Goal: Information Seeking & Learning: Compare options

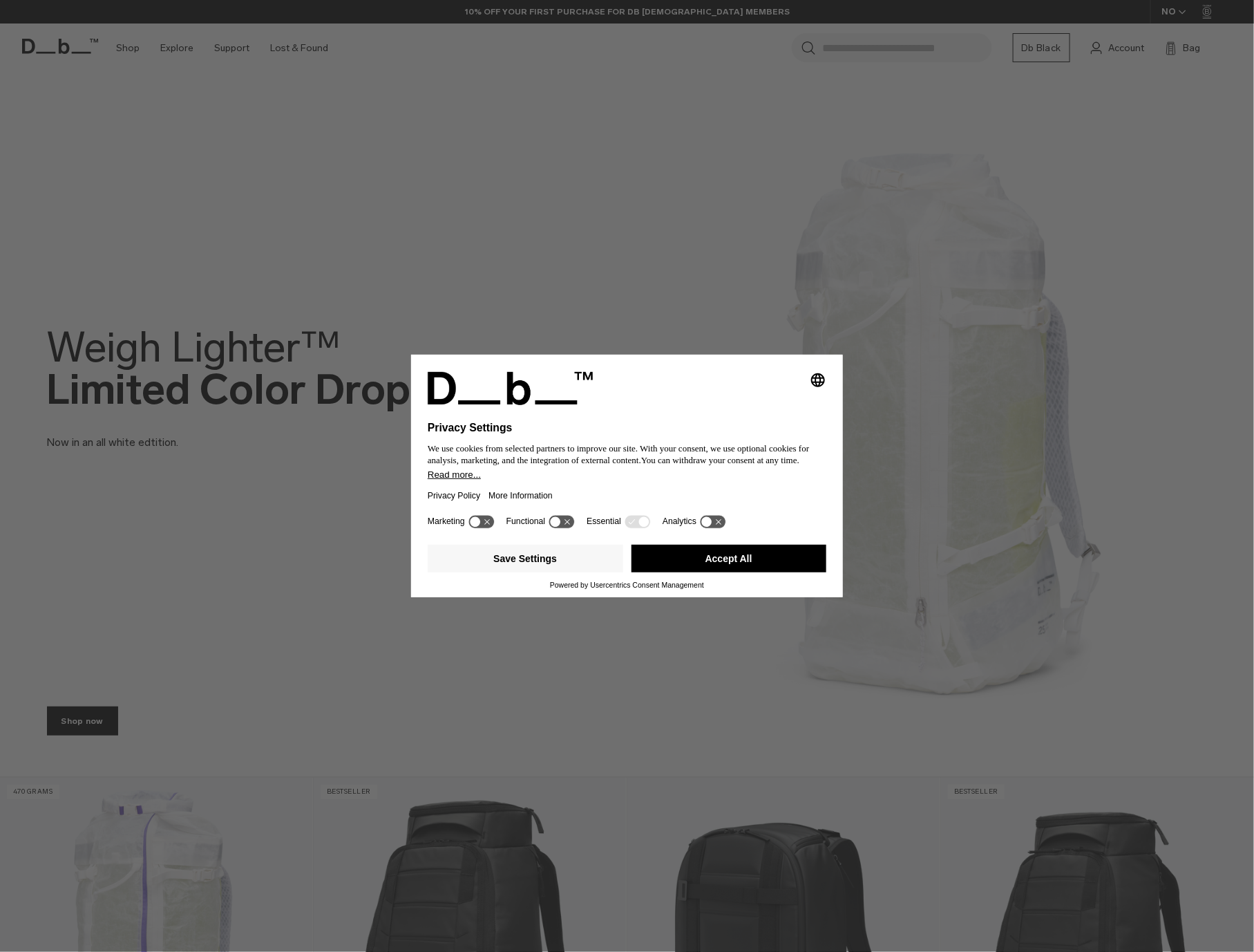
click at [730, 553] on button "Accept All" at bounding box center [730, 559] width 195 height 27
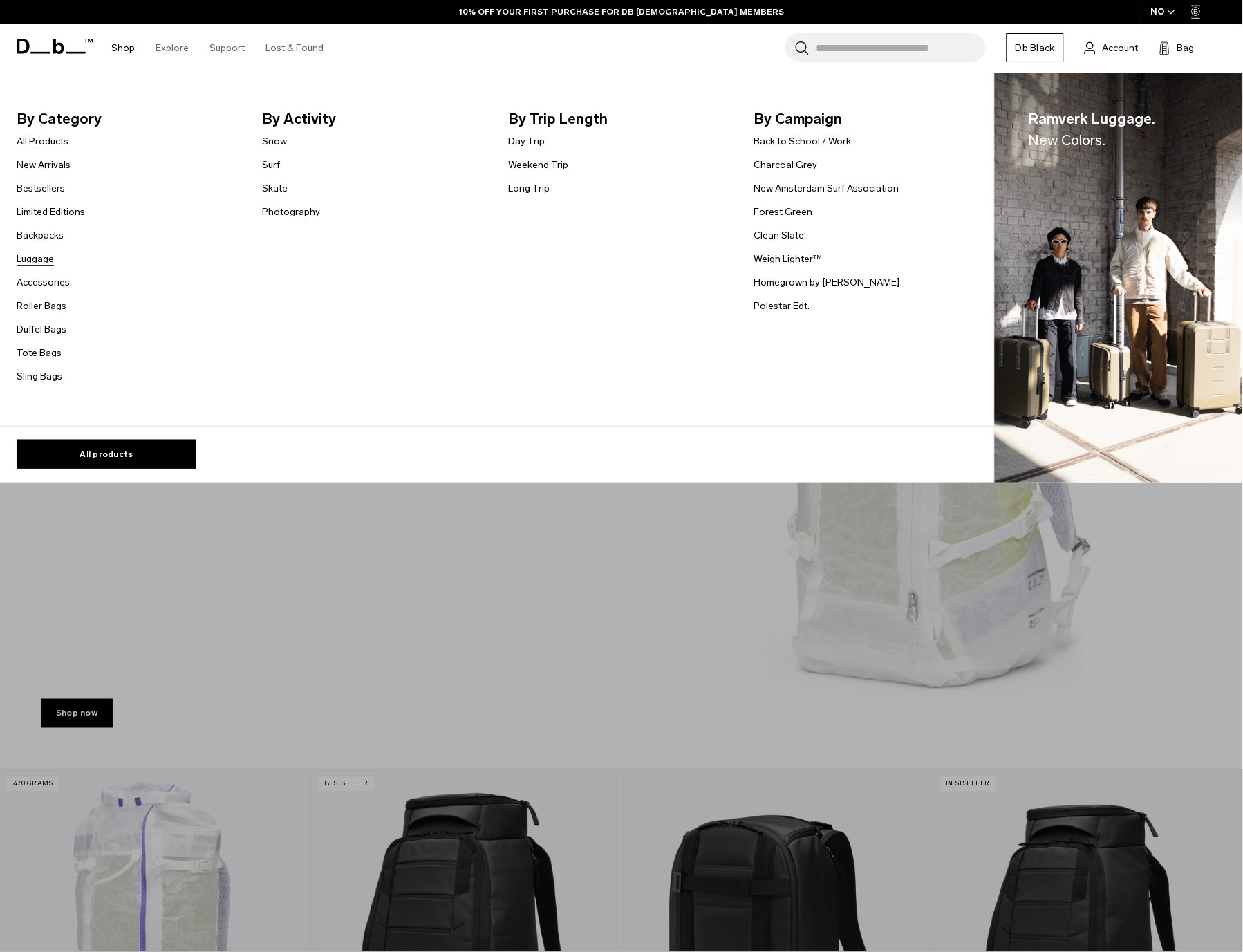
click at [51, 261] on link "Luggage" at bounding box center [35, 259] width 37 height 15
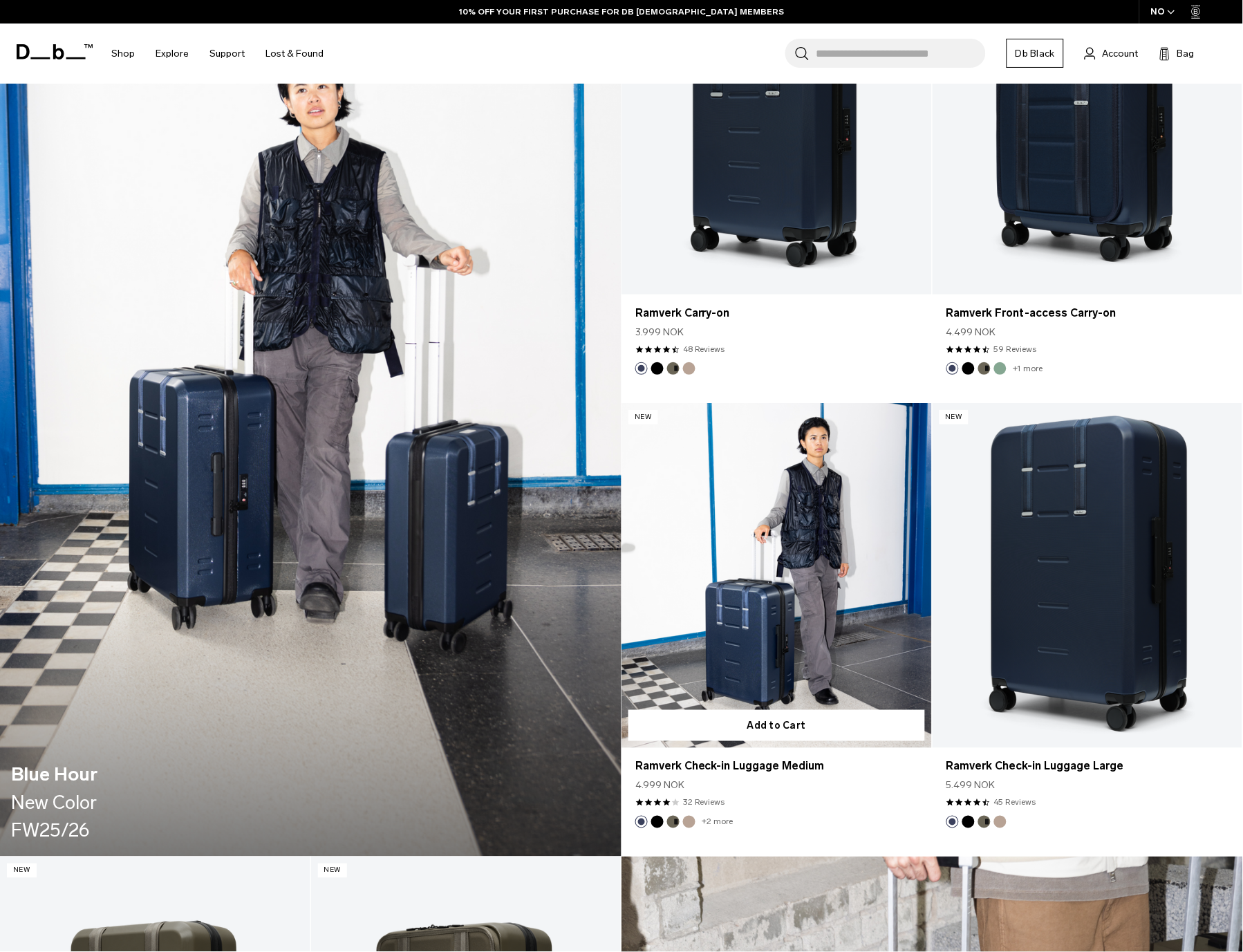
scroll to position [1548, 0]
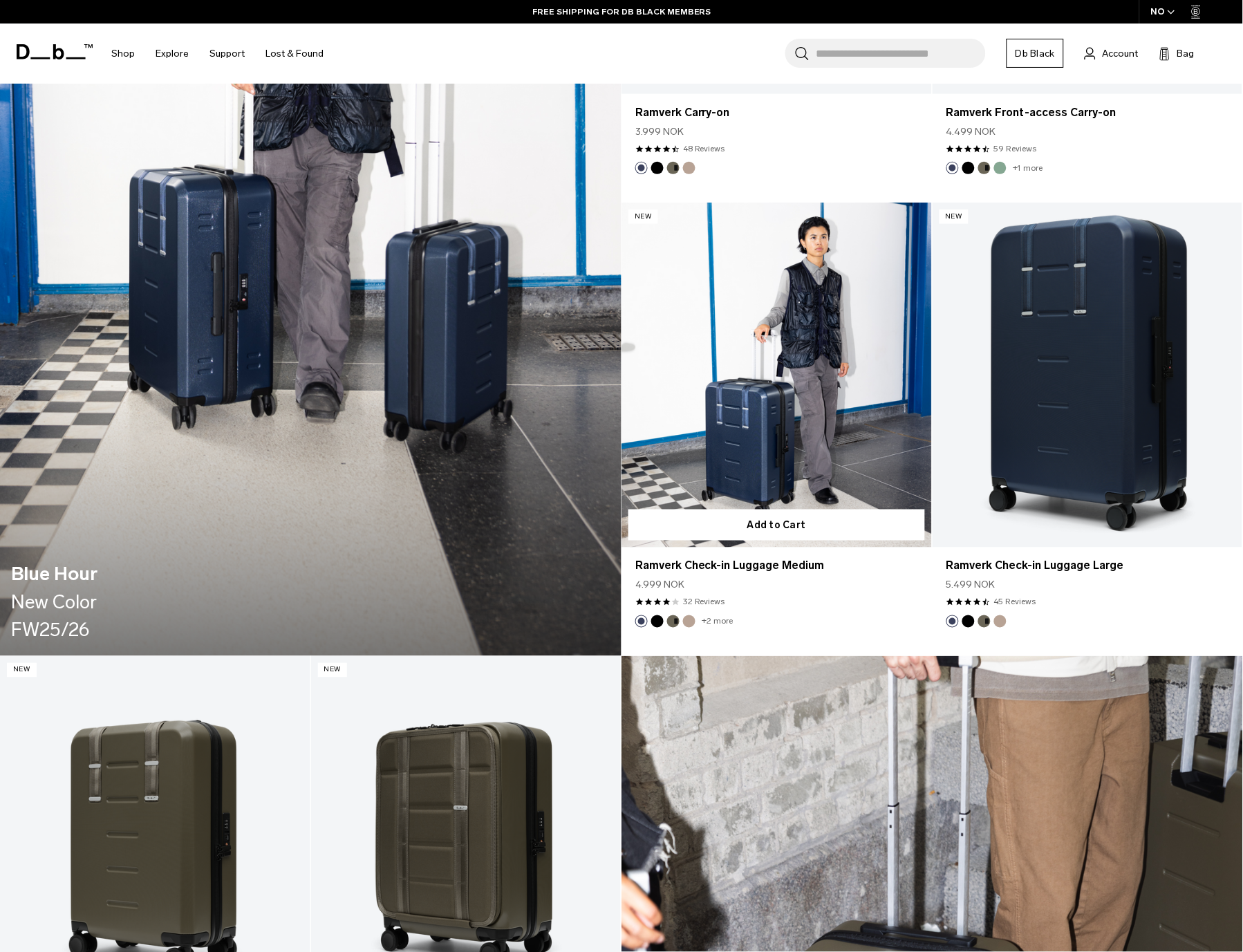
click at [823, 378] on link "Ramverk Check-in Luggage Medium" at bounding box center [776, 374] width 311 height 344
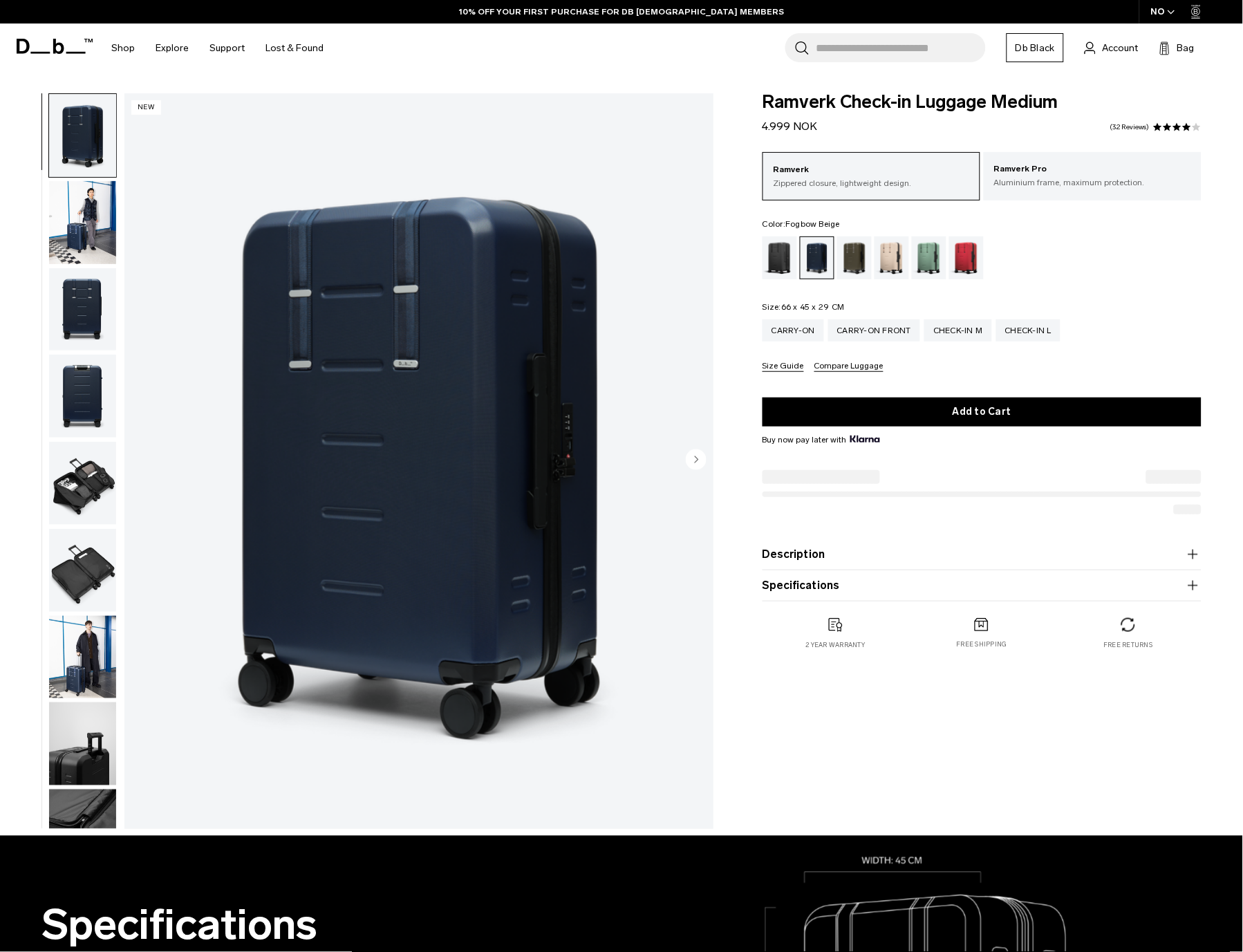
click at [880, 260] on div "Fogbow Beige" at bounding box center [892, 258] width 35 height 43
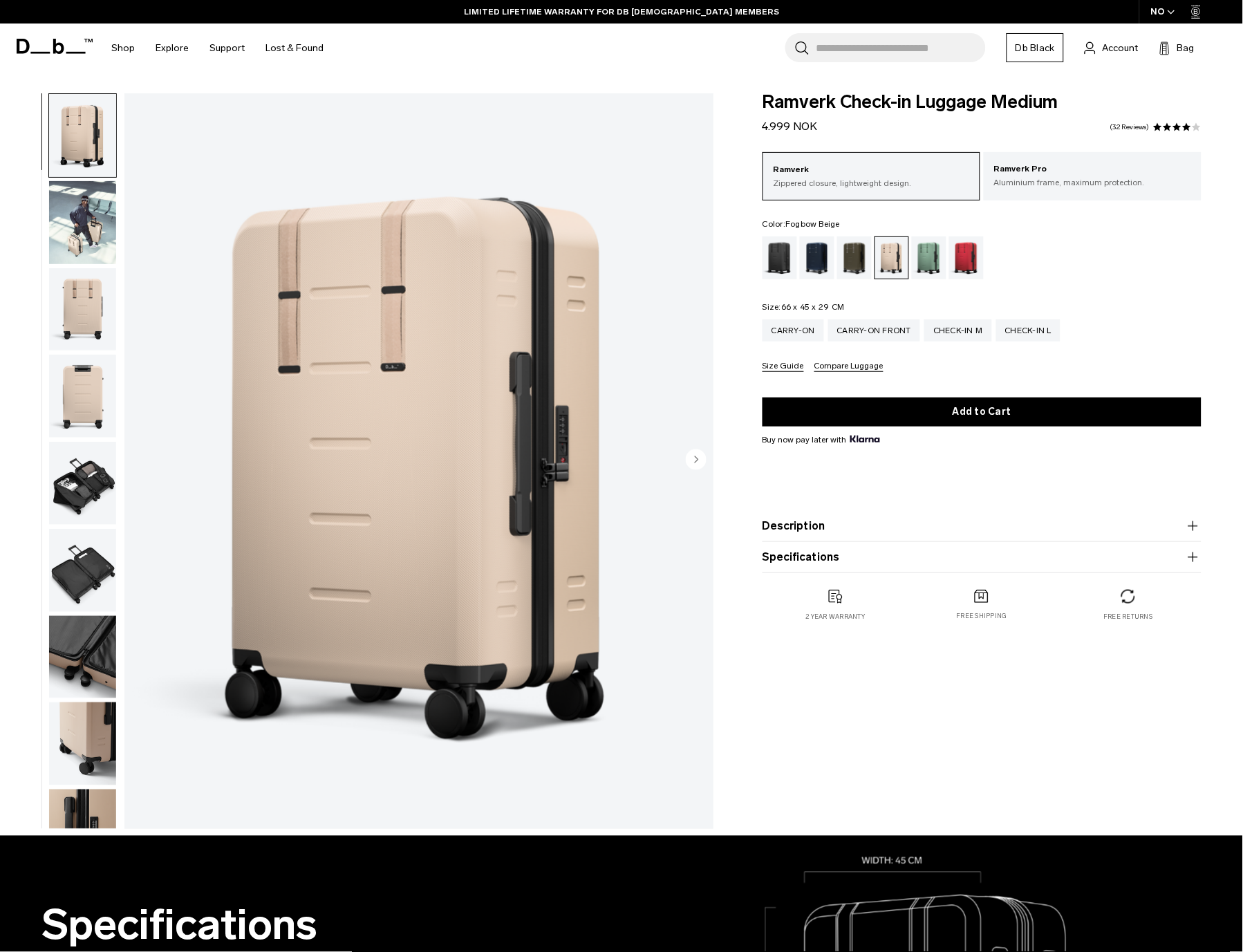
click at [834, 98] on span "Ramverk Check-in Luggage Medium" at bounding box center [982, 102] width 439 height 18
click at [802, 302] on span "66 x 45 x 29 CM" at bounding box center [812, 307] width 63 height 10
click at [801, 302] on span "66 x 45 x 29 CM" at bounding box center [812, 307] width 63 height 10
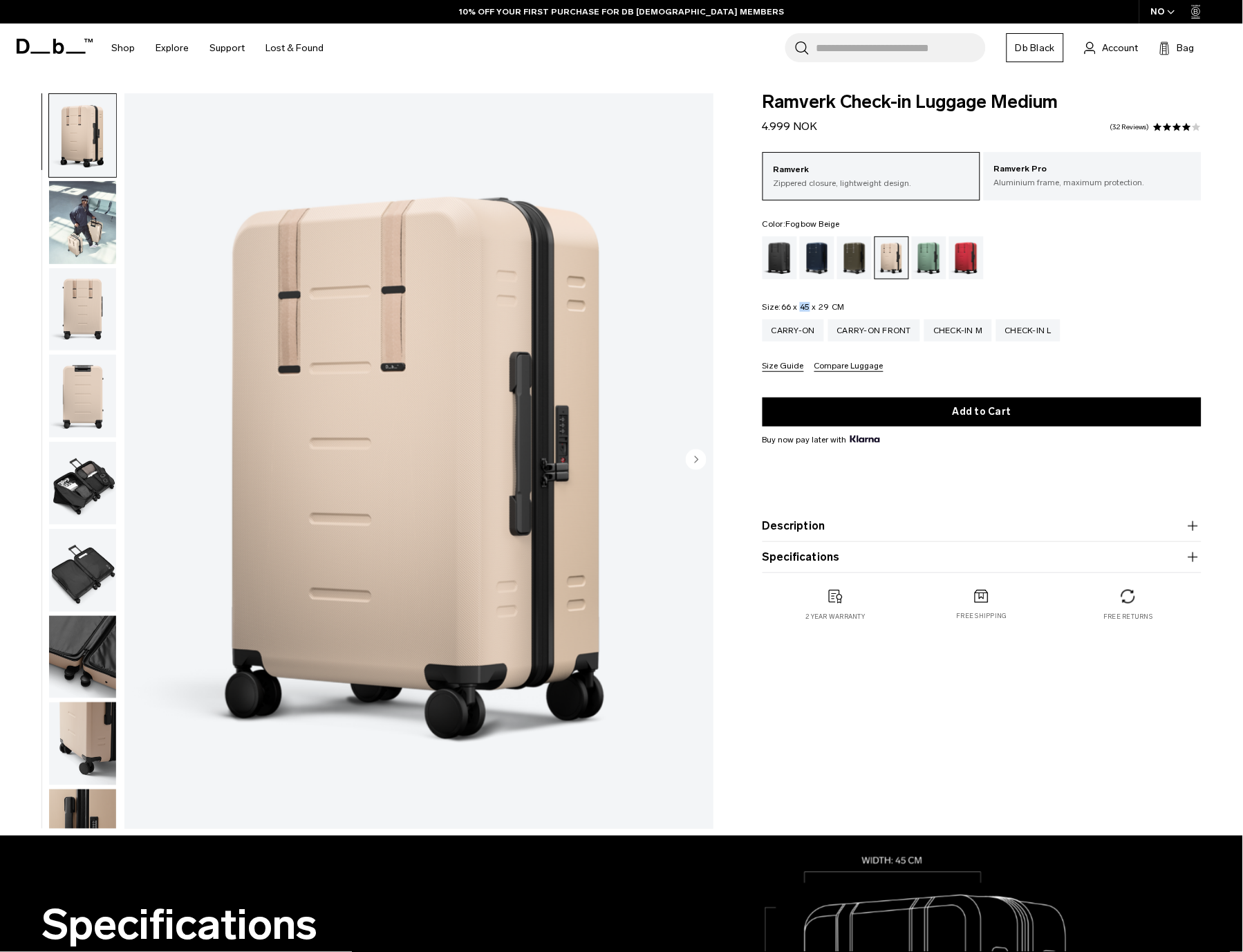
click at [801, 302] on span "66 x 45 x 29 CM" at bounding box center [812, 307] width 63 height 10
click at [863, 302] on div "Ramverk Zippered closure, lightweight design. Ramverk Pro Aluminium frame, maxi…" at bounding box center [982, 262] width 439 height 220
drag, startPoint x: 866, startPoint y: 301, endPoint x: 766, endPoint y: 299, distance: 100.0
click at [766, 299] on div "Ramverk Zippered closure, lightweight design. Ramverk Pro Aluminium frame, maxi…" at bounding box center [982, 262] width 439 height 220
drag, startPoint x: 757, startPoint y: 303, endPoint x: 875, endPoint y: 305, distance: 118.0
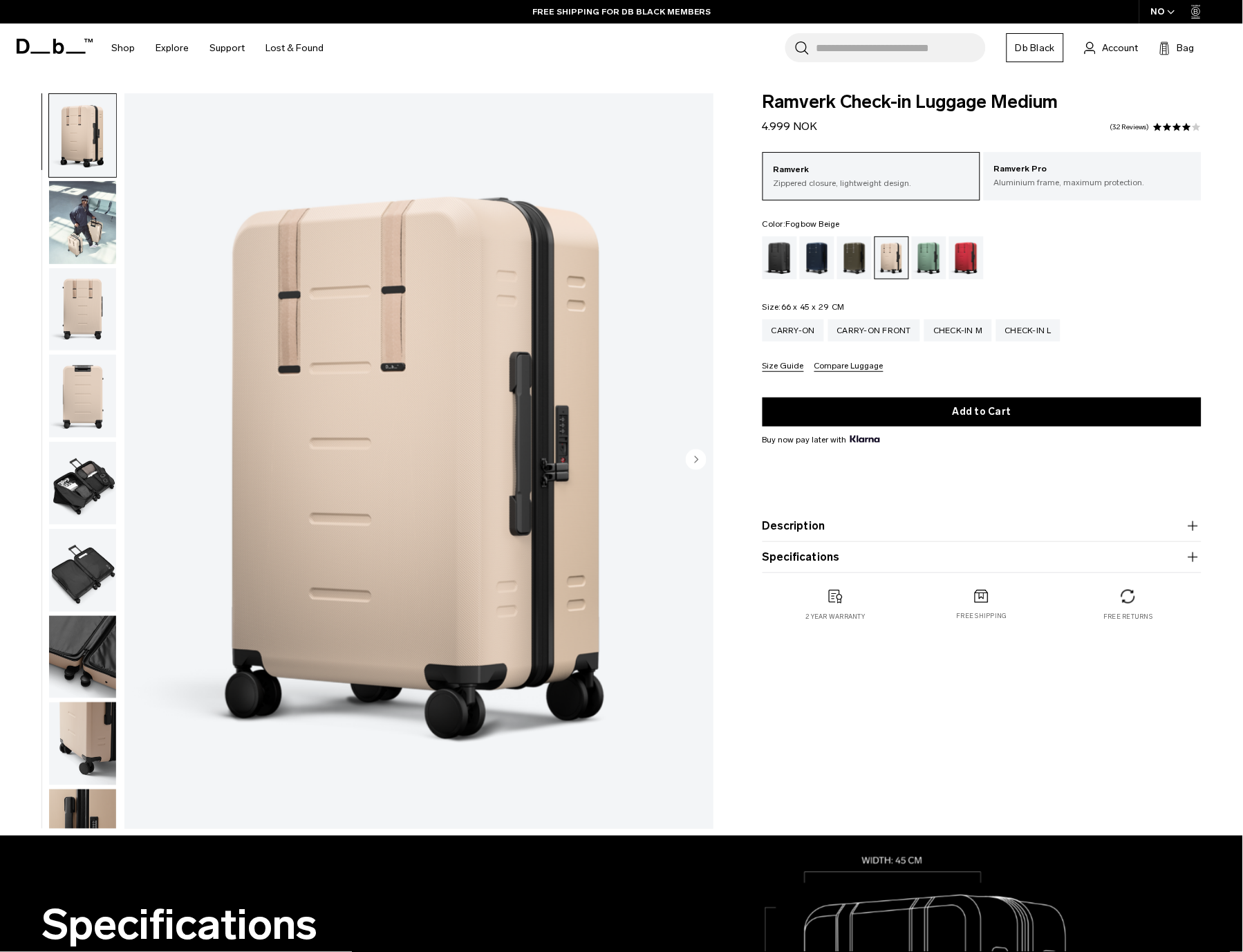
click at [875, 305] on div "Ramverk Check-in Luggage Medium 4.999 NOK 4.1 star rating 32 Reviews Ramverk Zi…" at bounding box center [982, 371] width 522 height 556
copy legend "Size: 66 x 45 x 29 CM"
drag, startPoint x: 848, startPoint y: 308, endPoint x: 747, endPoint y: 311, distance: 101.0
click at [747, 311] on div "Ramverk Check-in Luggage Medium 4.999 NOK 4.1 star rating 32 Reviews Ramverk Zi…" at bounding box center [982, 371] width 522 height 556
copy legend "Size: 66 x 45 x 29 CM"
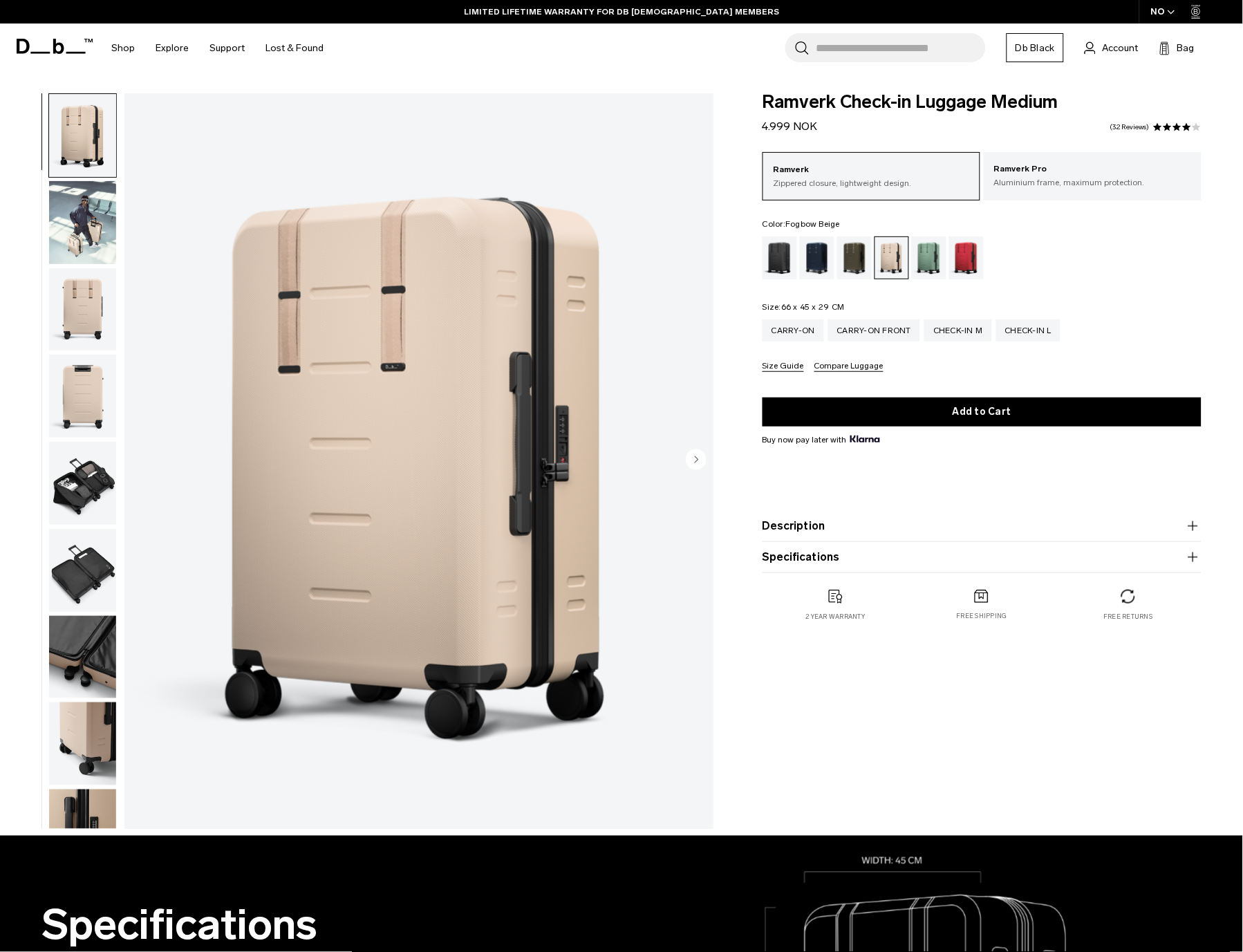
drag, startPoint x: 880, startPoint y: 308, endPoint x: 755, endPoint y: 306, distance: 125.0
click at [755, 306] on div "Ramverk Check-in Luggage Medium 4.999 NOK 4.1 star rating 32 Reviews Ramverk Zi…" at bounding box center [982, 371] width 522 height 556
copy legend "Size: 66 x 45 x 29 CM"
click at [847, 524] on button "Description" at bounding box center [982, 526] width 439 height 17
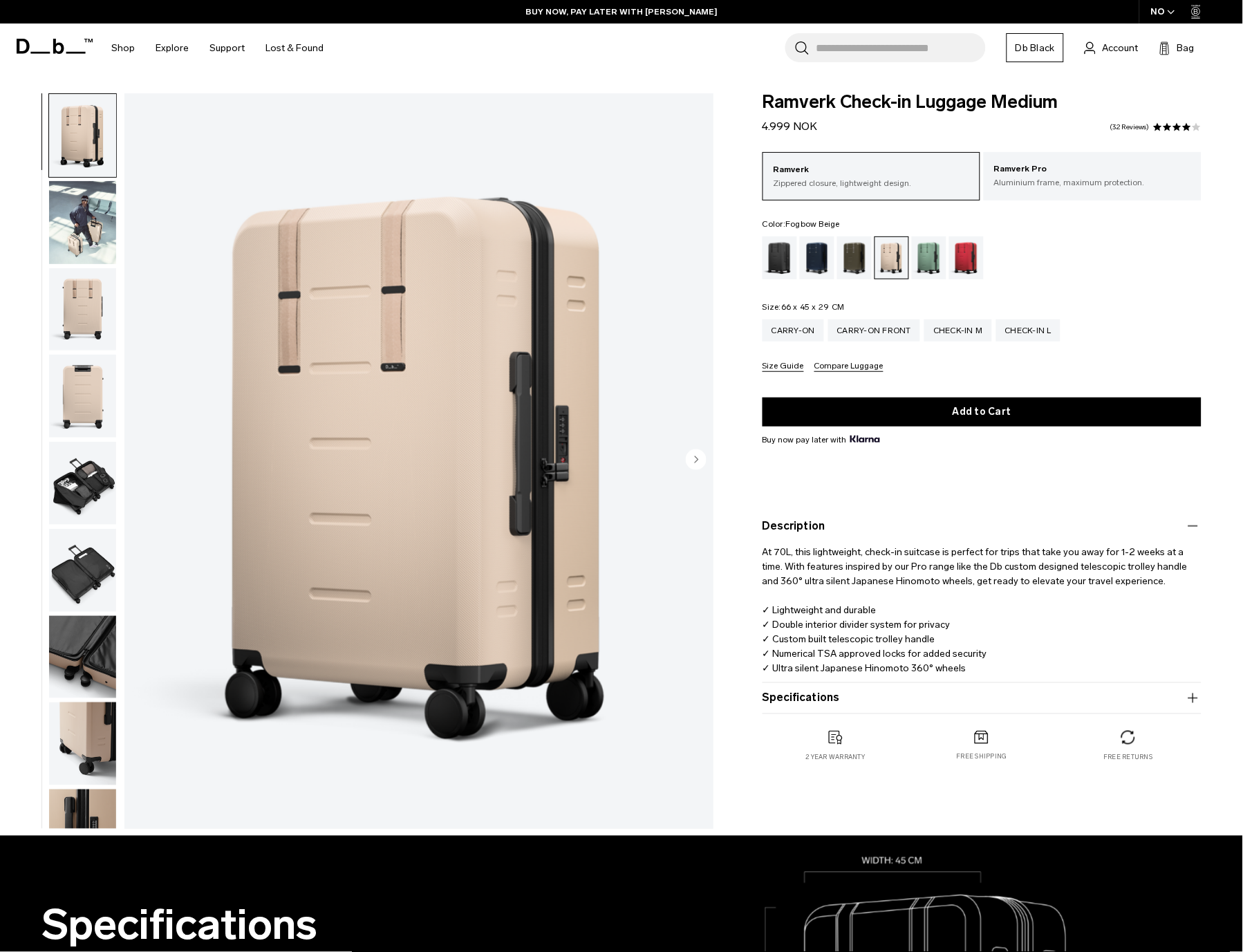
click at [820, 700] on button "Specifications" at bounding box center [982, 699] width 439 height 17
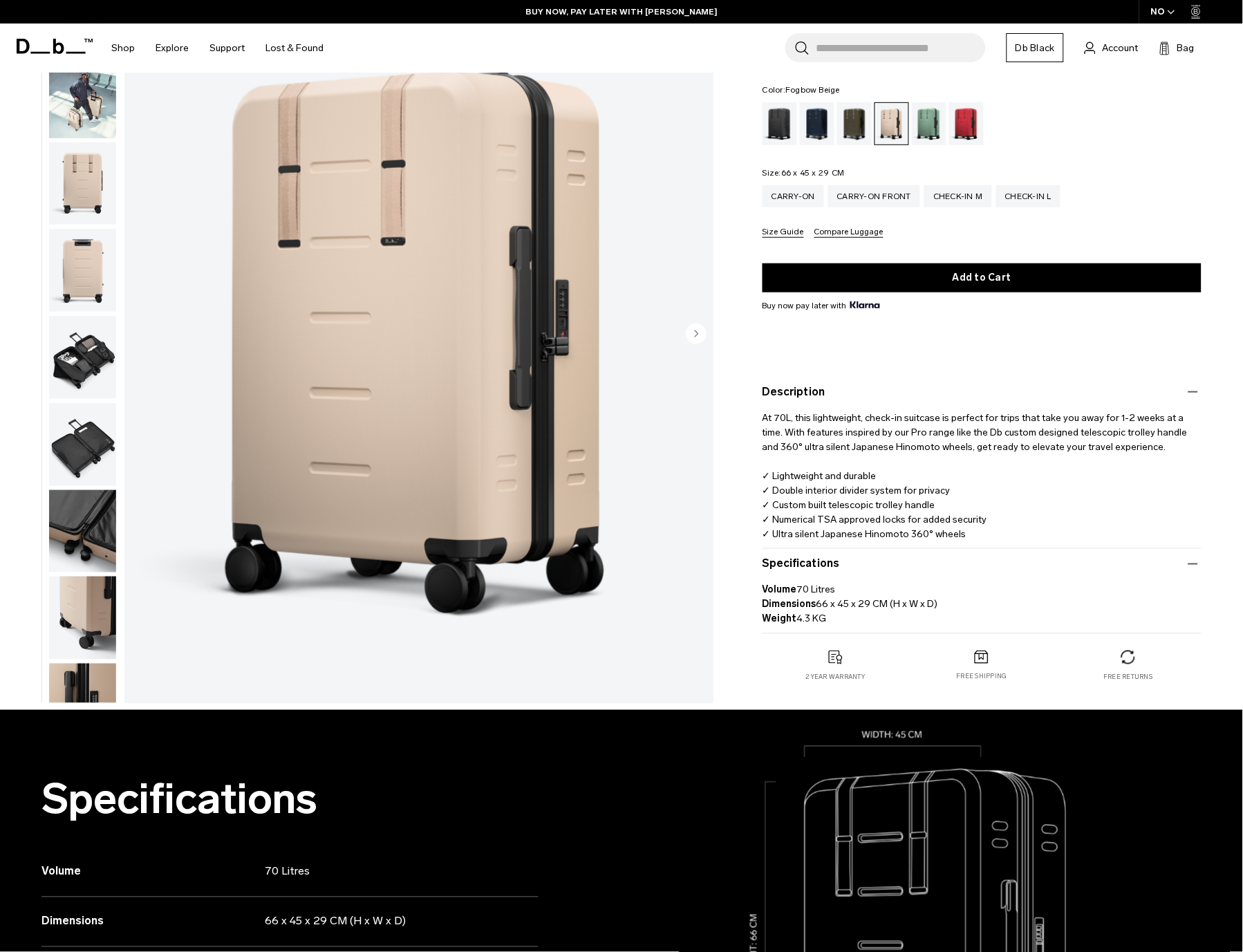
scroll to position [135, 0]
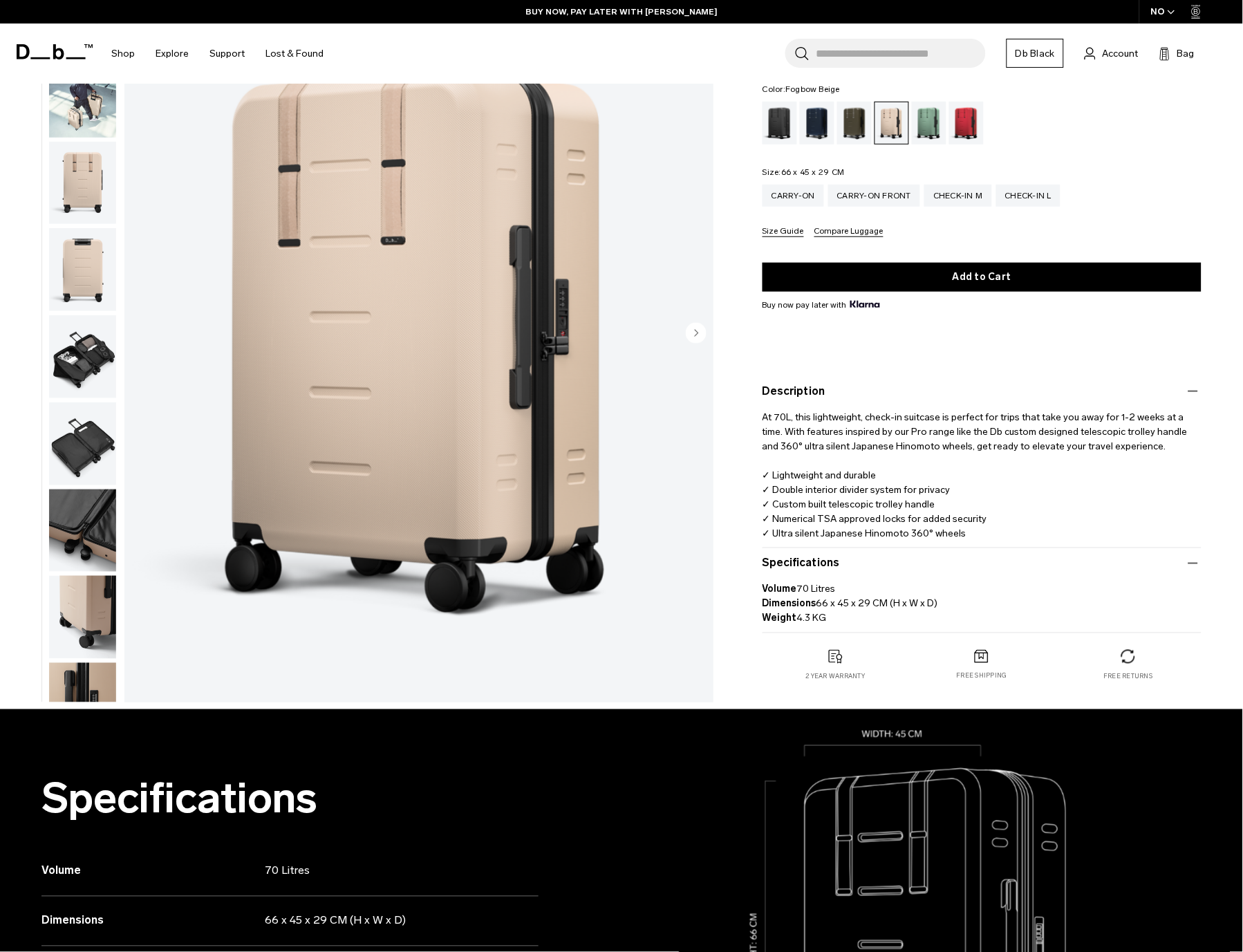
click at [773, 412] on span "At 70L, this lightweight, check-in suitcase is perfect for trips that take you …" at bounding box center [977, 476] width 428 height 128
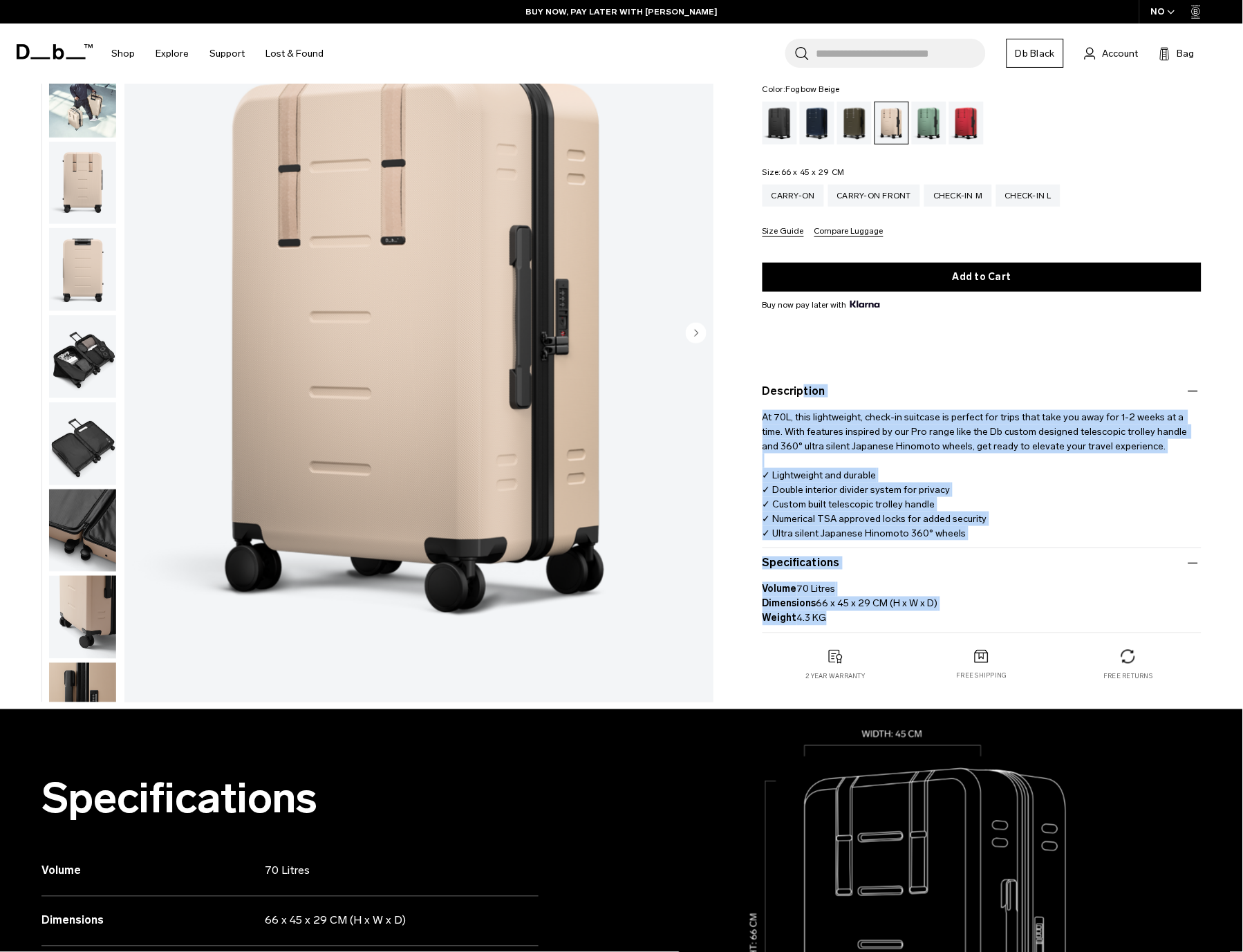
drag, startPoint x: 763, startPoint y: 382, endPoint x: 996, endPoint y: 640, distance: 347.6
click at [996, 640] on div "Ramverk Check-in Luggage Medium 4.999 NOK 4.1 star rating 32 Reviews Ramverk Zi…" at bounding box center [982, 334] width 522 height 750
copy div "Description At 70L, this lightweight, check-in suitcase is perfect for trips th…"
click at [845, 121] on div "Forest Green" at bounding box center [855, 123] width 35 height 43
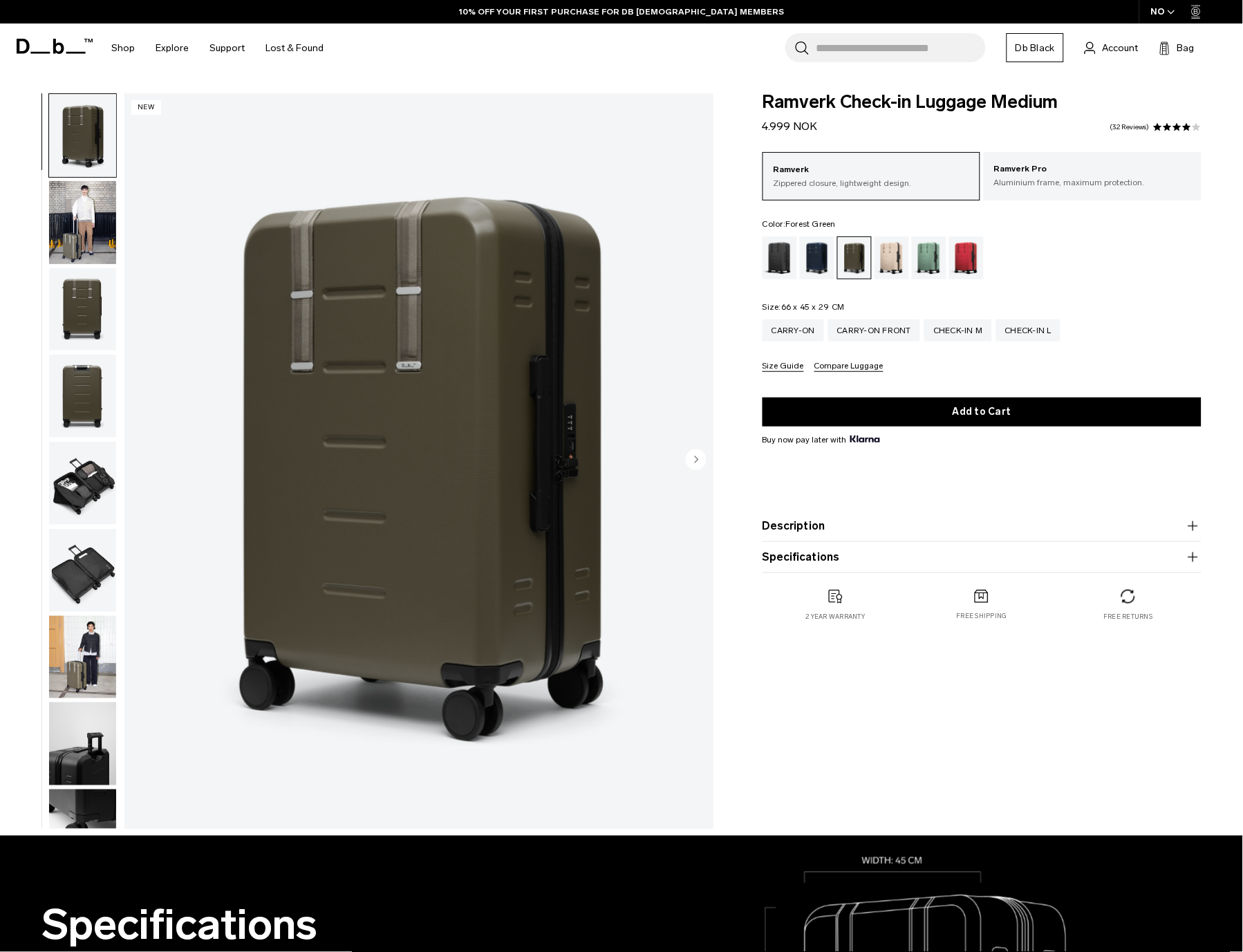
click at [514, 352] on img "1 / 11" at bounding box center [418, 460] width 589 height 735
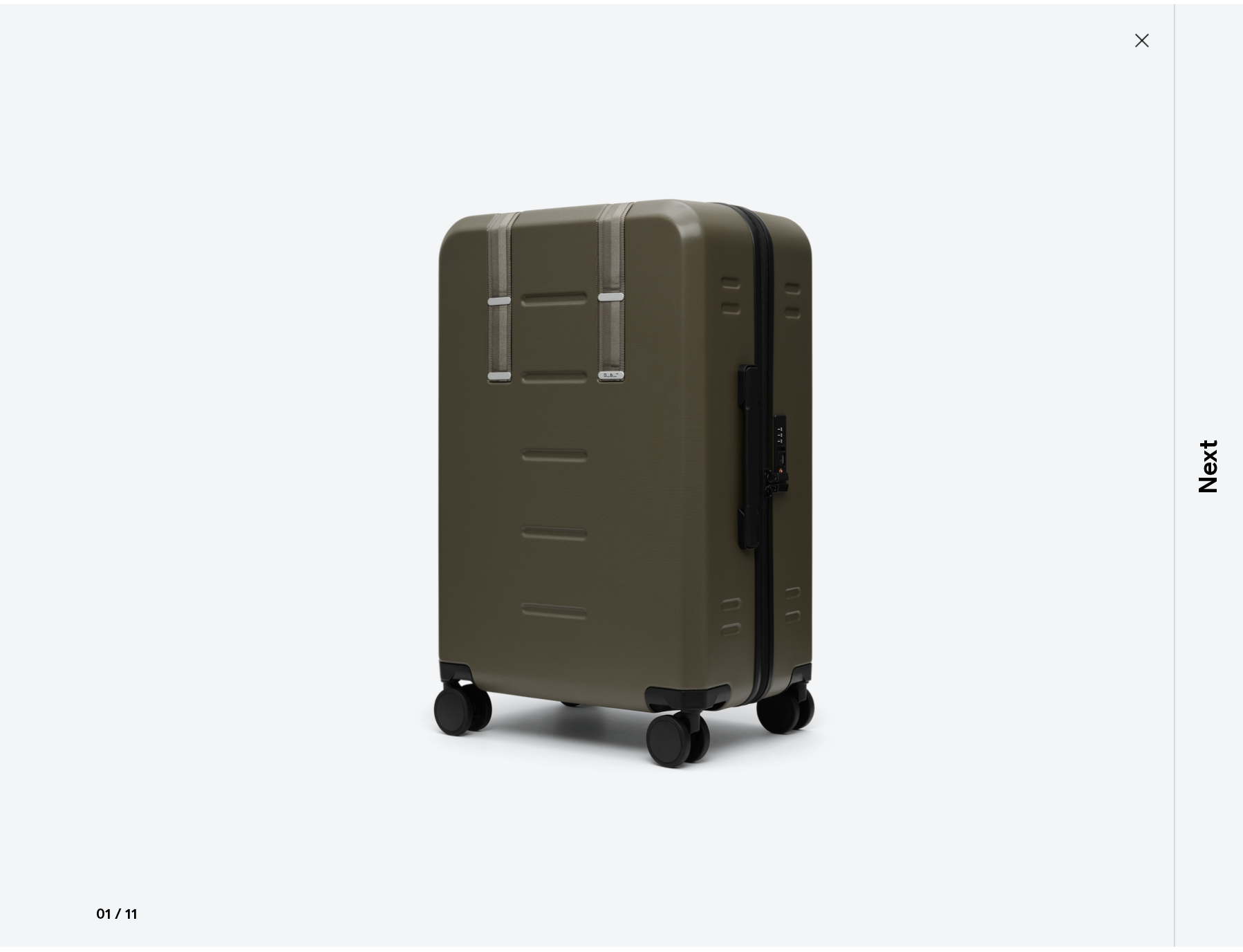
scroll to position [86, 0]
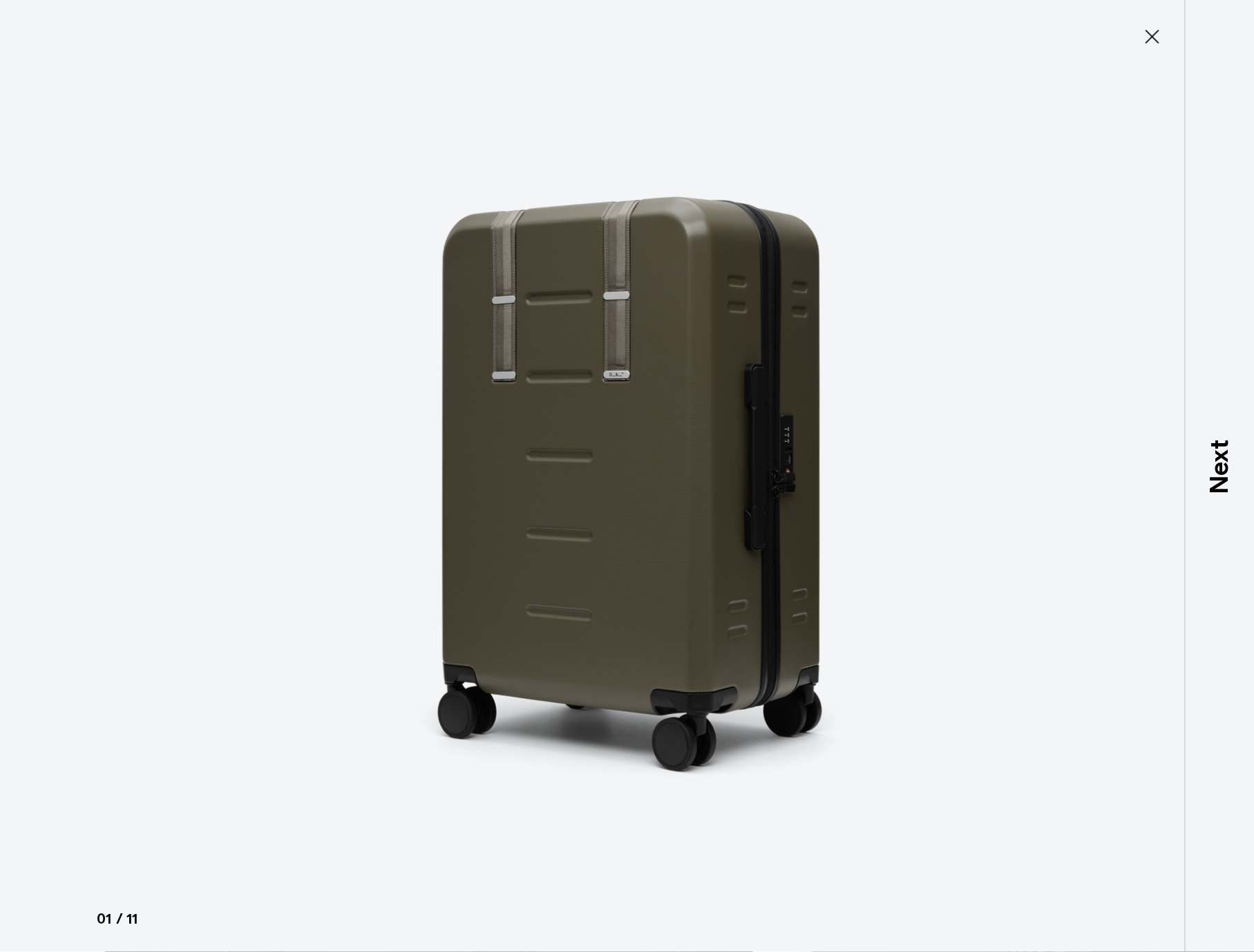
click at [694, 474] on img at bounding box center [627, 476] width 622 height 952
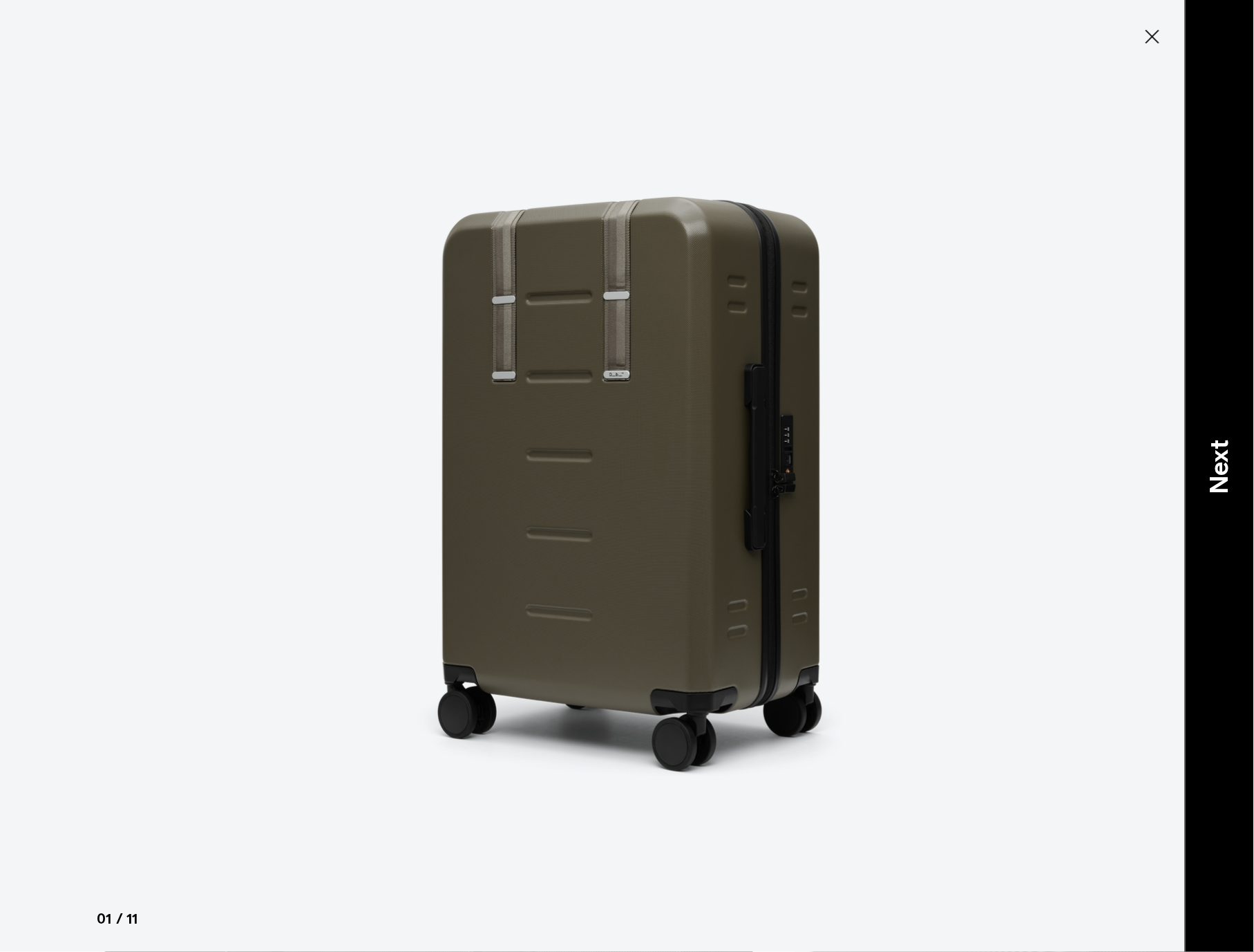
click at [1218, 458] on p "Next" at bounding box center [1220, 468] width 37 height 55
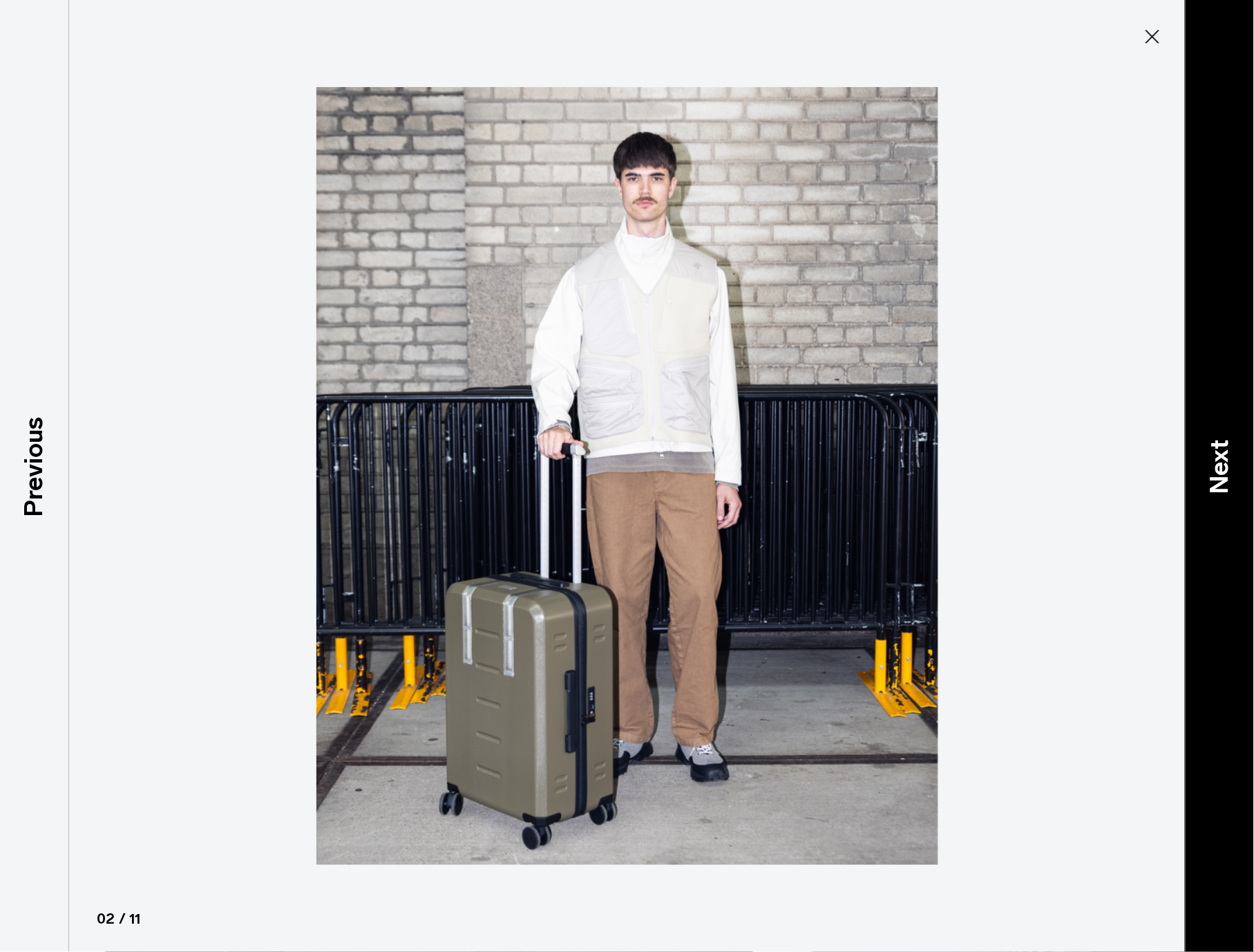
click at [1229, 460] on p "Next" at bounding box center [1220, 468] width 37 height 55
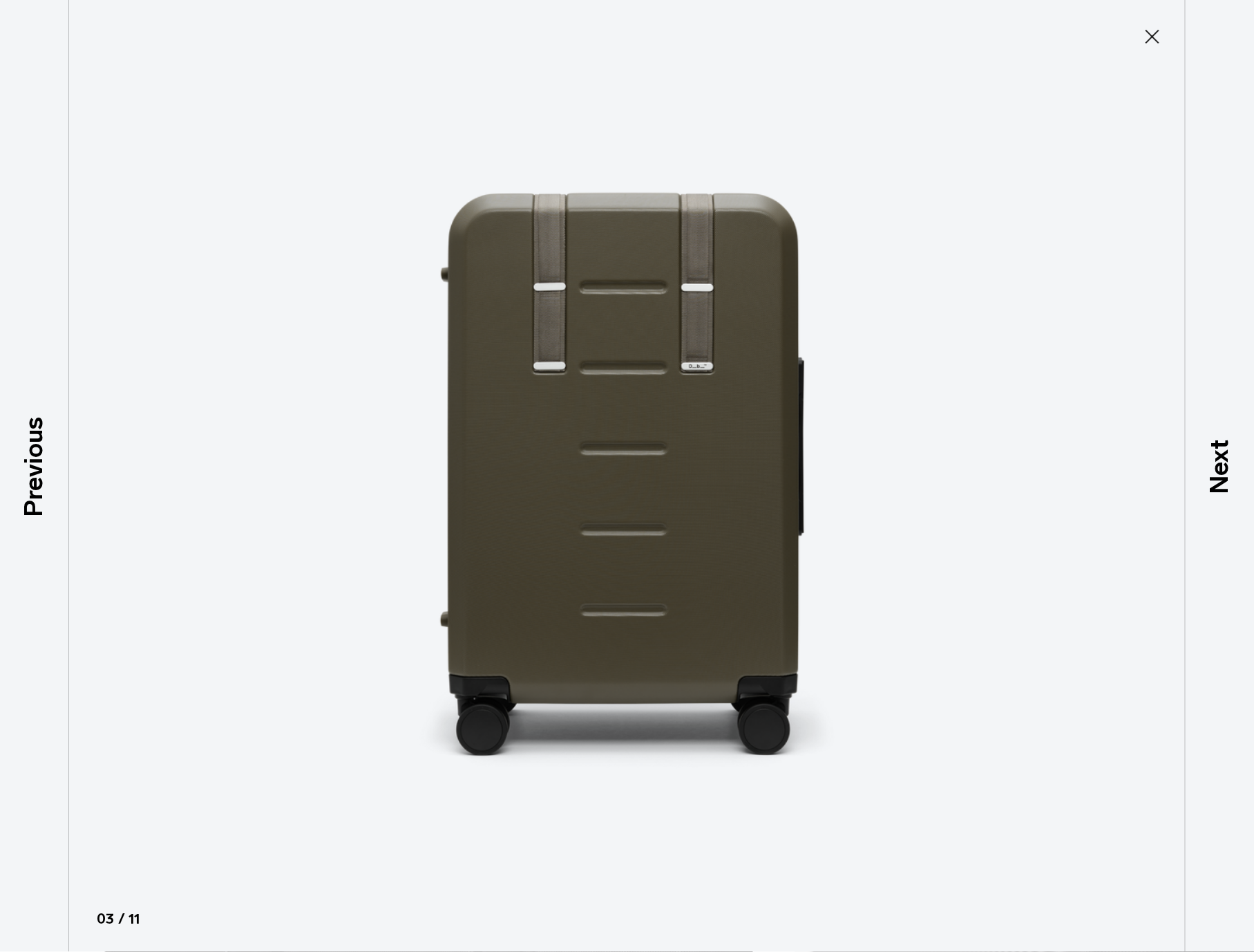
click at [1224, 464] on p "Next" at bounding box center [1220, 468] width 37 height 55
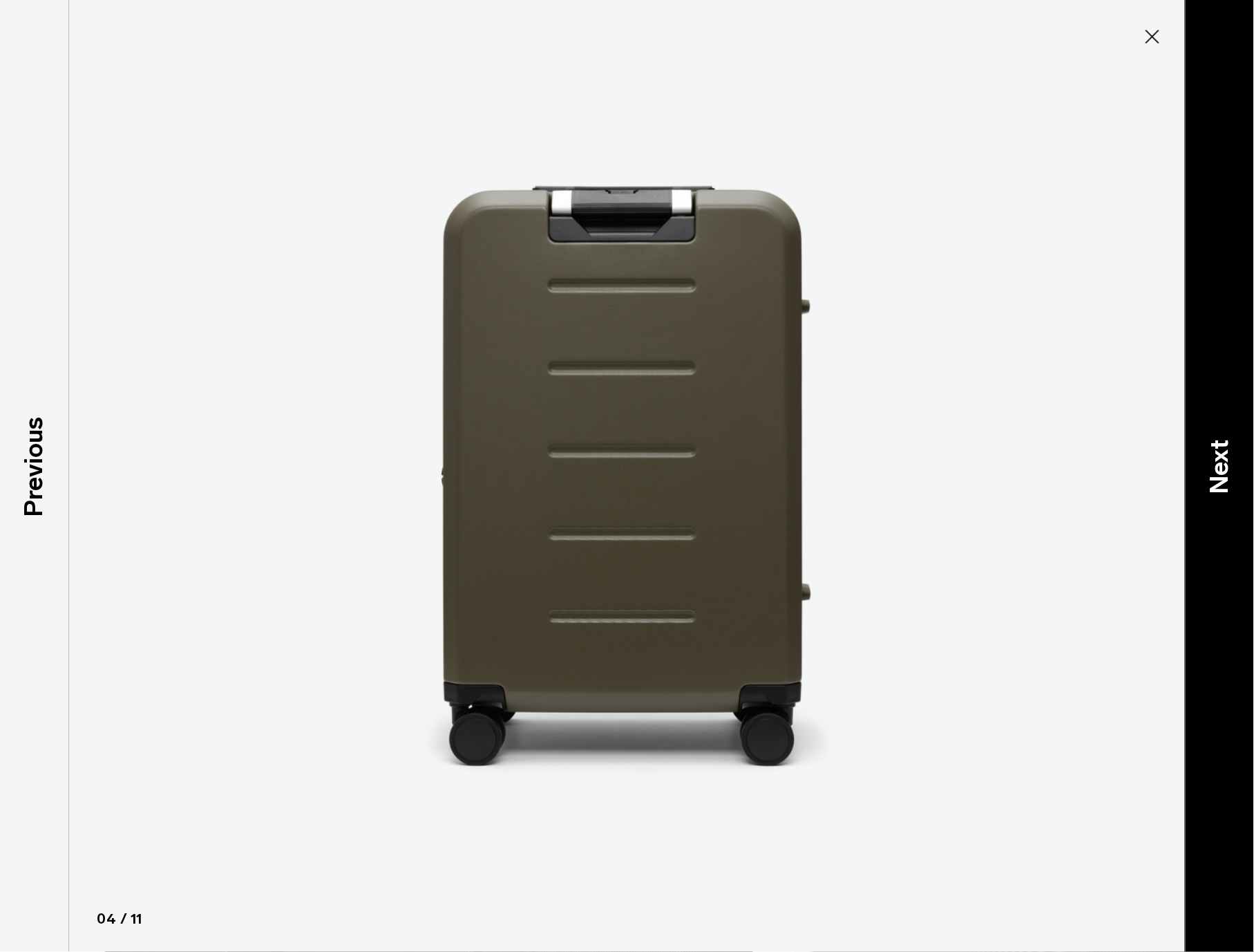
click at [1218, 460] on p "Next" at bounding box center [1220, 468] width 37 height 55
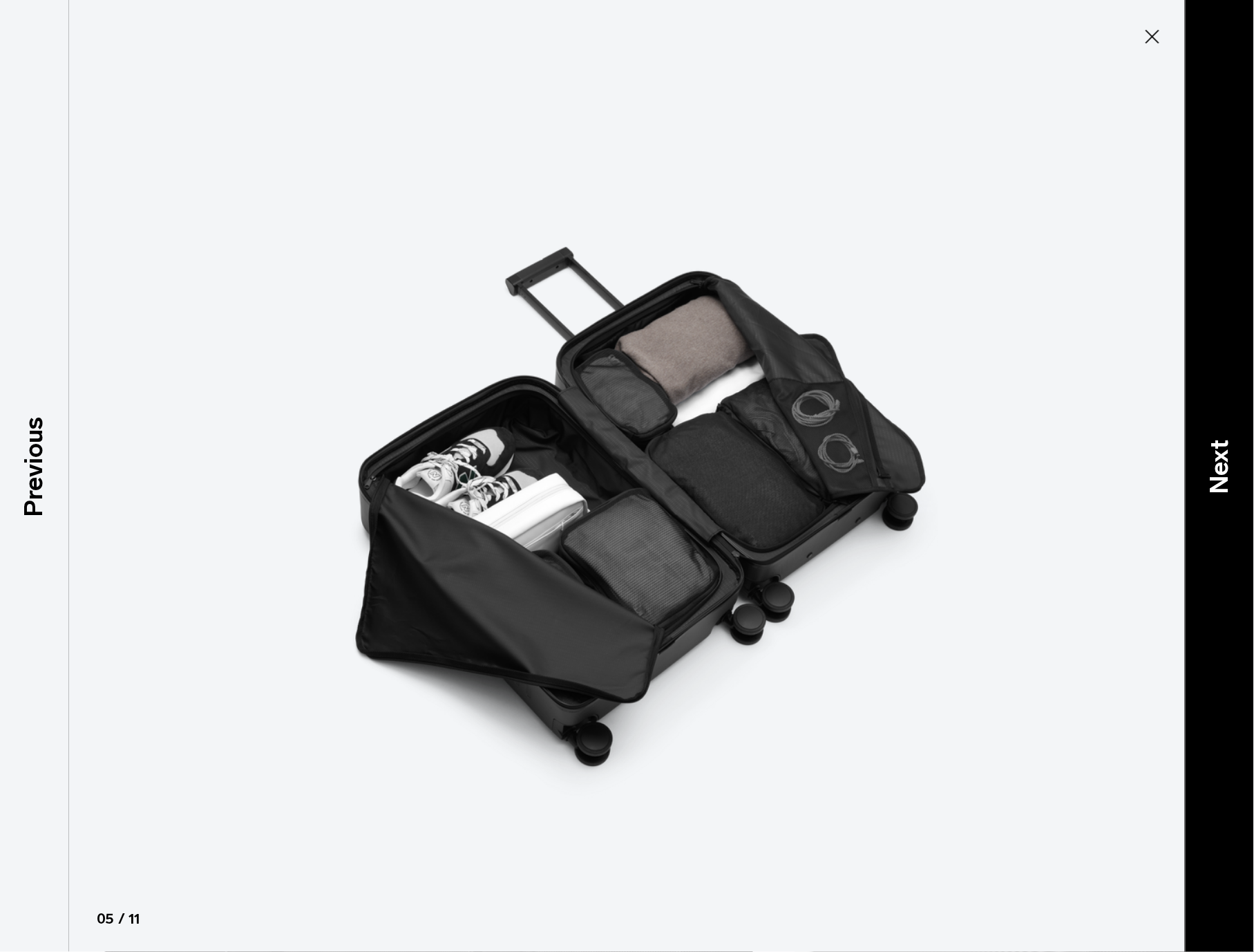
click at [1220, 463] on p "Next" at bounding box center [1220, 468] width 37 height 55
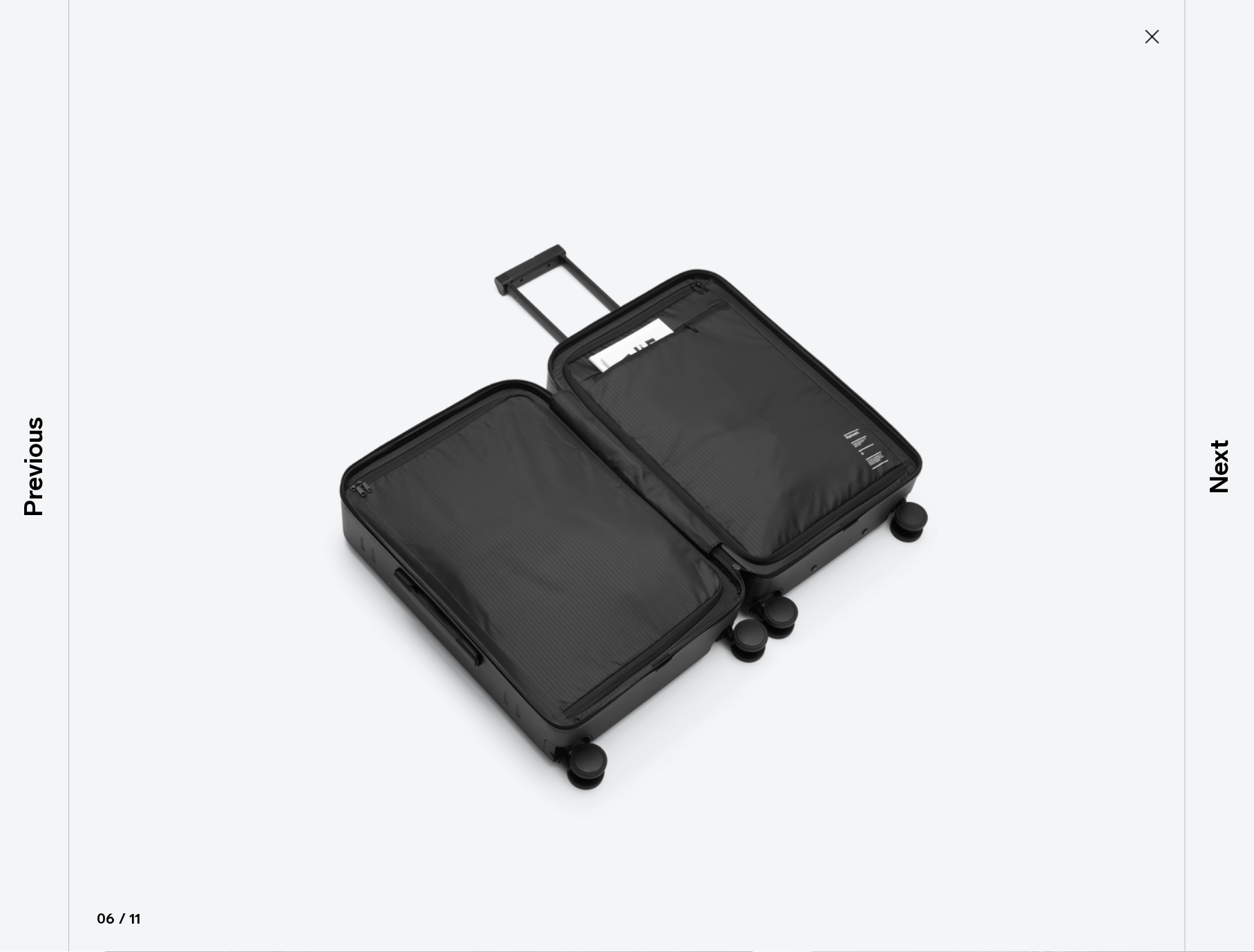
click at [1220, 463] on p "Next" at bounding box center [1220, 468] width 37 height 55
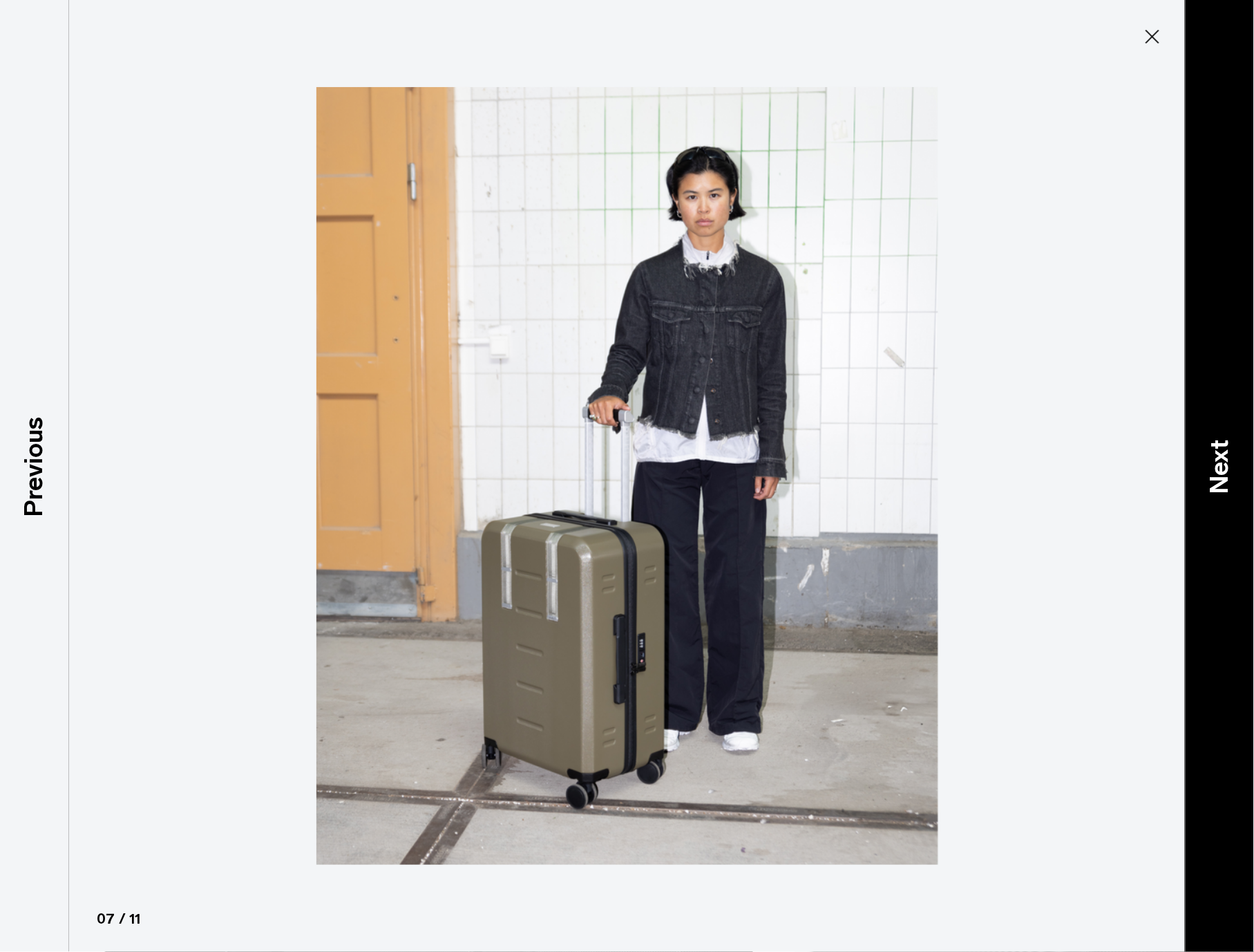
click at [1214, 467] on p "Next" at bounding box center [1220, 468] width 37 height 55
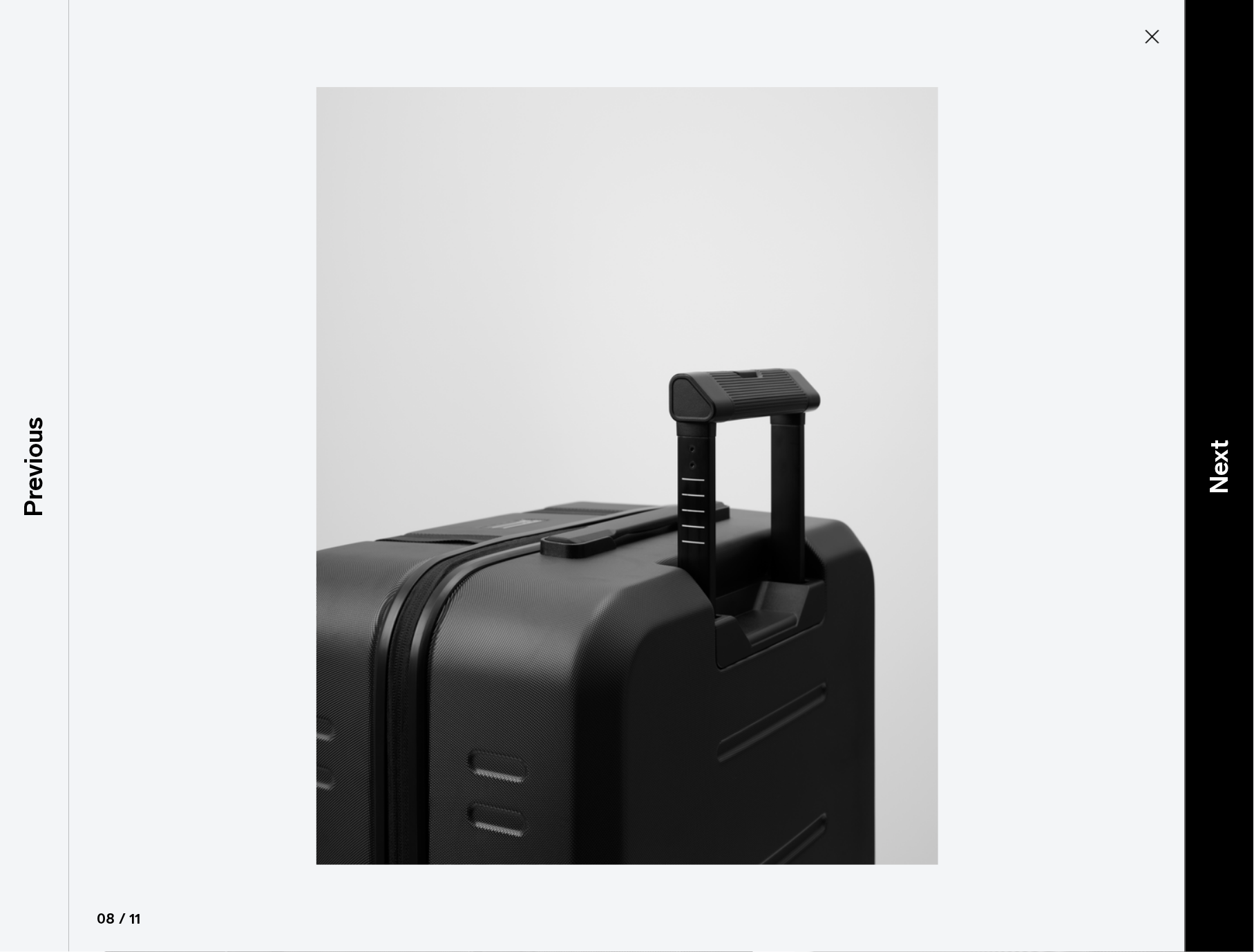
click at [1219, 454] on p "Next" at bounding box center [1220, 468] width 37 height 55
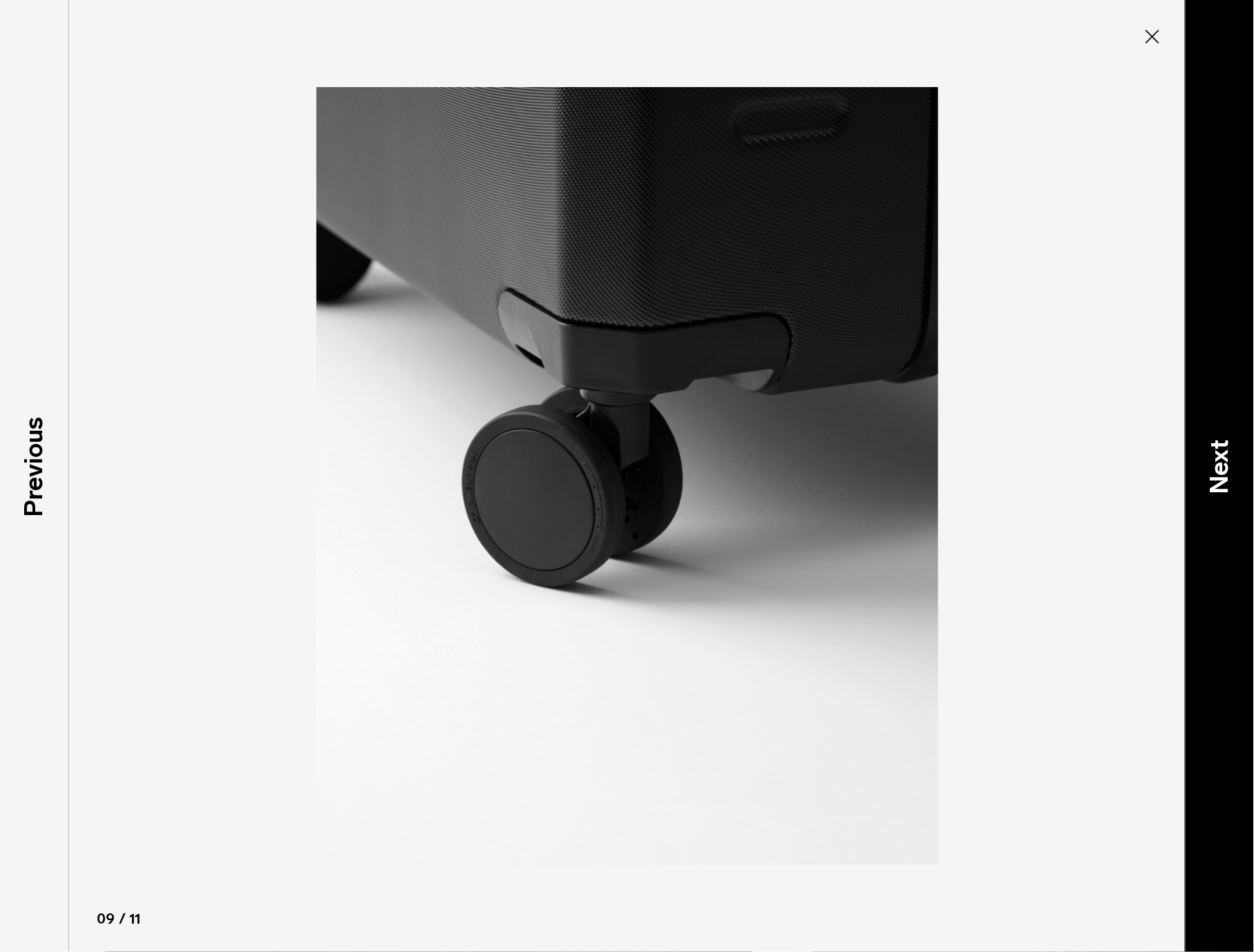
click at [1220, 465] on p "Next" at bounding box center [1220, 468] width 37 height 55
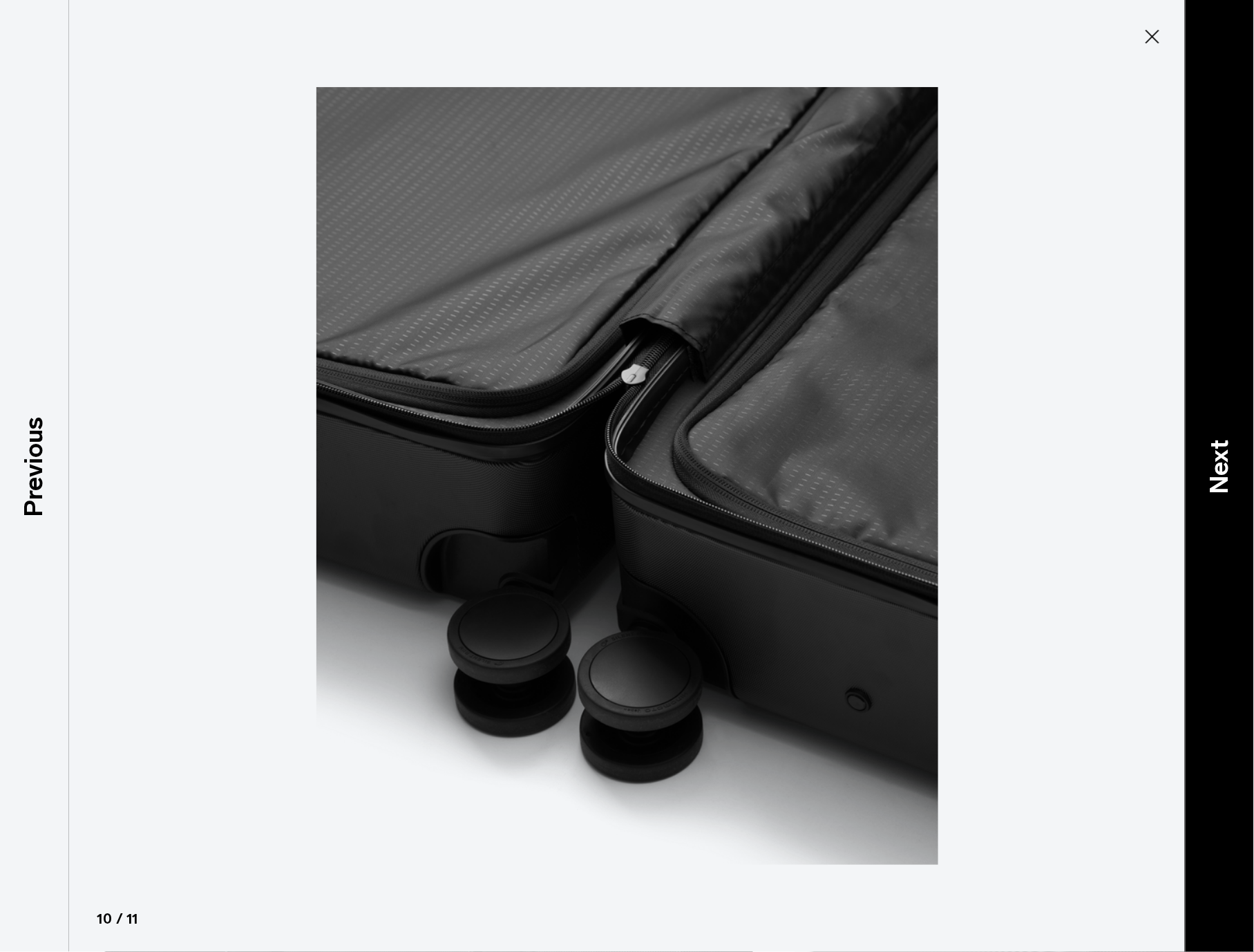
click at [1215, 464] on p "Next" at bounding box center [1220, 468] width 37 height 55
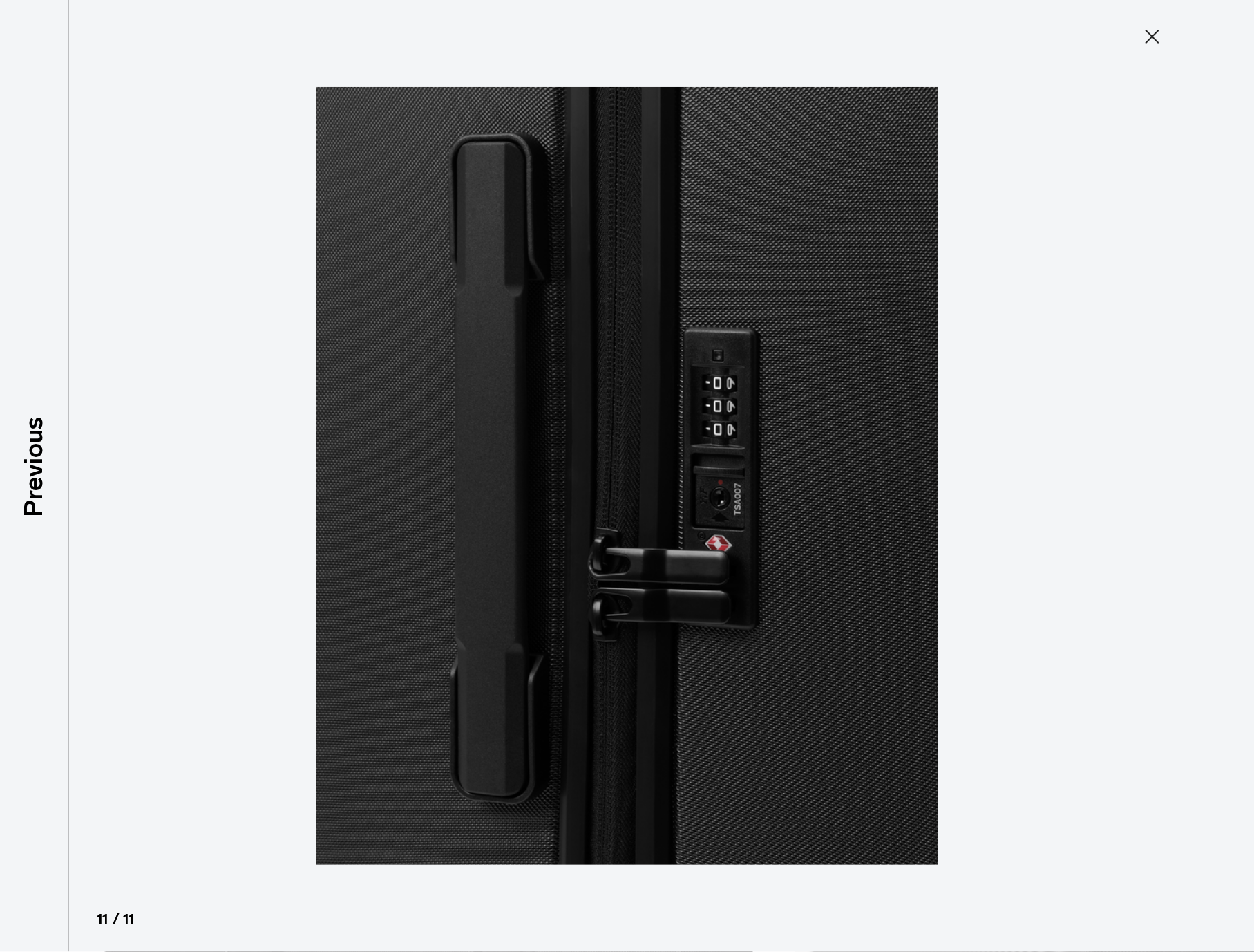
click at [1152, 40] on icon at bounding box center [1152, 37] width 22 height 22
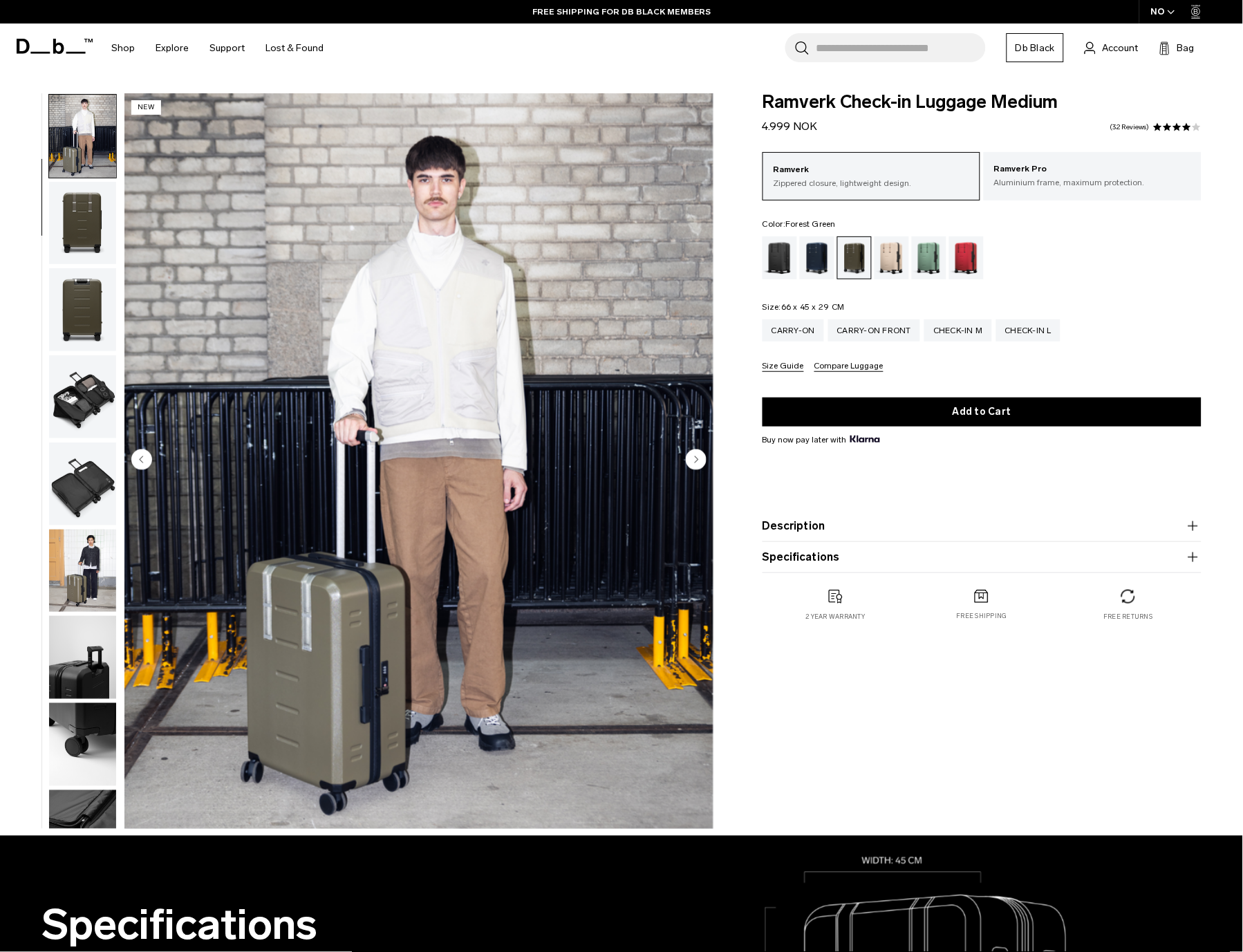
click at [860, 96] on span "Ramverk Check-in Luggage Medium" at bounding box center [982, 102] width 439 height 18
copy div "Ramverk Check-in Luggage Medium"
click at [971, 253] on div "Sprite Lightning Red" at bounding box center [967, 258] width 35 height 43
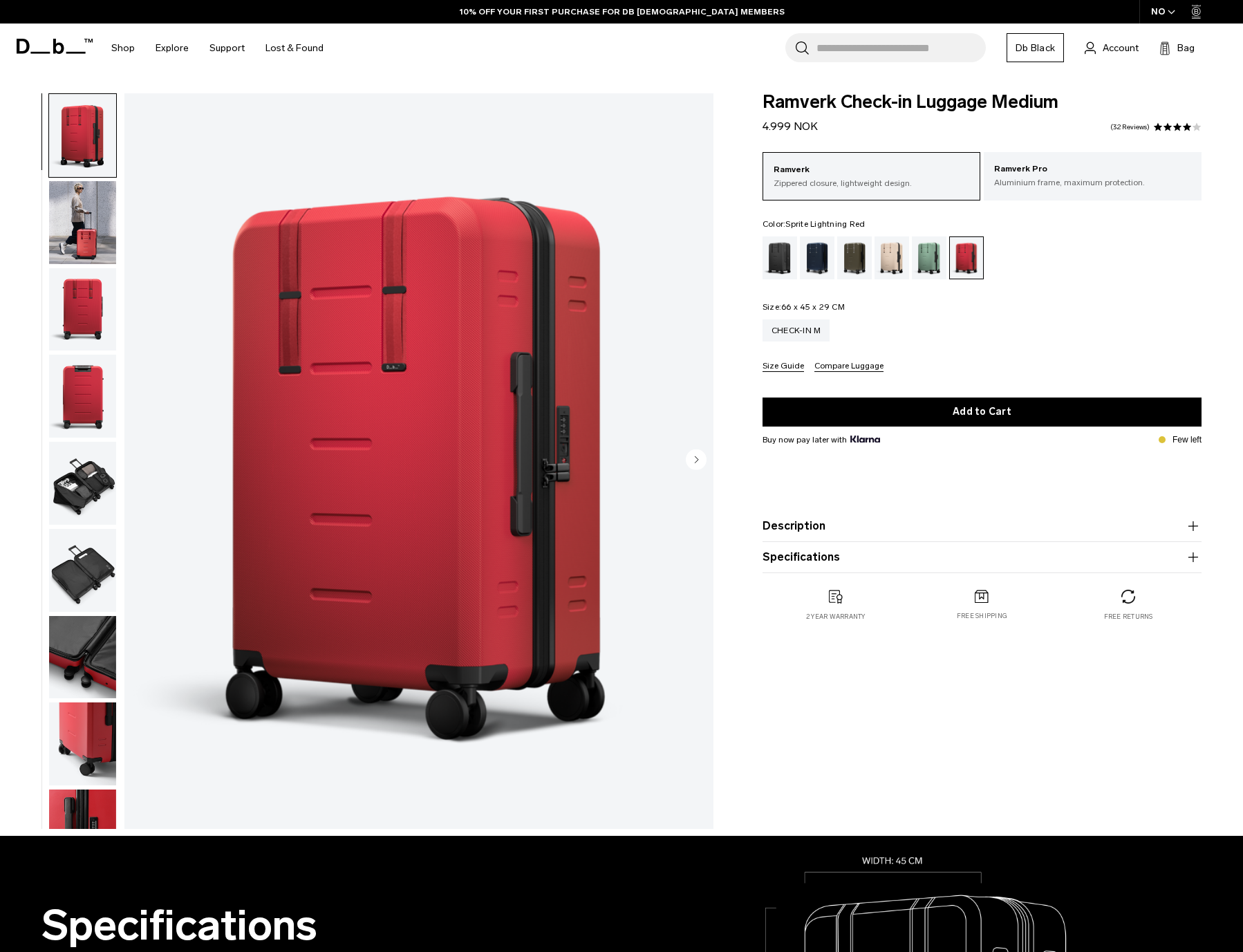
click at [789, 227] on span "Sprite Lightning Red" at bounding box center [825, 224] width 79 height 10
drag, startPoint x: 789, startPoint y: 223, endPoint x: 887, endPoint y: 227, distance: 98.1
click at [887, 227] on fieldset "Color: Sprite Lightning Red Out of stock" at bounding box center [982, 250] width 439 height 60
copy span "Sprite Lightning Red"
click at [815, 253] on div "Blue Hour" at bounding box center [818, 258] width 35 height 43
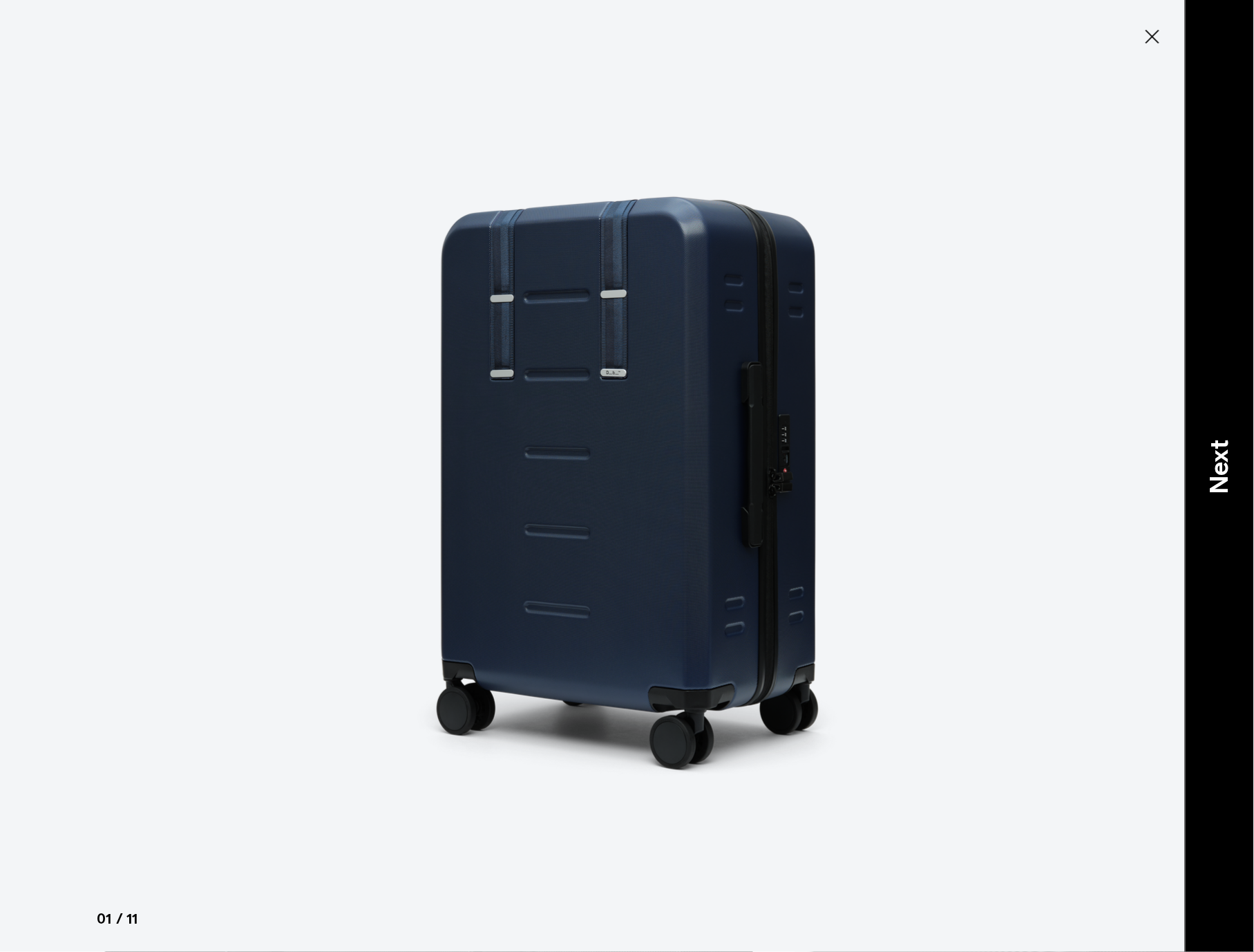
click at [1232, 453] on p "Next" at bounding box center [1220, 468] width 37 height 55
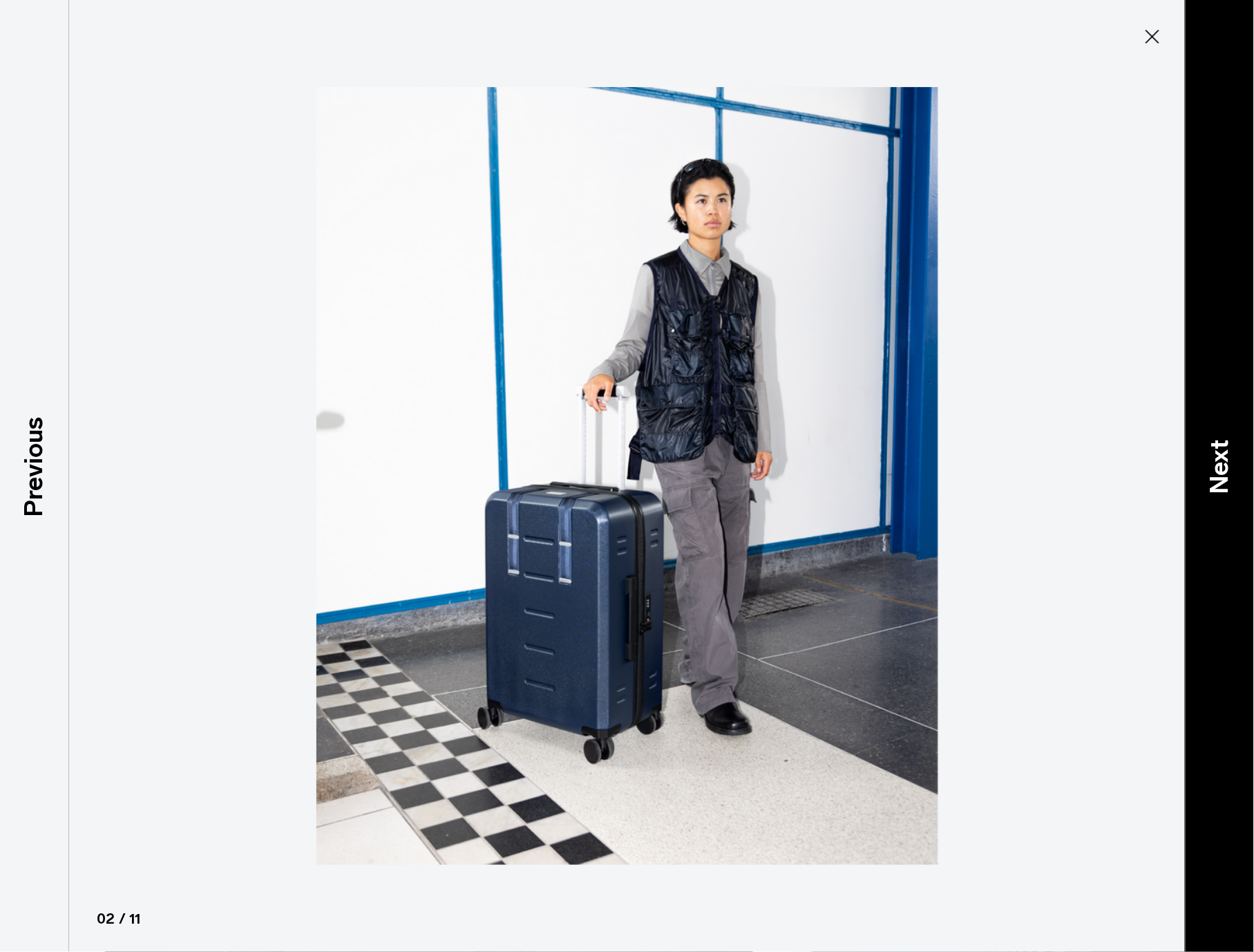
click at [1218, 463] on p "Next" at bounding box center [1220, 468] width 37 height 55
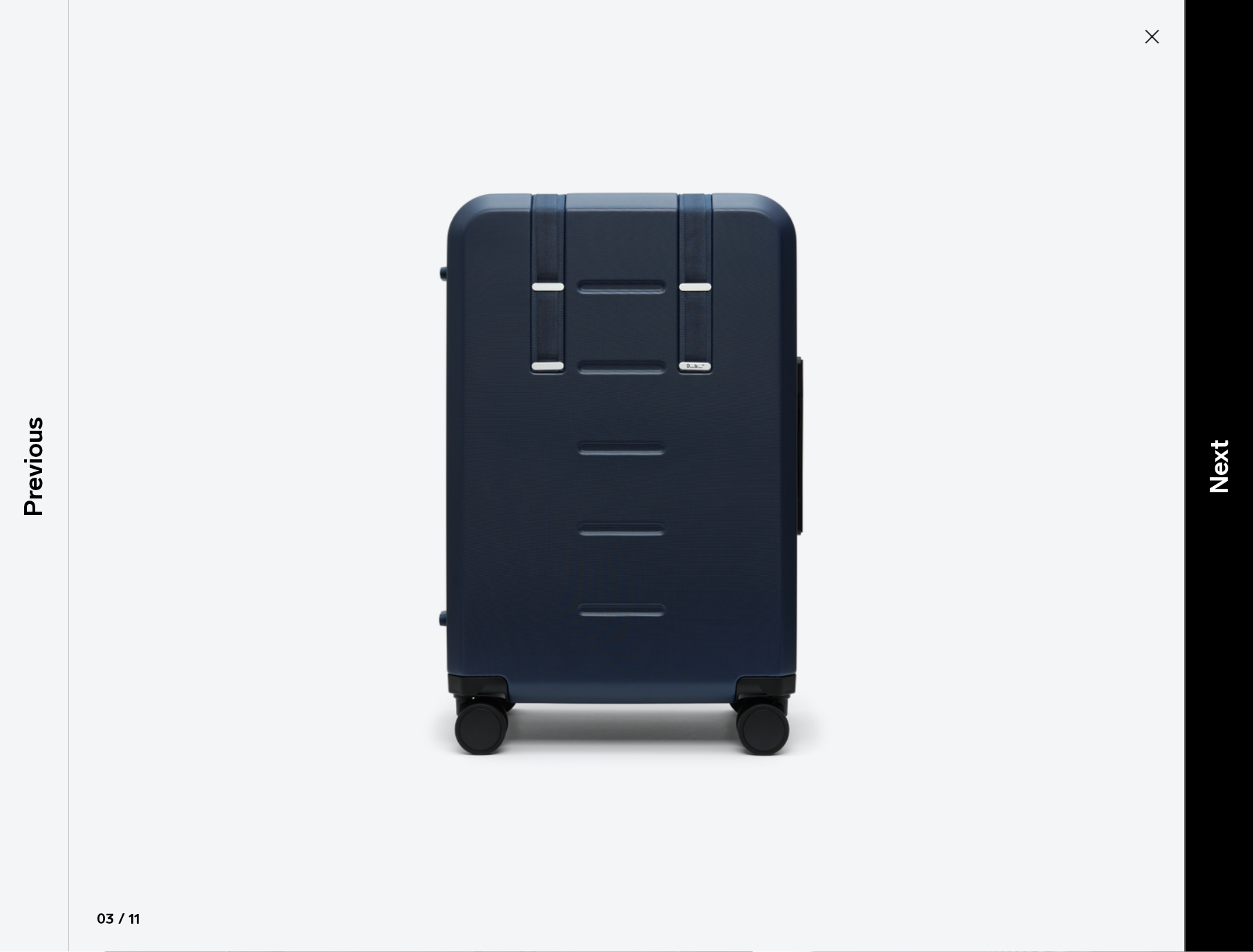
click at [1227, 466] on p "Next" at bounding box center [1220, 468] width 37 height 55
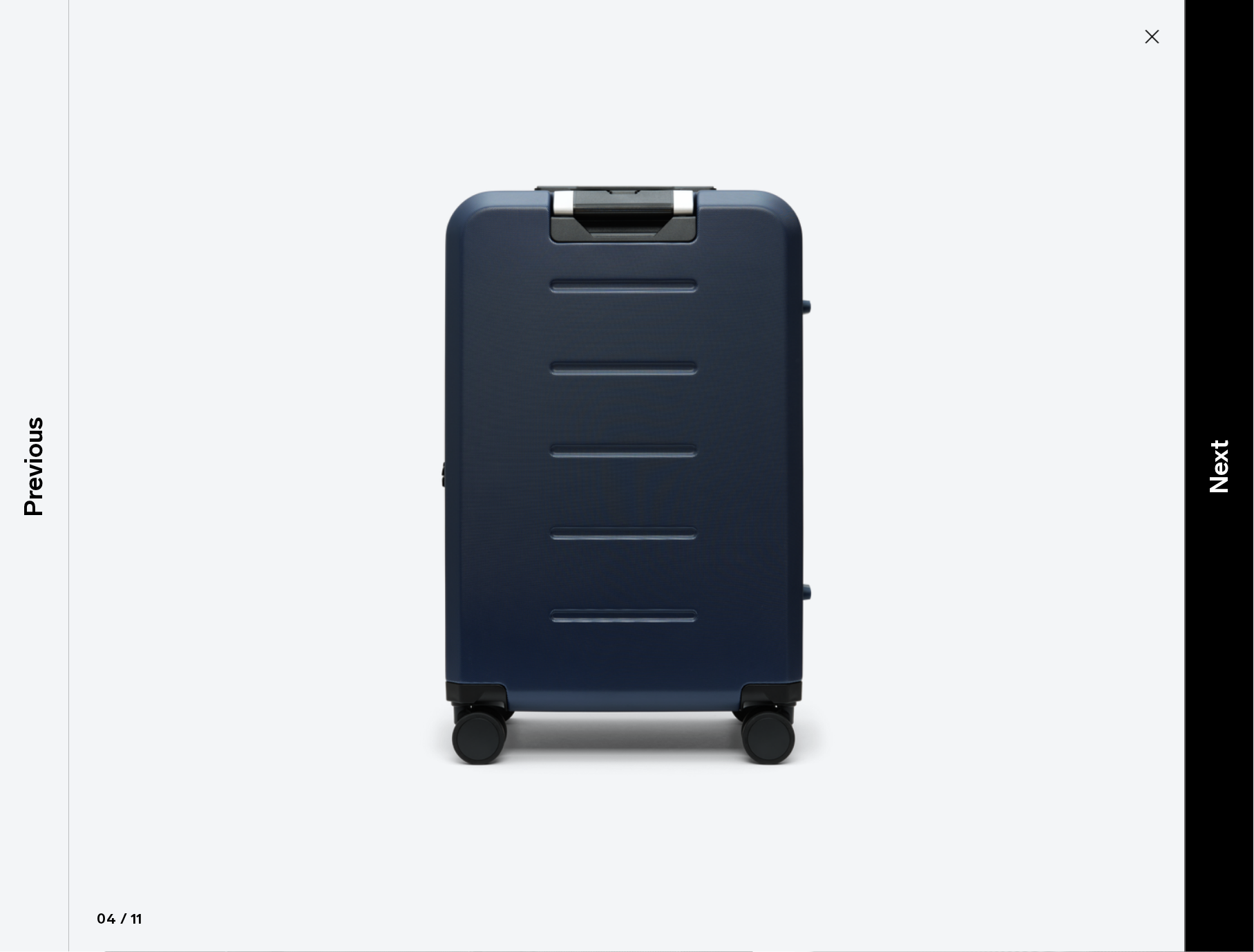
click at [1224, 464] on p "Next" at bounding box center [1220, 468] width 37 height 55
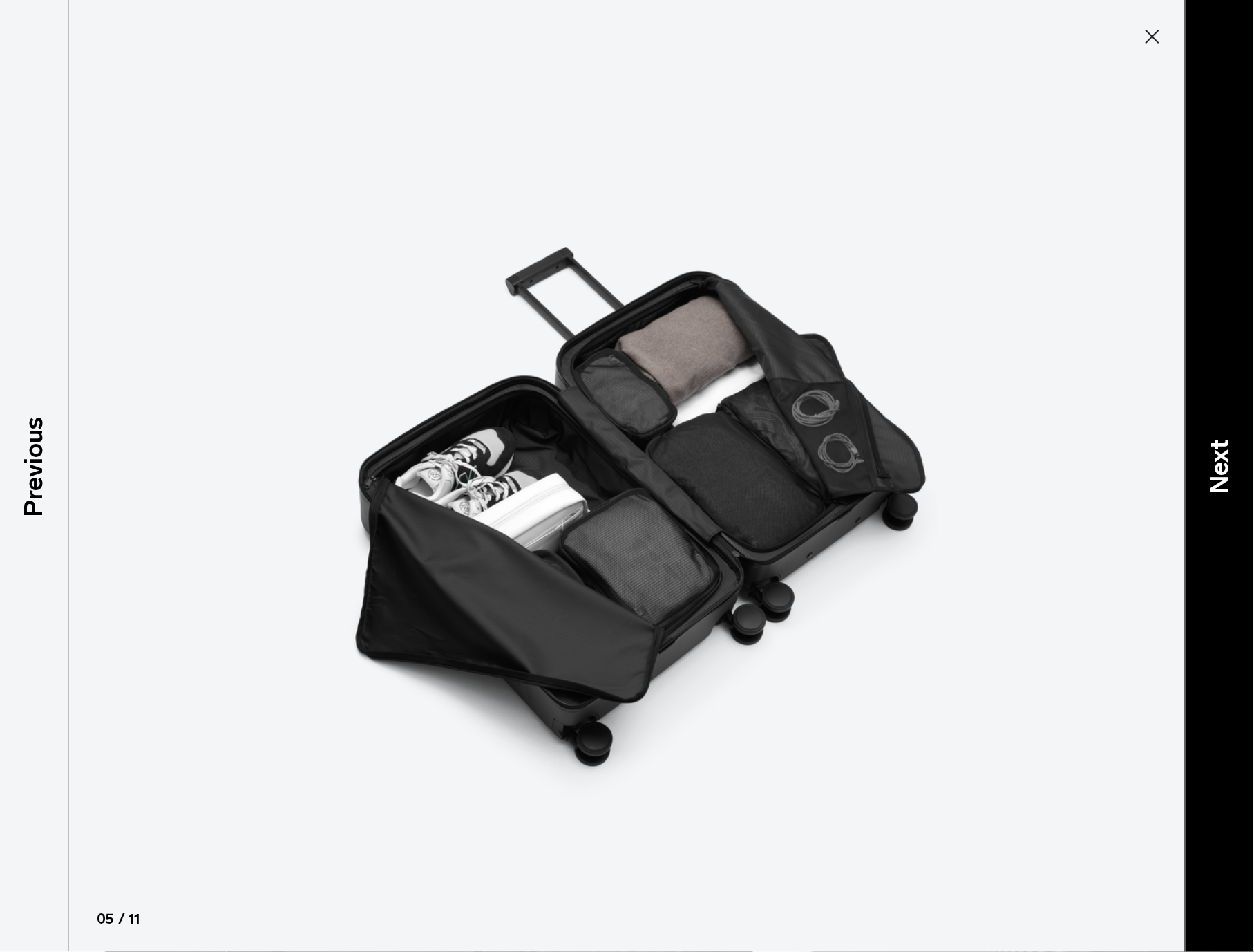
click at [1214, 469] on p "Next" at bounding box center [1220, 468] width 37 height 55
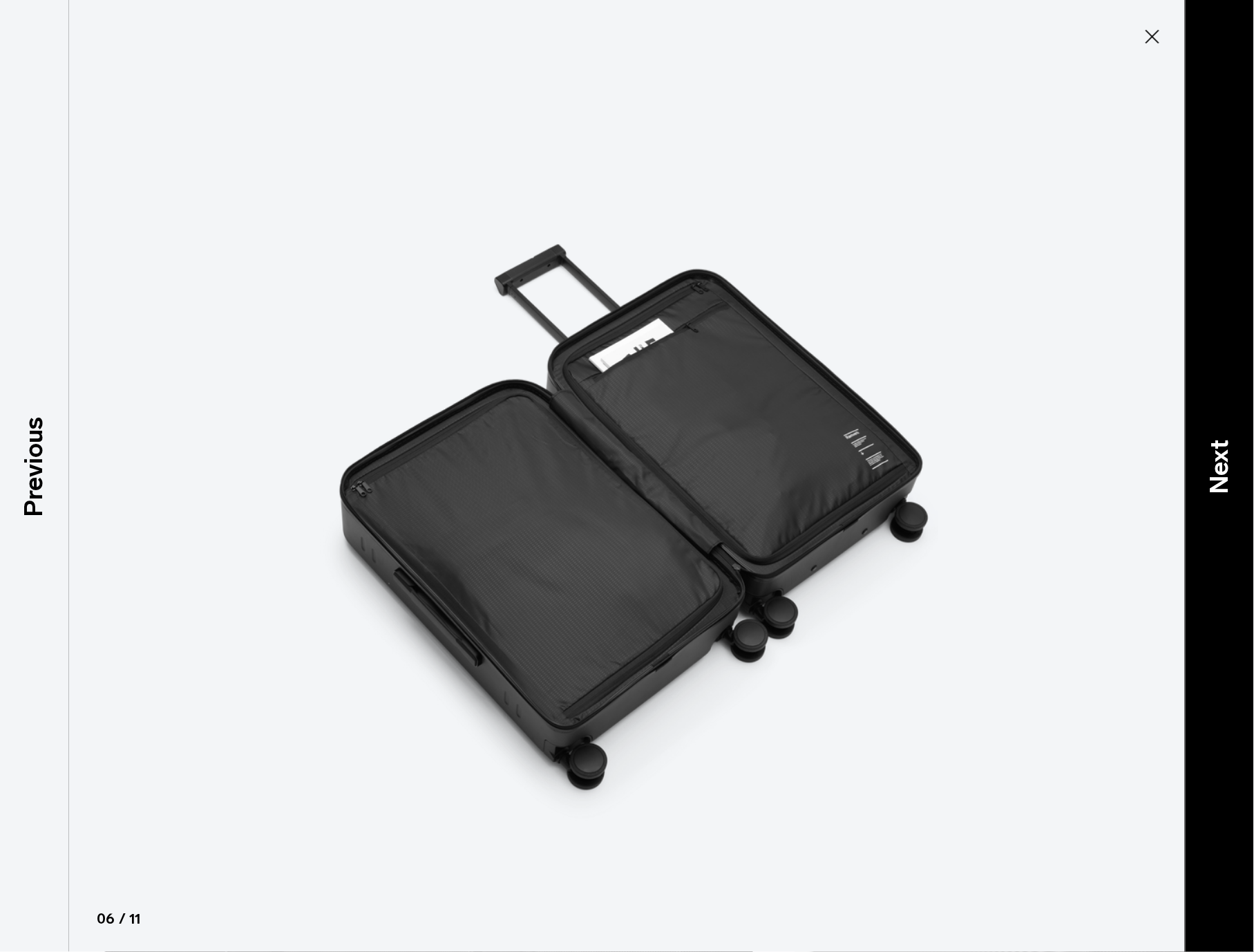
click at [1218, 465] on p "Next" at bounding box center [1220, 468] width 37 height 55
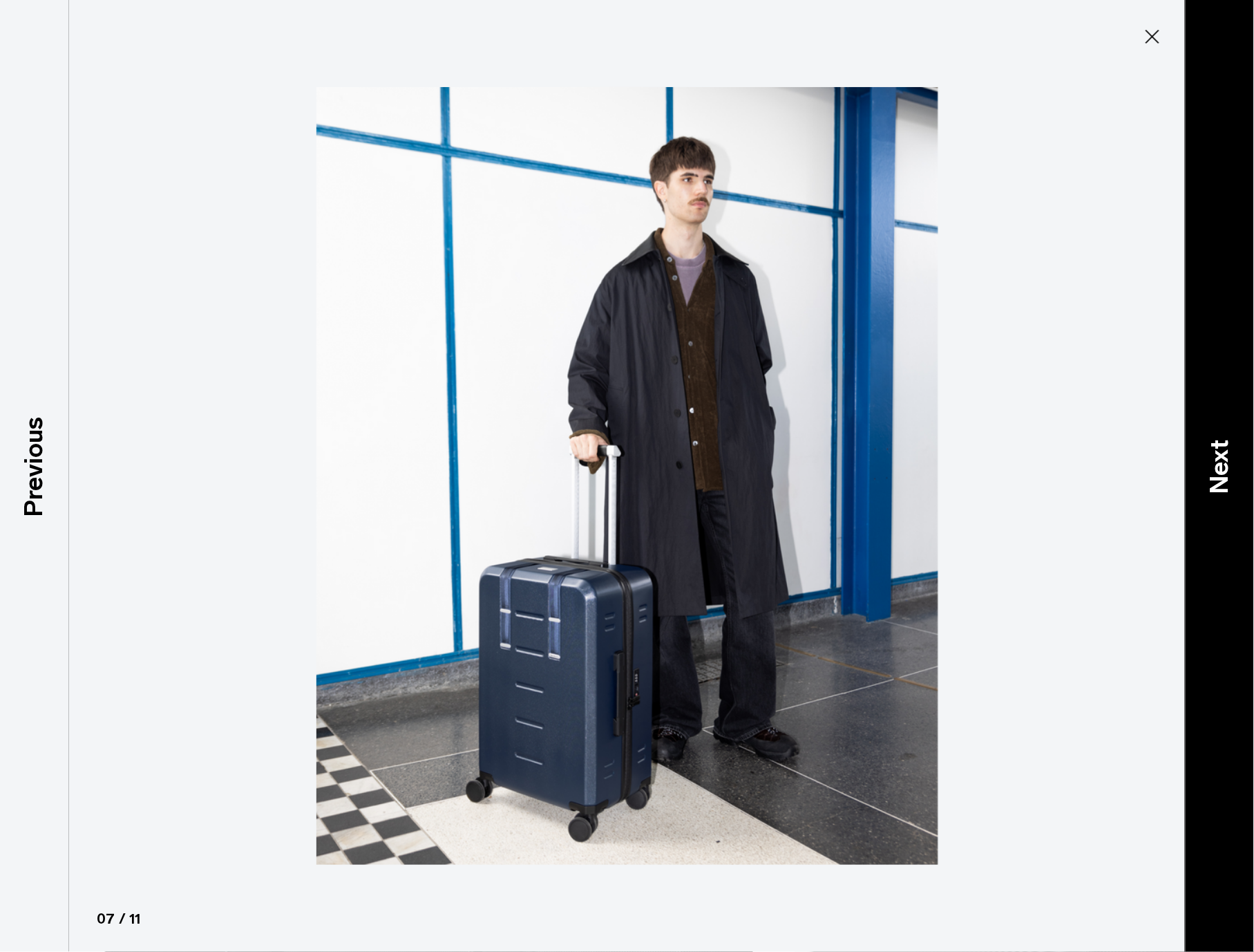
click at [1224, 471] on p "Next" at bounding box center [1220, 468] width 37 height 55
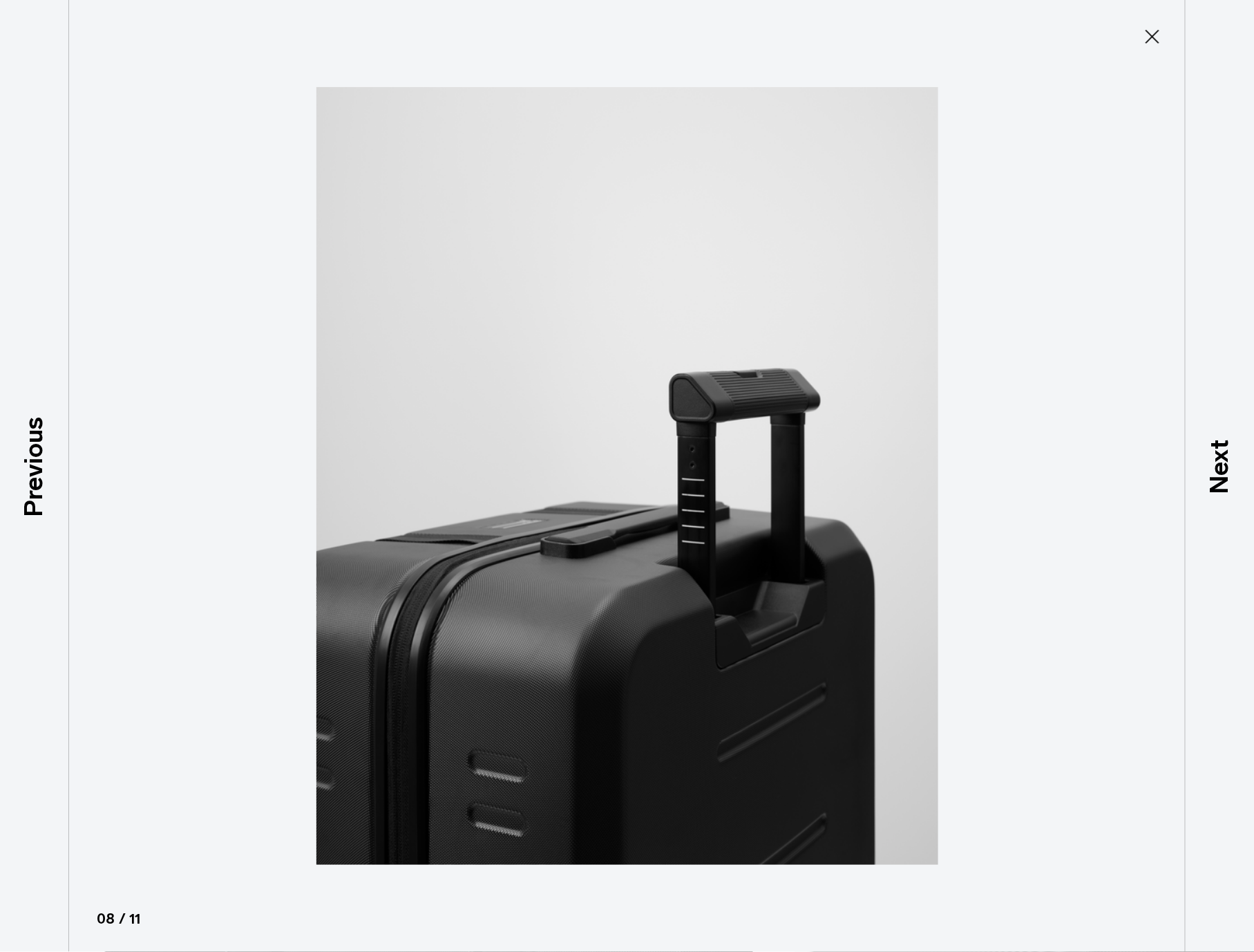
click at [1151, 31] on icon at bounding box center [1152, 37] width 22 height 22
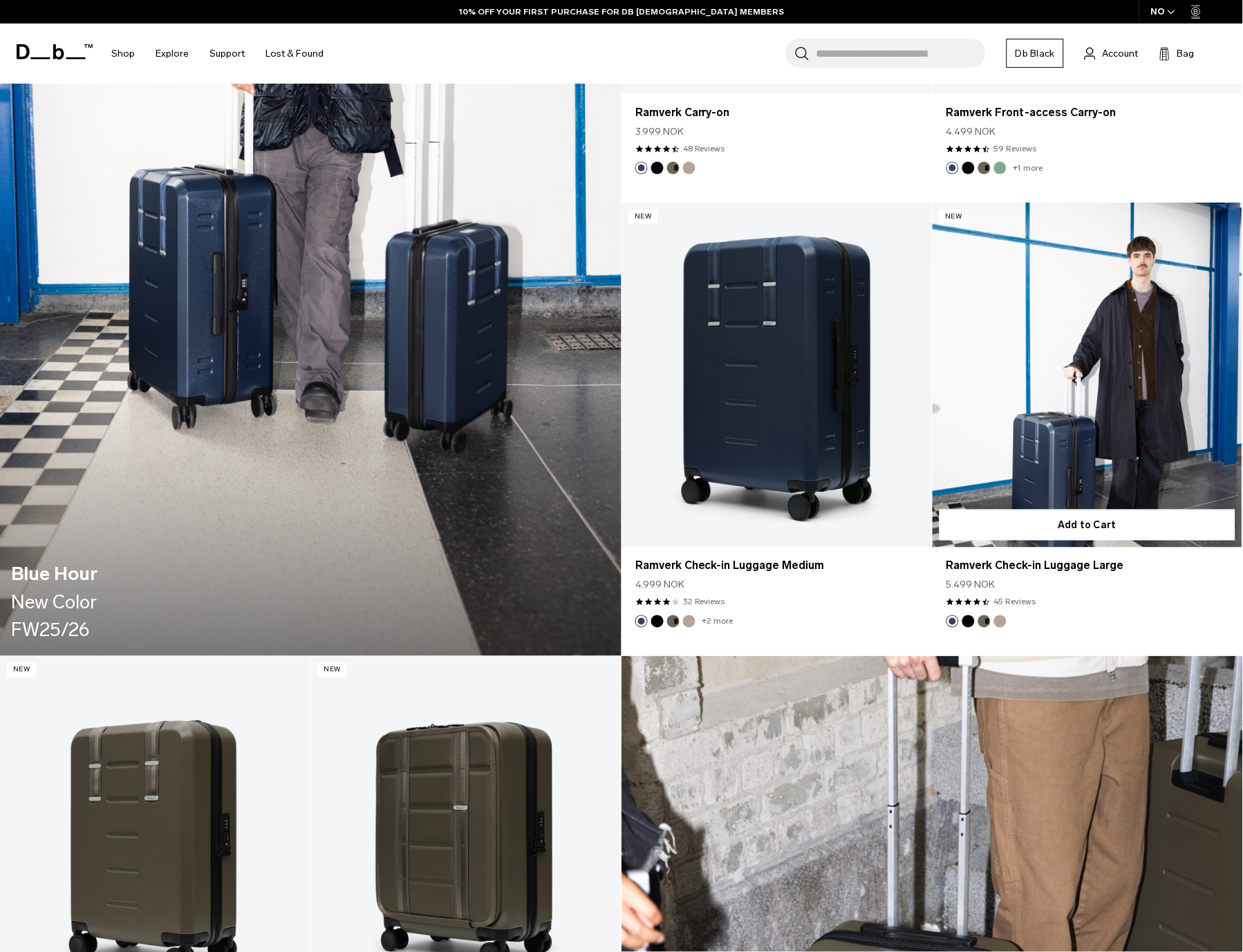
click at [1067, 328] on link "Ramverk Check-in Luggage Large" at bounding box center [1087, 374] width 311 height 344
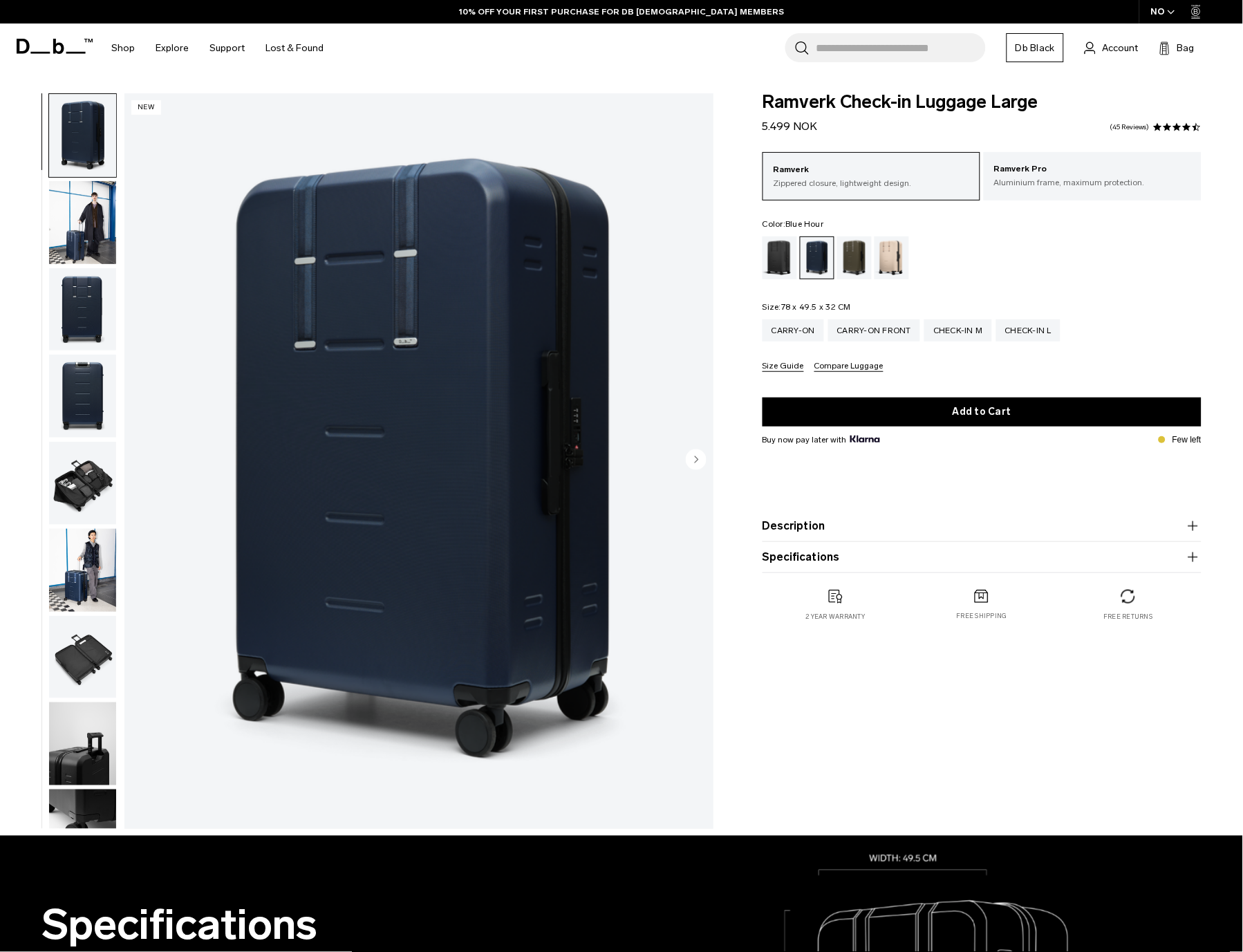
click at [848, 102] on span "Ramverk Check-in Luggage Large" at bounding box center [982, 102] width 439 height 18
copy div "Ramverk Check-in Luggage Large"
drag, startPoint x: 757, startPoint y: 306, endPoint x: 903, endPoint y: 307, distance: 146.0
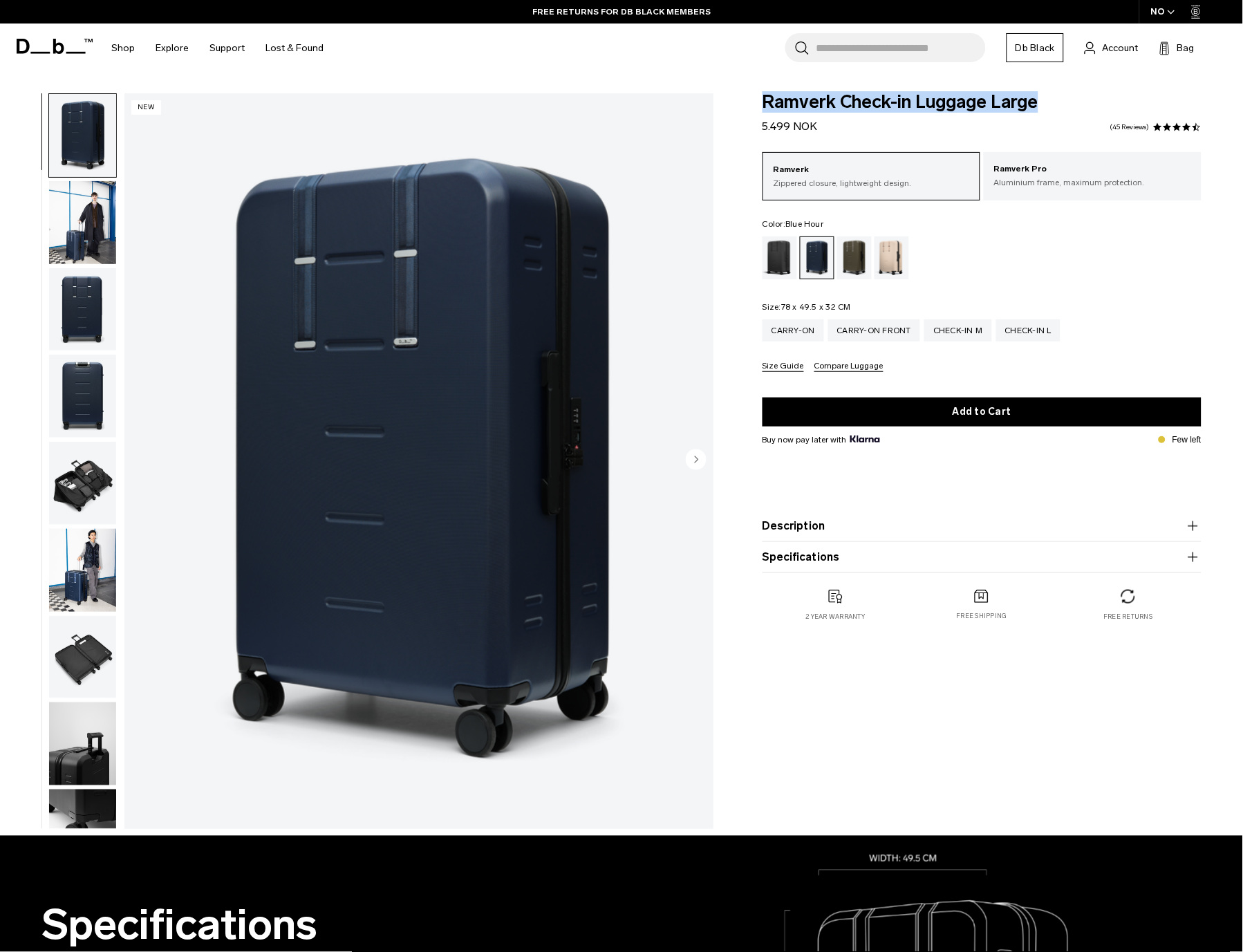
click at [903, 307] on div "Ramverk Check-in Luggage Large 5.499 NOK 4.5 star rating 45 Reviews Ramverk Zip…" at bounding box center [982, 371] width 522 height 556
copy legend "Size: 78 x 49.5 x 32 CM"
drag, startPoint x: 872, startPoint y: 305, endPoint x: 743, endPoint y: 308, distance: 129.0
click at [743, 308] on div "Ramverk Check-in Luggage Large 5.499 NOK 4.5 star rating 45 Reviews Ramverk Zip…" at bounding box center [982, 371] width 522 height 556
copy legend "Size: 78 x 49.5 x 32 CM"
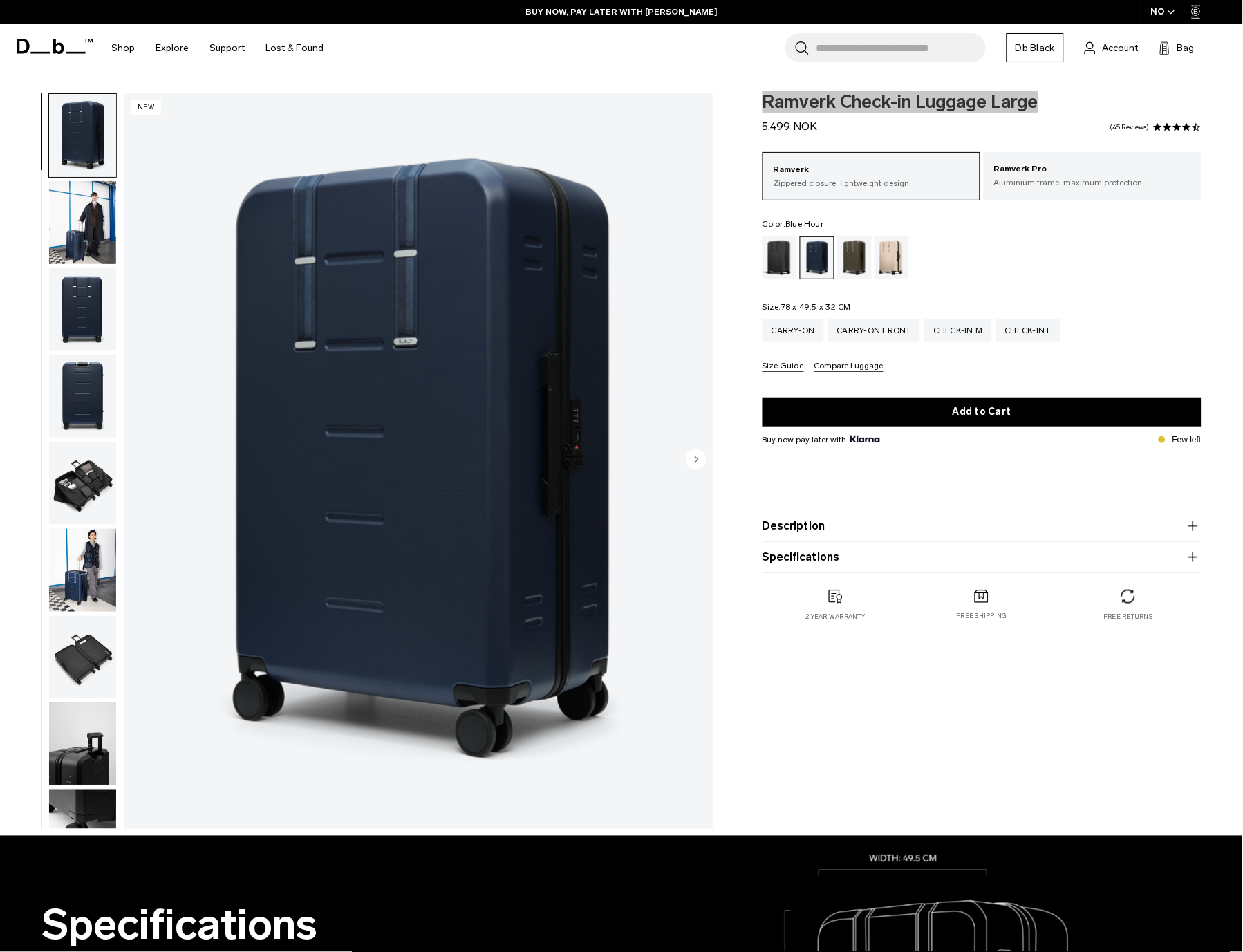
scroll to position [3, 0]
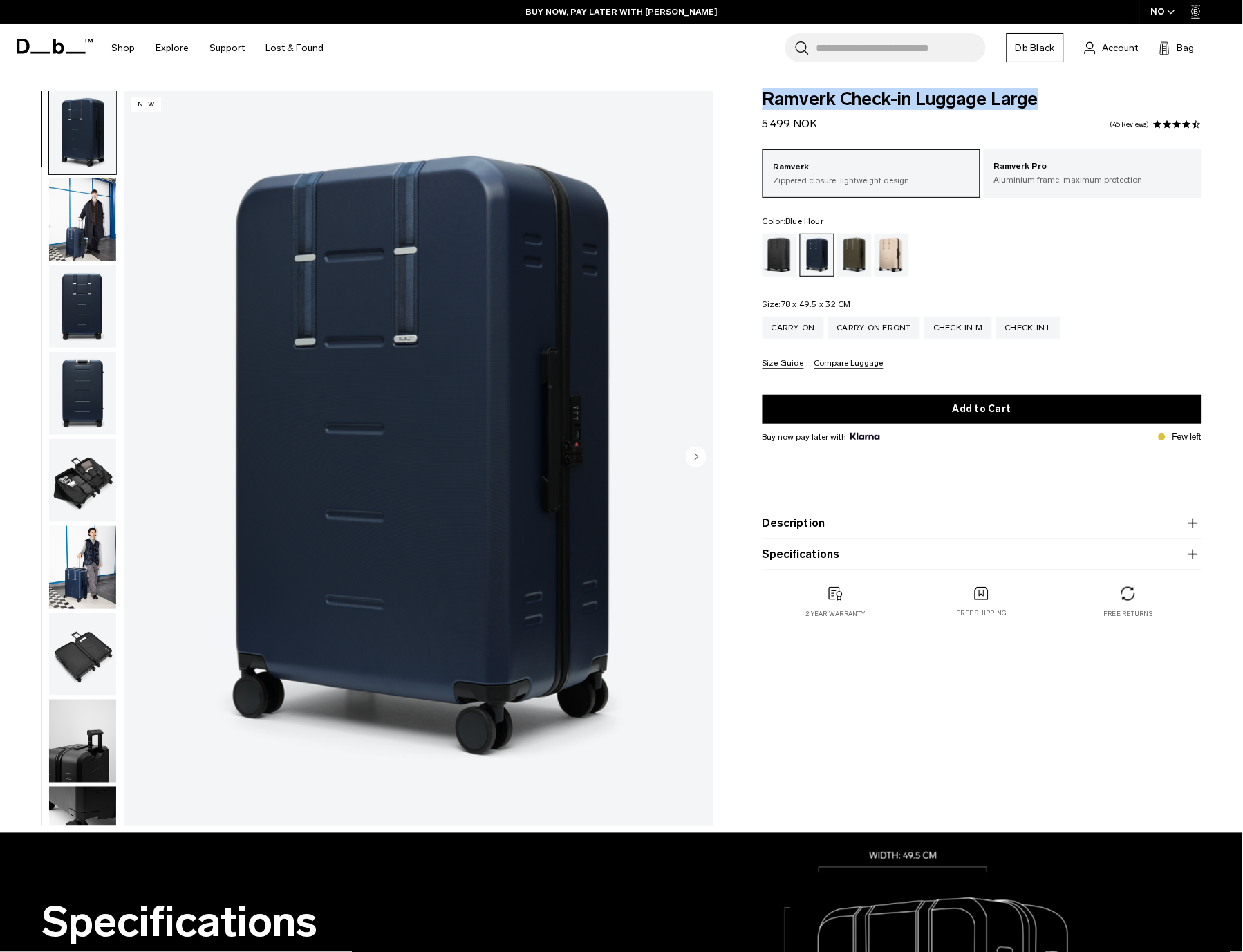
click at [832, 529] on button "Description" at bounding box center [982, 524] width 439 height 17
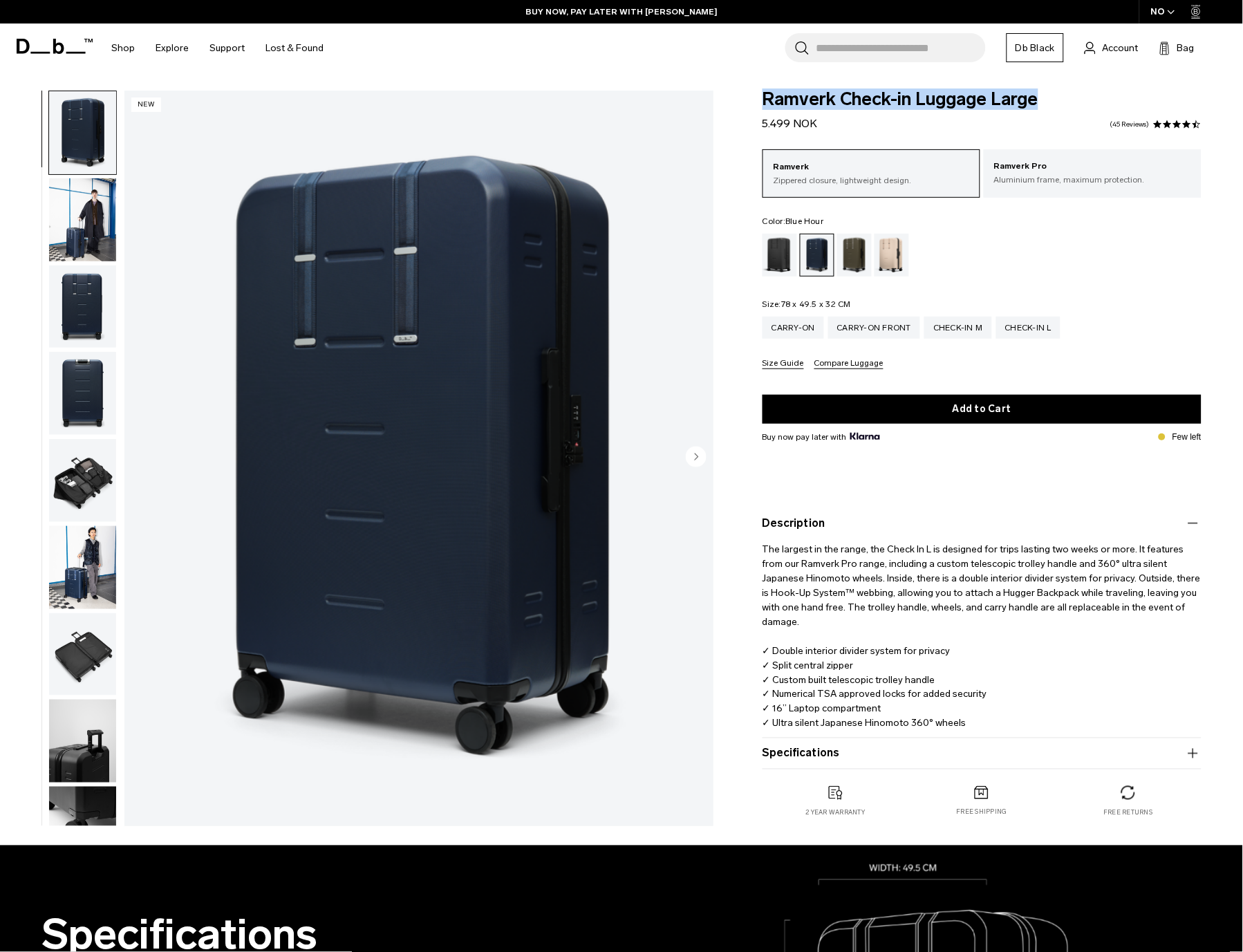
click at [829, 754] on button "Specifications" at bounding box center [982, 754] width 439 height 17
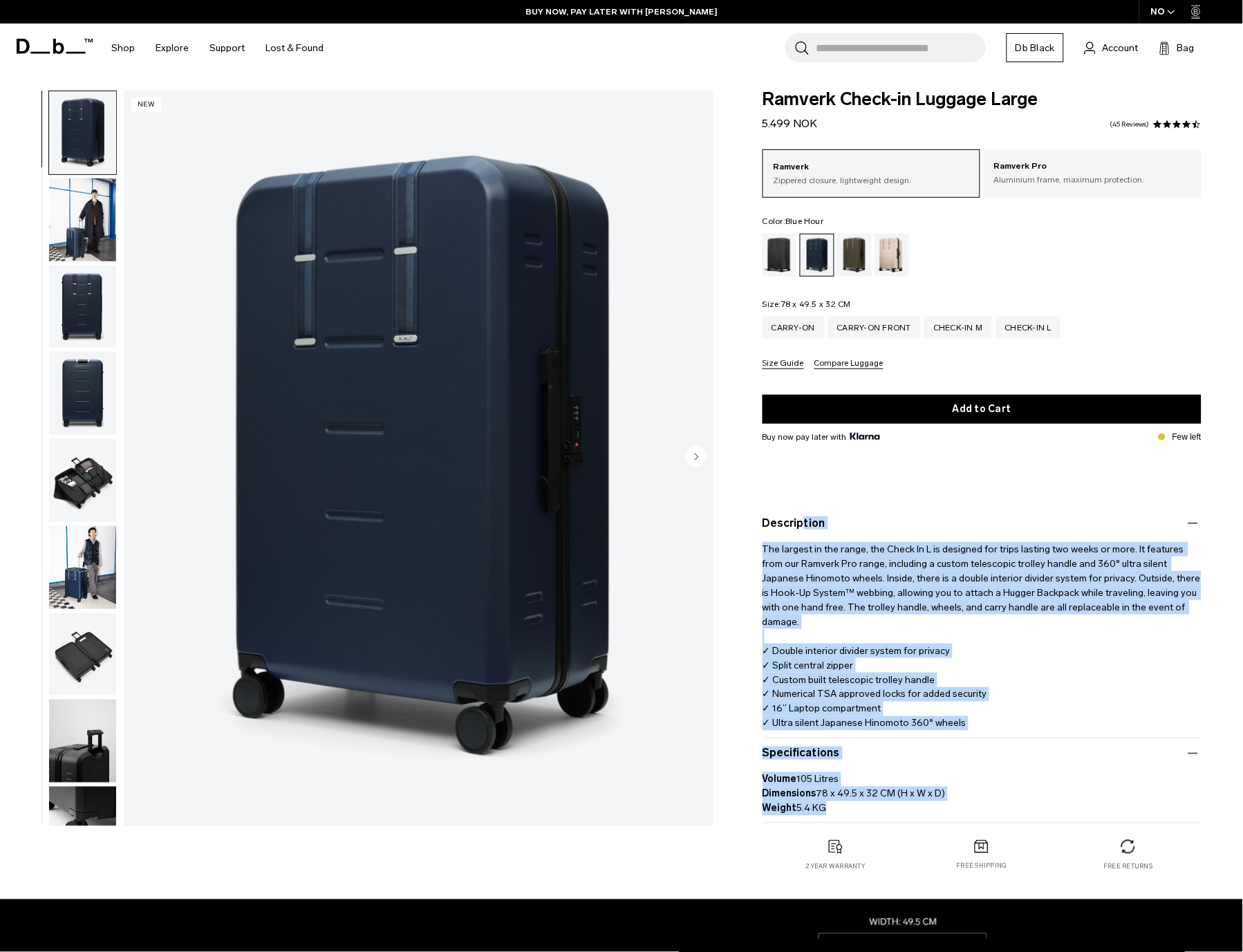
drag, startPoint x: 753, startPoint y: 512, endPoint x: 977, endPoint y: 806, distance: 369.6
click at [977, 806] on div "Ramverk Check-in Luggage Large 5.499 NOK 4.5 star rating 45 Reviews Ramverk Zip…" at bounding box center [982, 495] width 522 height 808
copy div "Description The largest in the range, the Check In L is designed for trips last…"
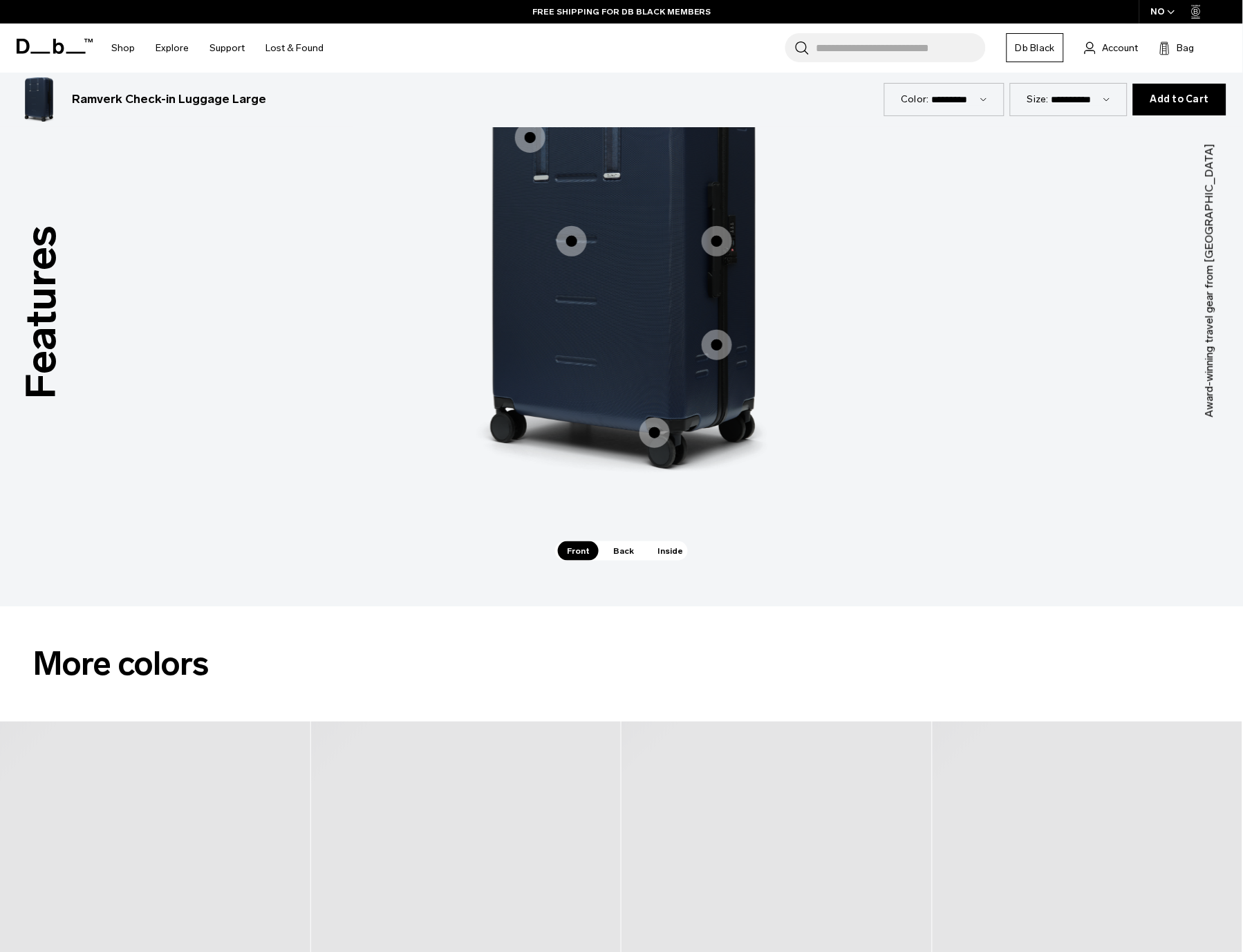
scroll to position [1287, 0]
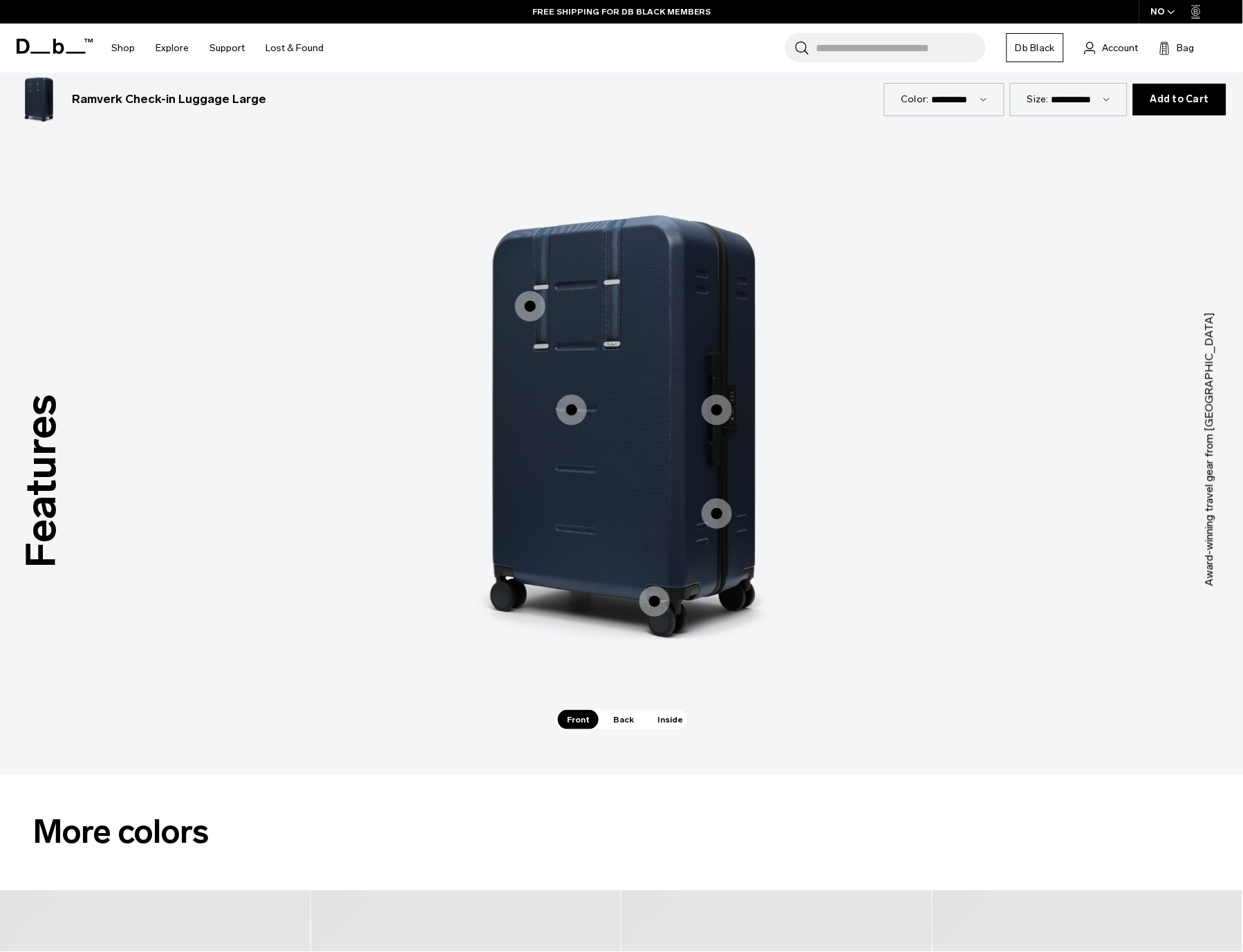
click at [627, 706] on div "Hook-Up System™ Hook-Up System™ 60mm Ultra-Silent 360 Hinomoto Wheels 60mm Ultr…" at bounding box center [621, 440] width 415 height 541
click at [618, 728] on span "Back" at bounding box center [623, 719] width 39 height 19
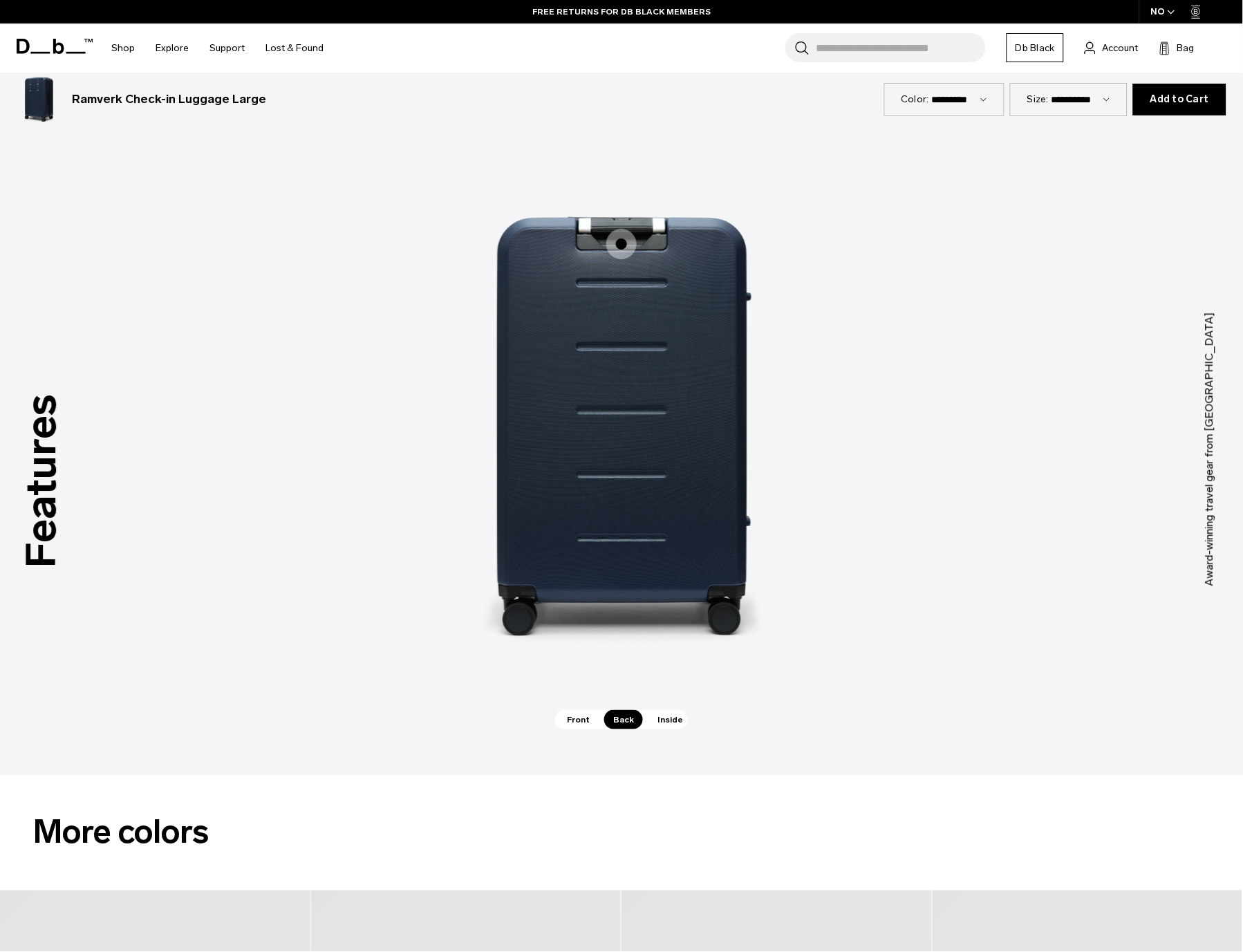
click at [576, 721] on span "Front" at bounding box center [578, 719] width 40 height 19
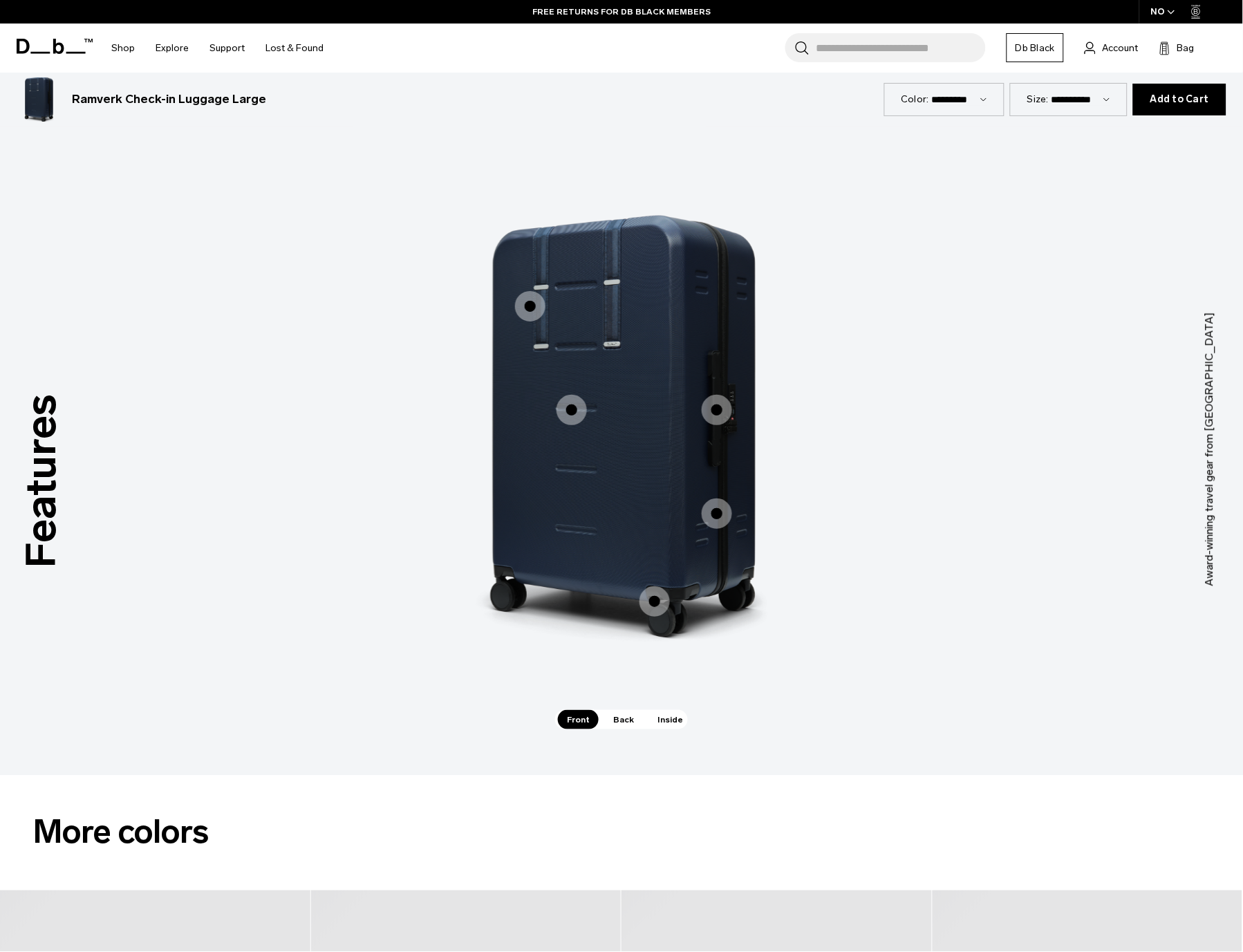
click at [541, 307] on span "1 / 3" at bounding box center [531, 306] width 31 height 31
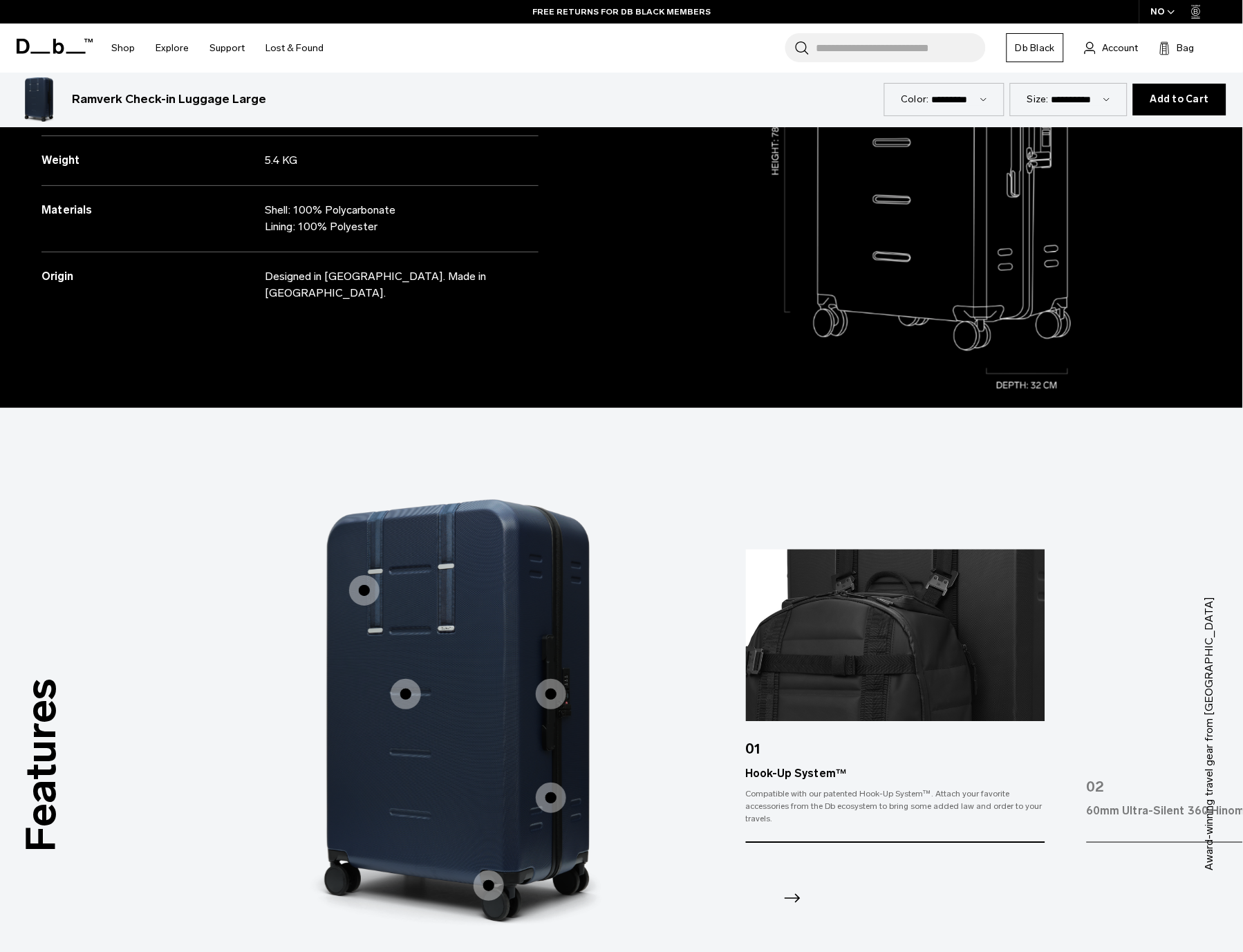
scroll to position [769, 0]
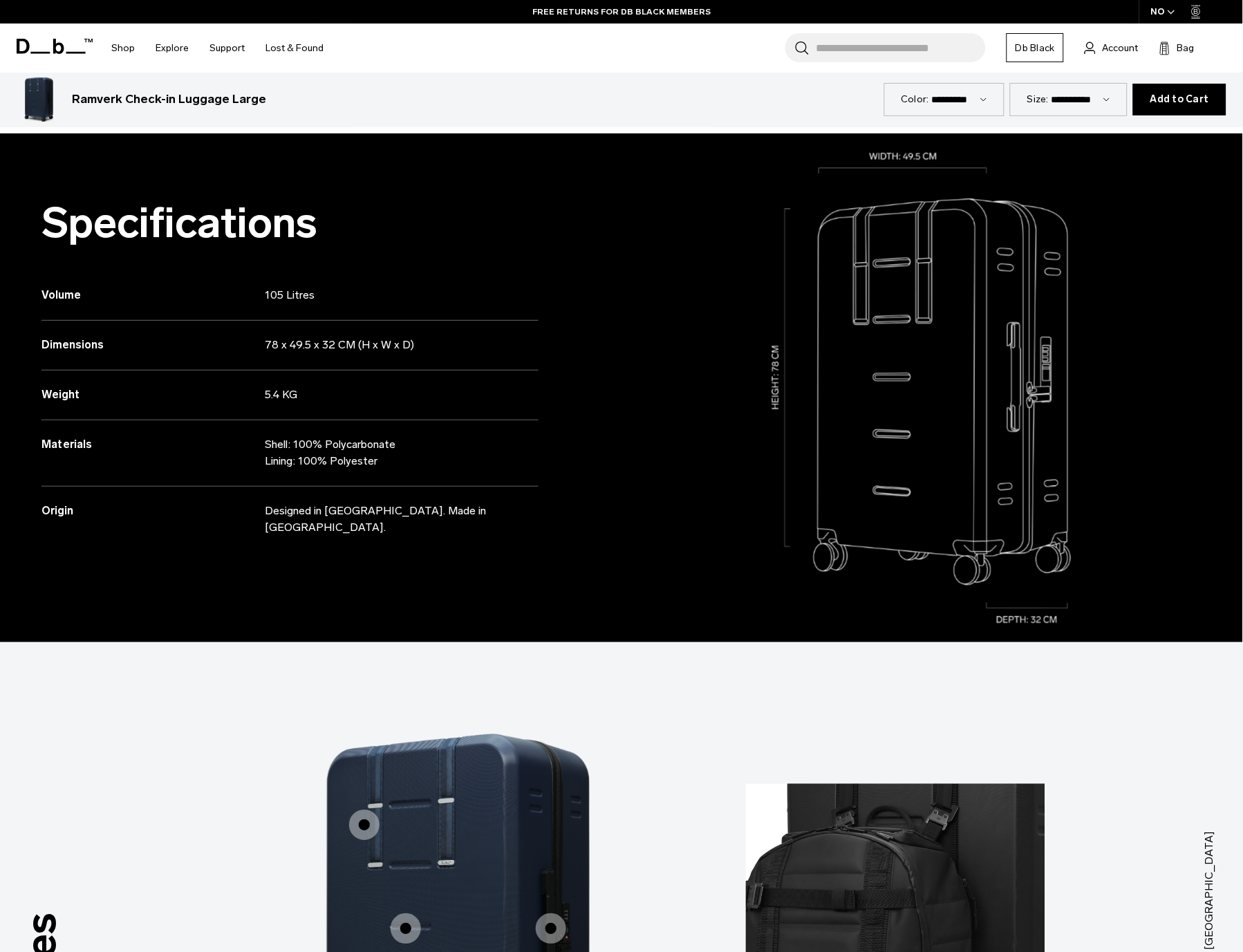
click at [270, 372] on div "Weight 5.4 KG" at bounding box center [289, 395] width 497 height 50
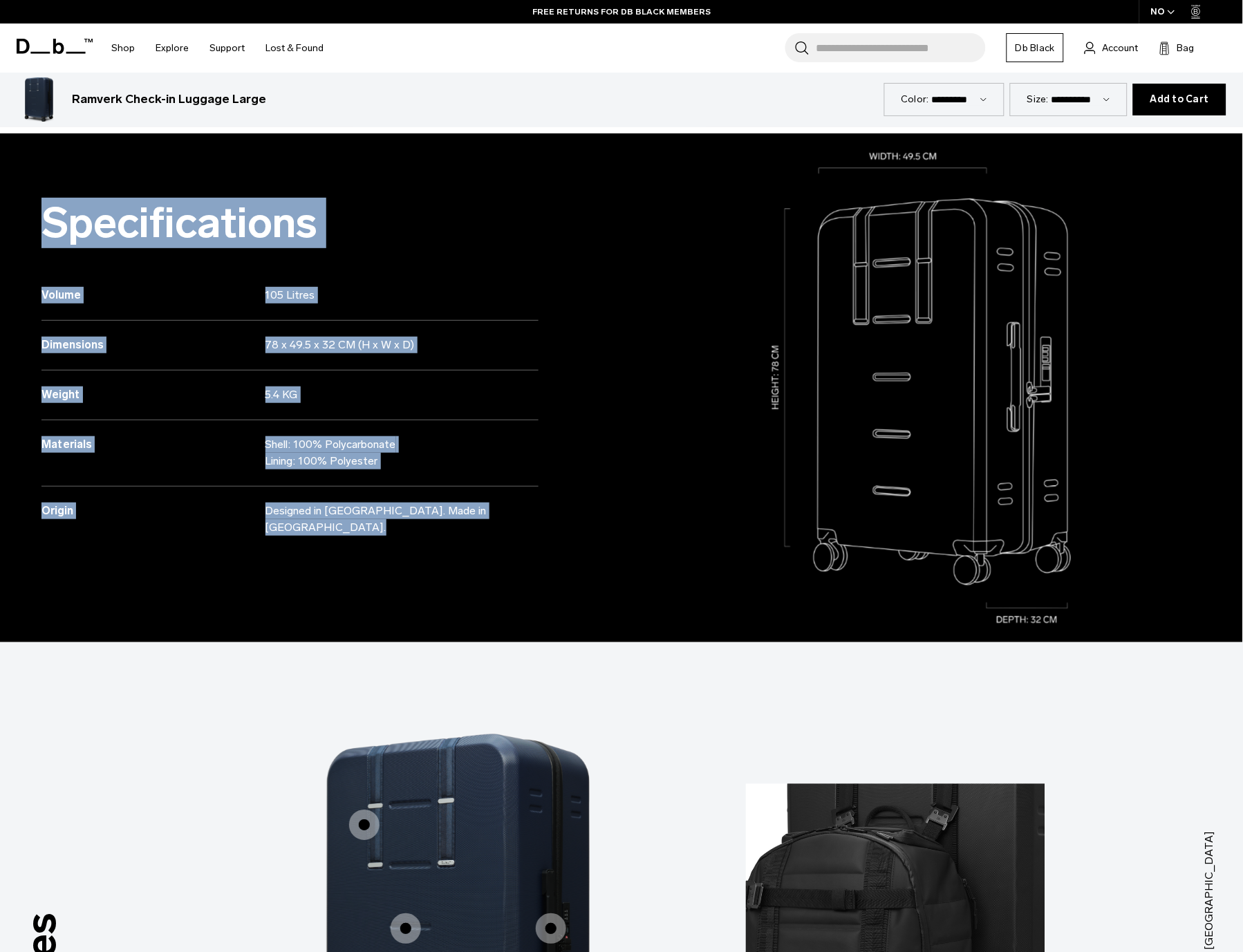
drag, startPoint x: 40, startPoint y: 200, endPoint x: 647, endPoint y: 582, distance: 717.2
click at [647, 582] on div "Specifications Volume 105 Litres Dimensions 78 x 49.5 x 32 CM (H x W x D) Weight" at bounding box center [622, 388] width 1243 height 508
copy div "Specifications Volume 105 Litres Dimensions 78 x 49.5 x 32 CM (H x W x D) Weigh…"
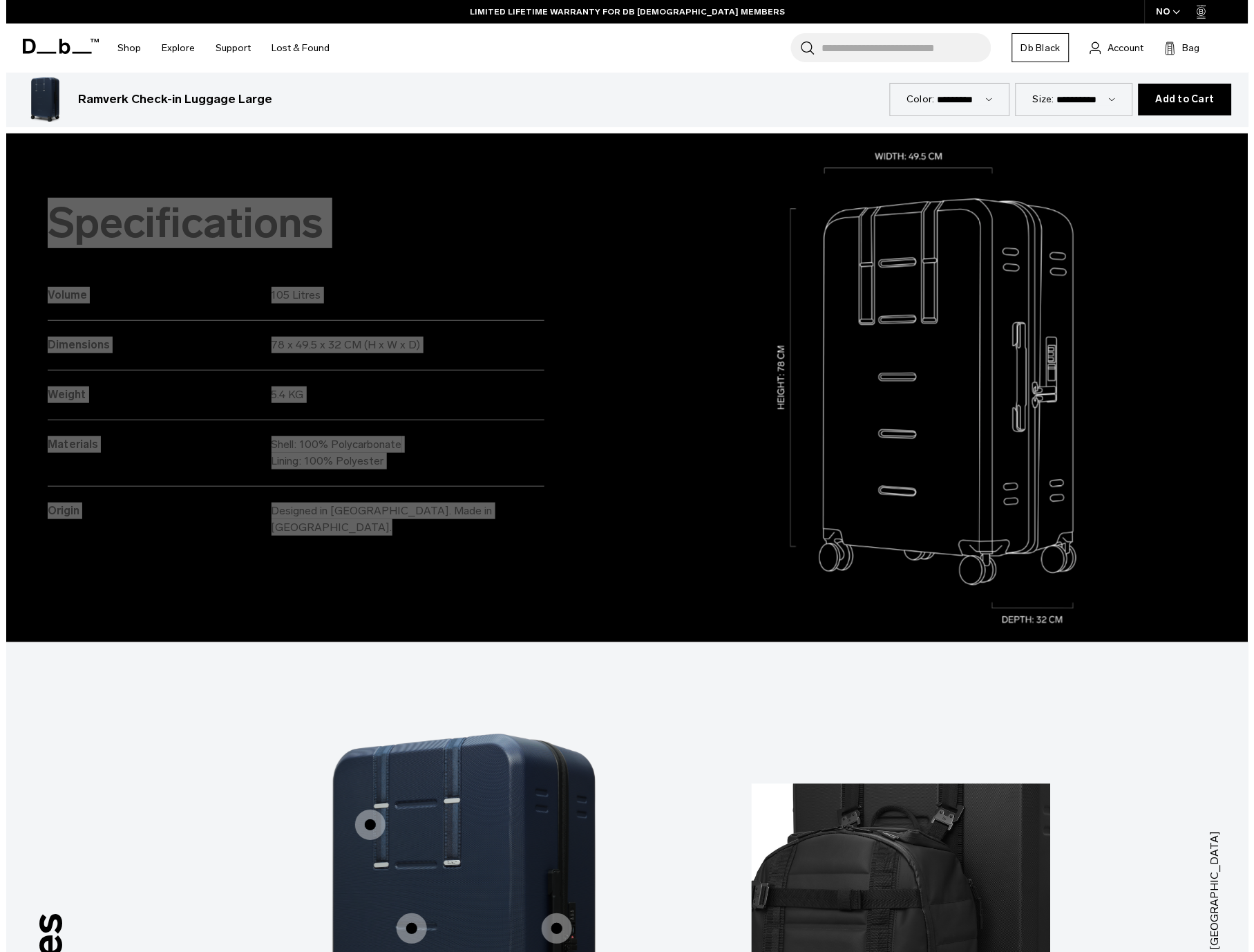
scroll to position [16, 0]
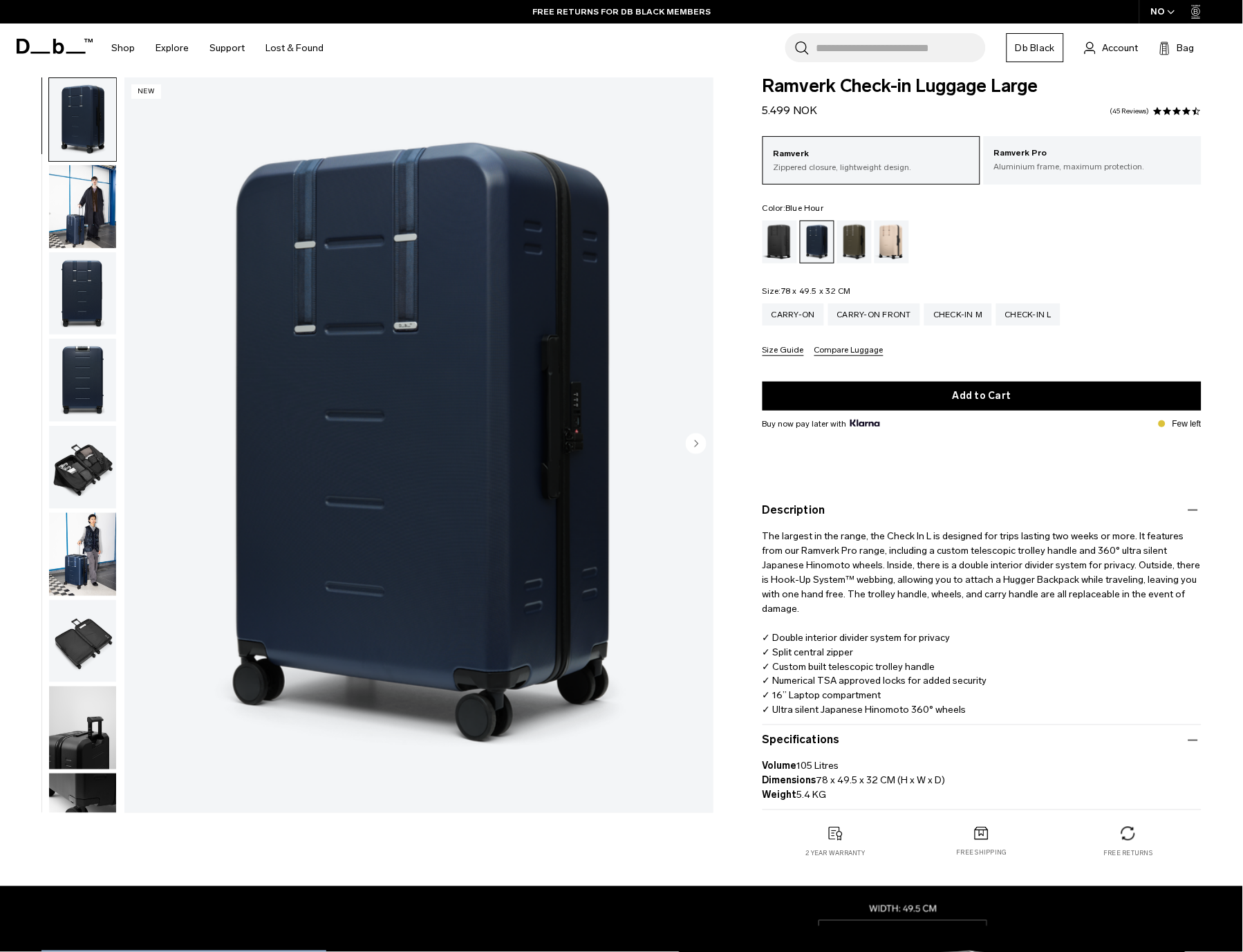
click at [379, 324] on img "1 / 11" at bounding box center [418, 444] width 589 height 735
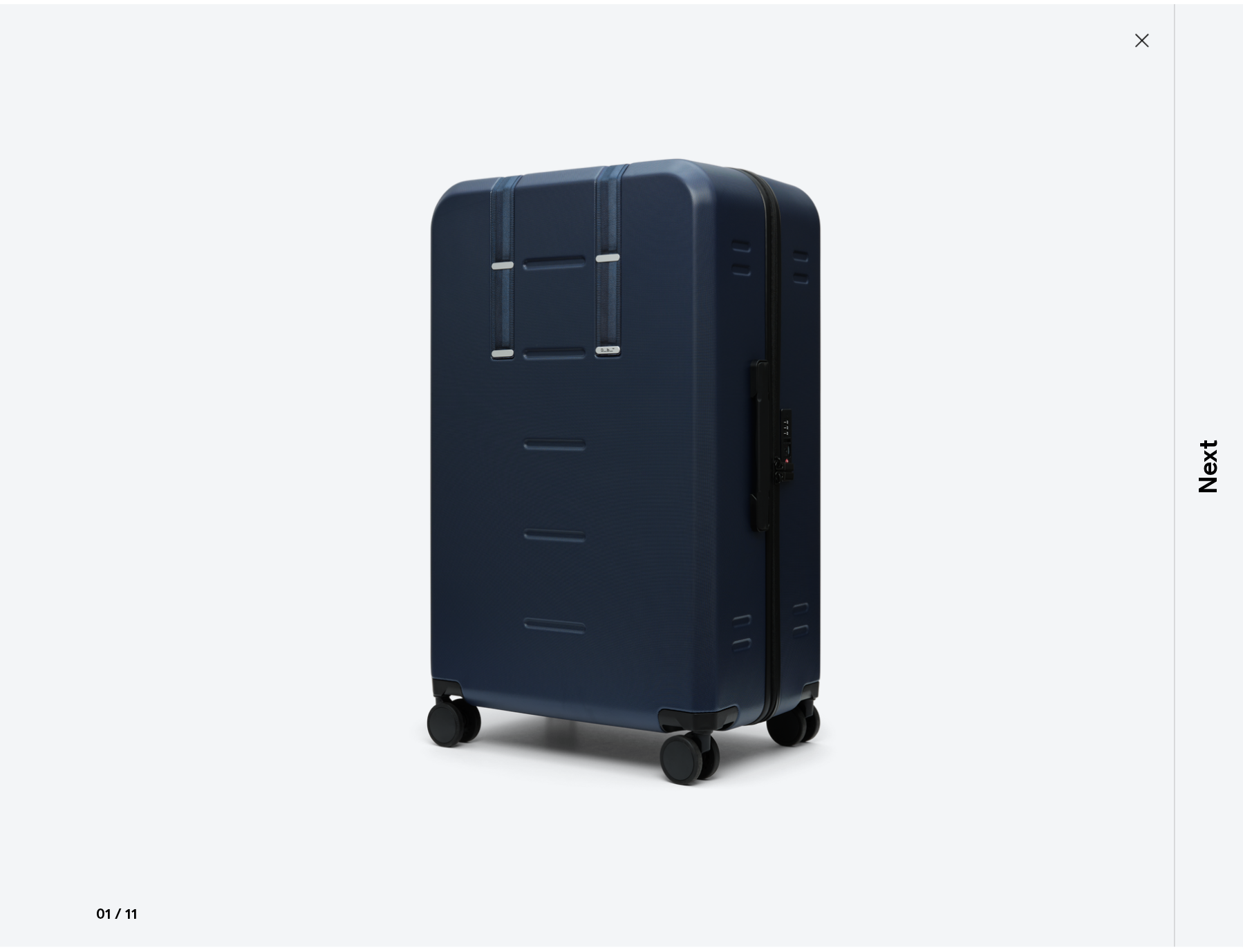
scroll to position [86, 0]
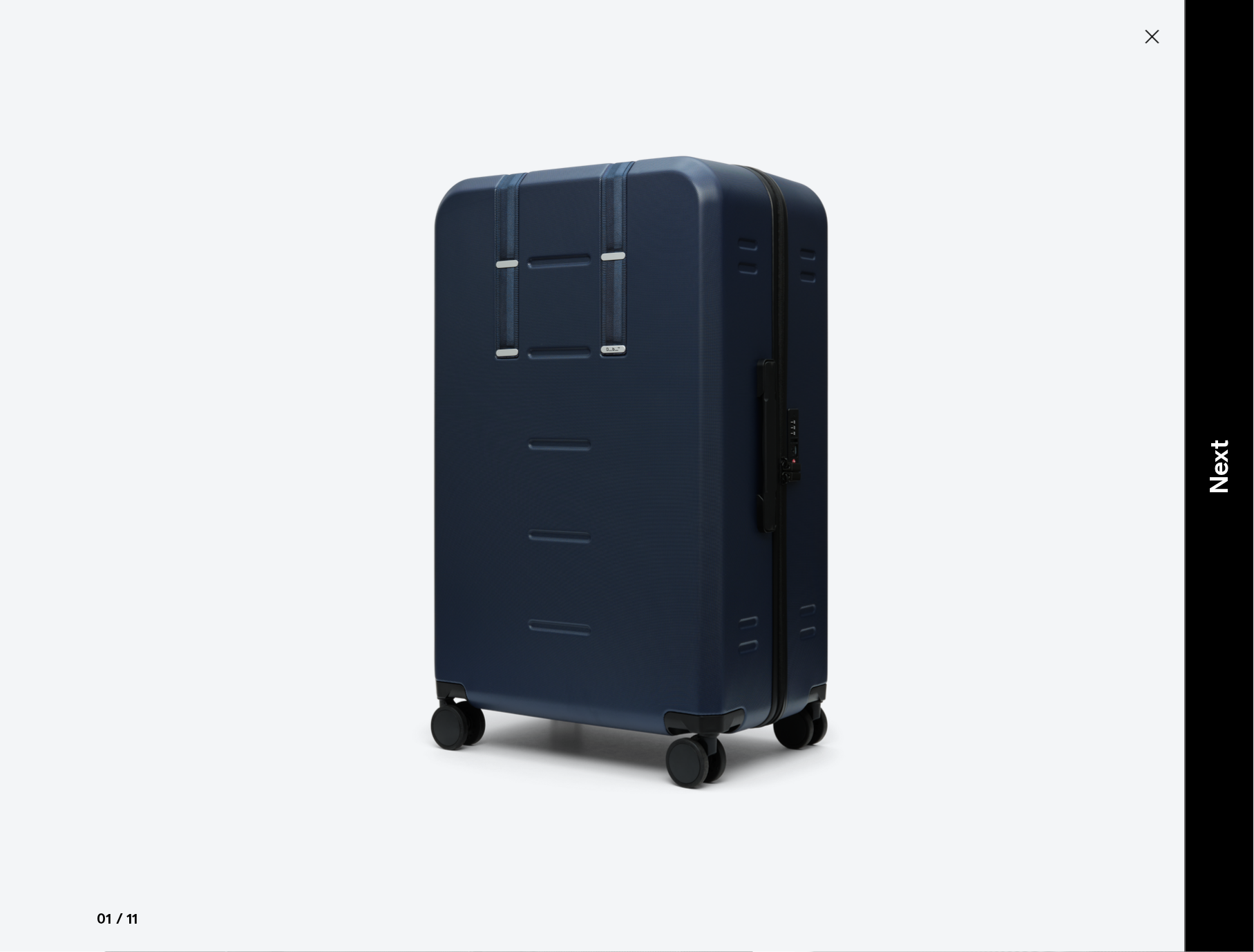
click at [1225, 458] on p "Next" at bounding box center [1220, 468] width 37 height 55
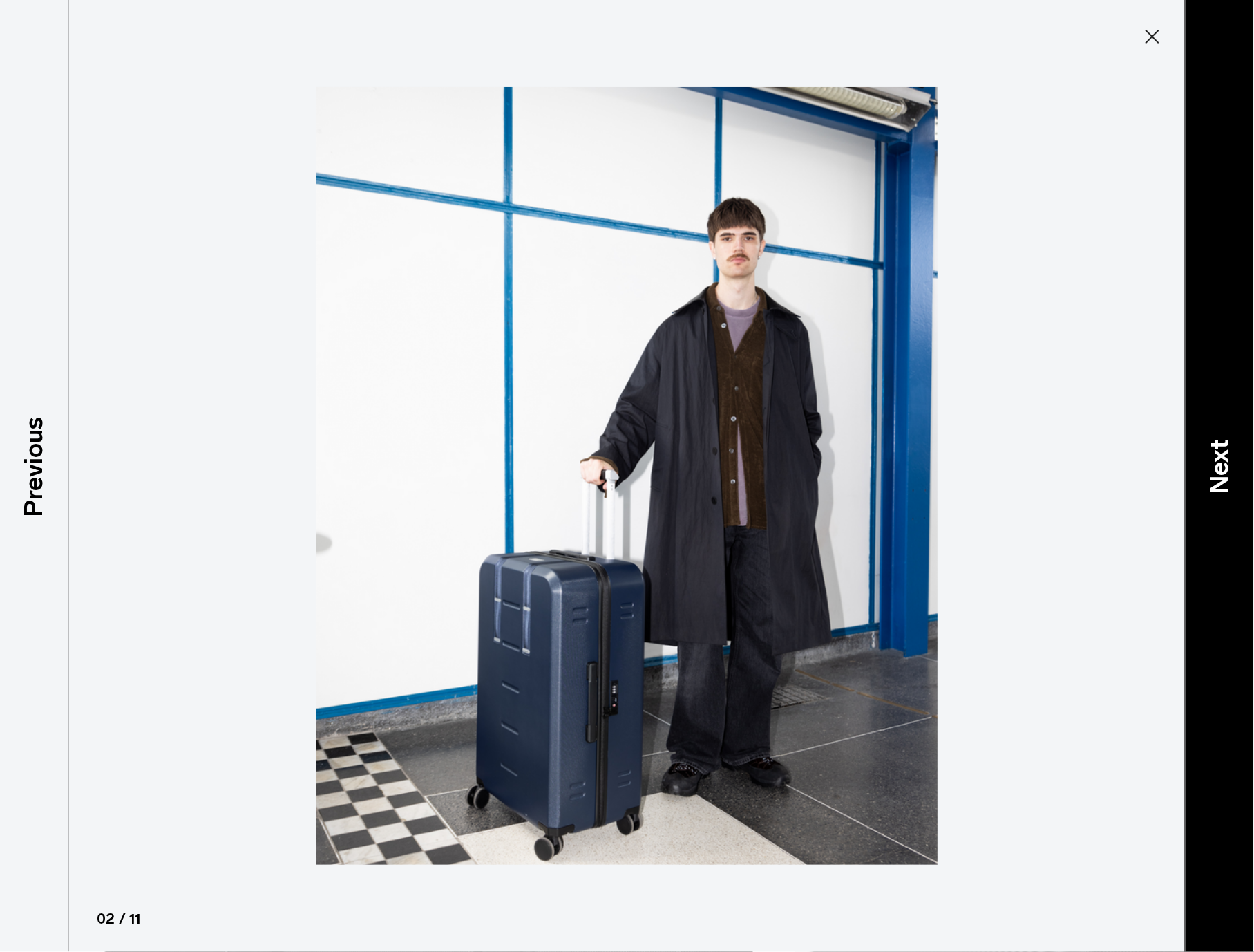
click at [1213, 460] on p "Next" at bounding box center [1220, 468] width 37 height 55
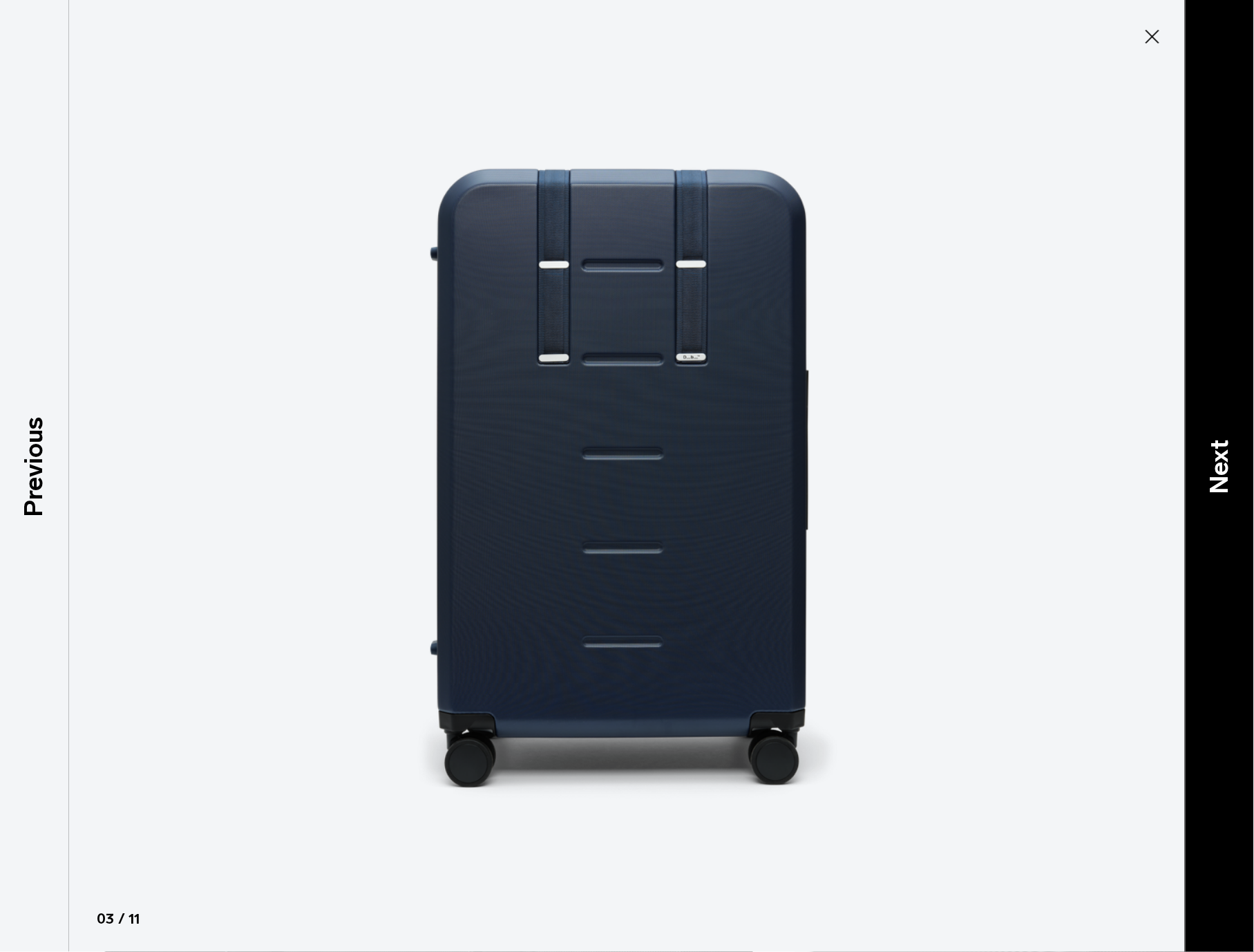
click at [1213, 468] on p "Next" at bounding box center [1220, 468] width 37 height 55
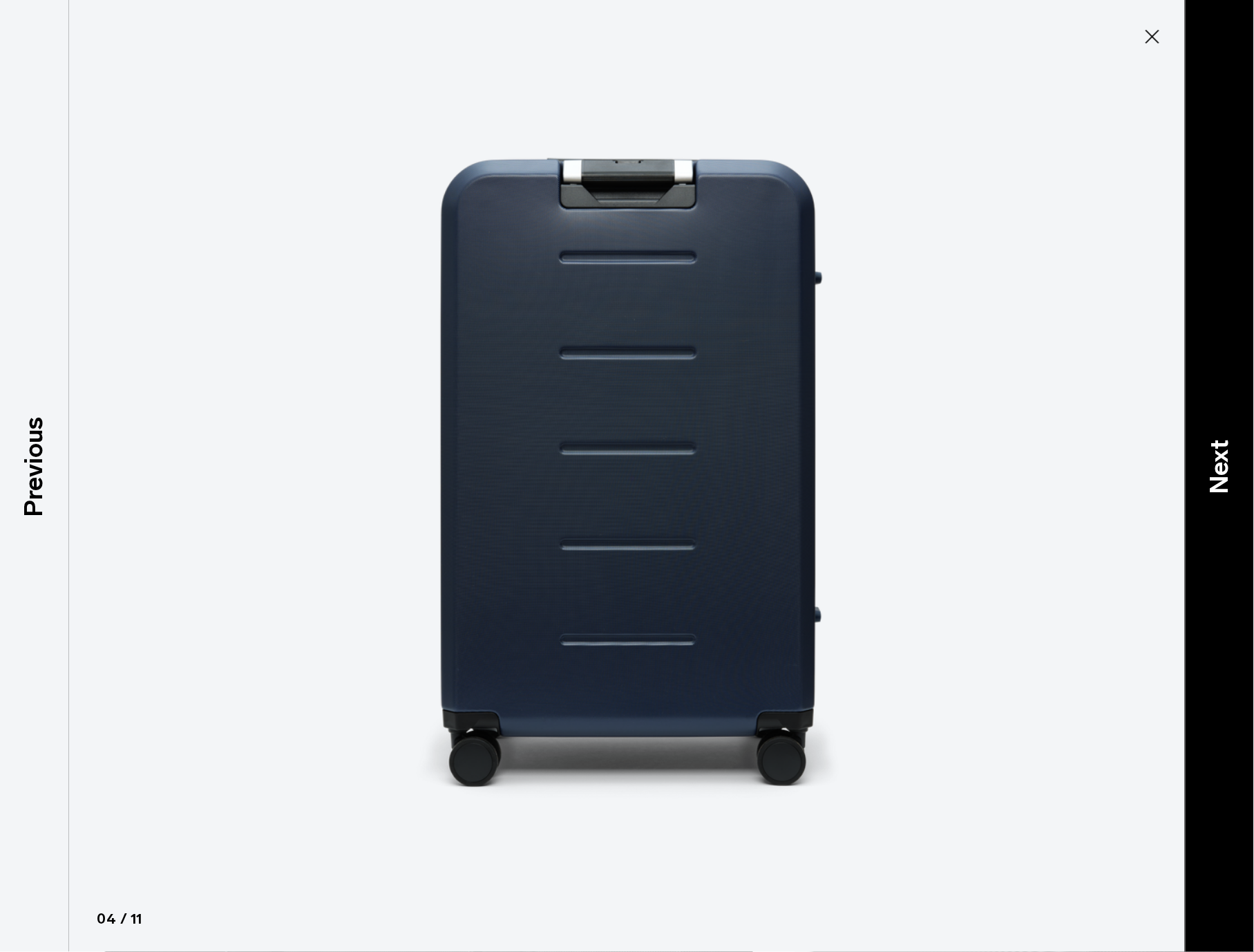
drag, startPoint x: 933, startPoint y: 503, endPoint x: 1221, endPoint y: 471, distance: 289.8
click at [1222, 471] on p "Next" at bounding box center [1220, 468] width 37 height 55
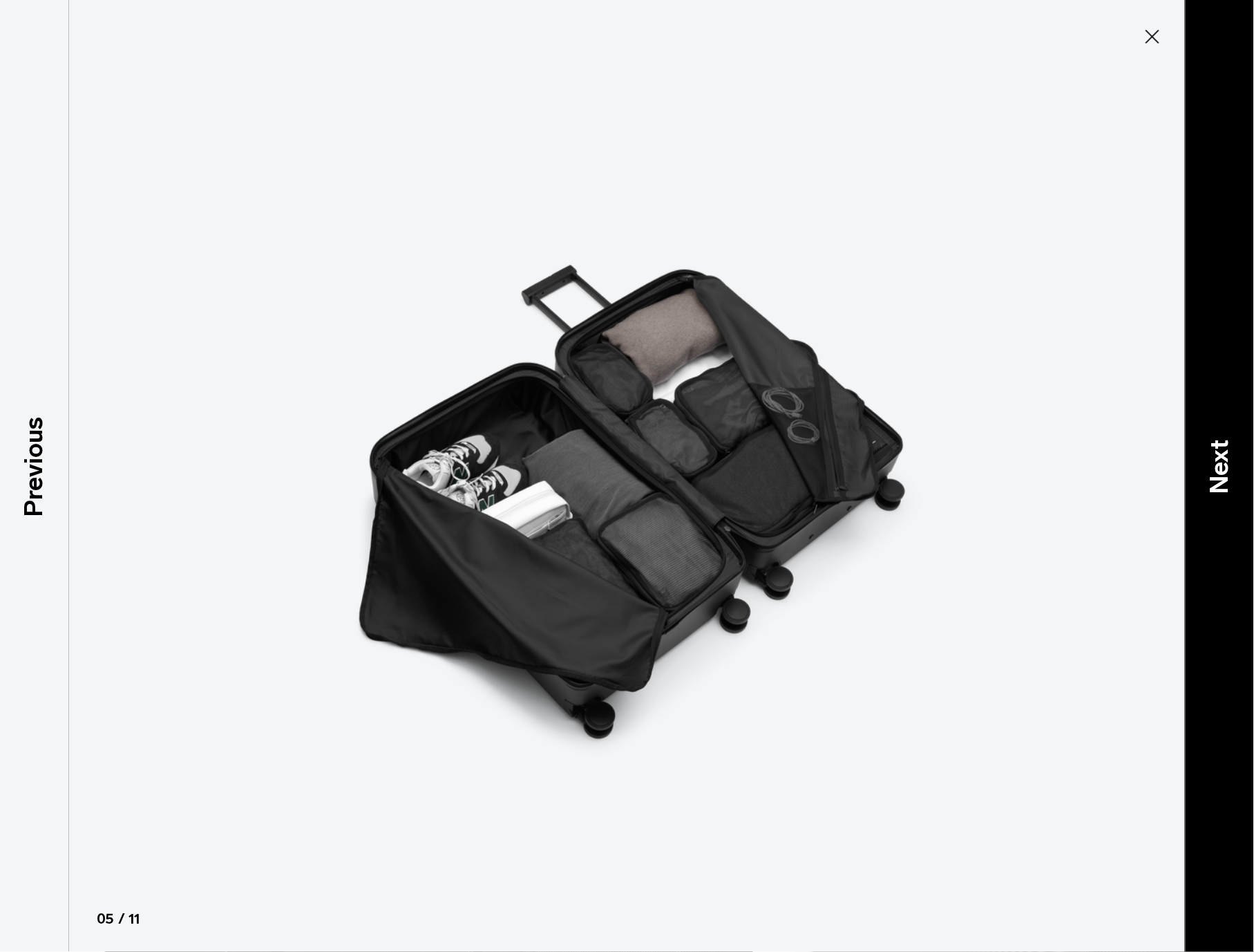
click at [1217, 472] on p "Next" at bounding box center [1220, 468] width 37 height 55
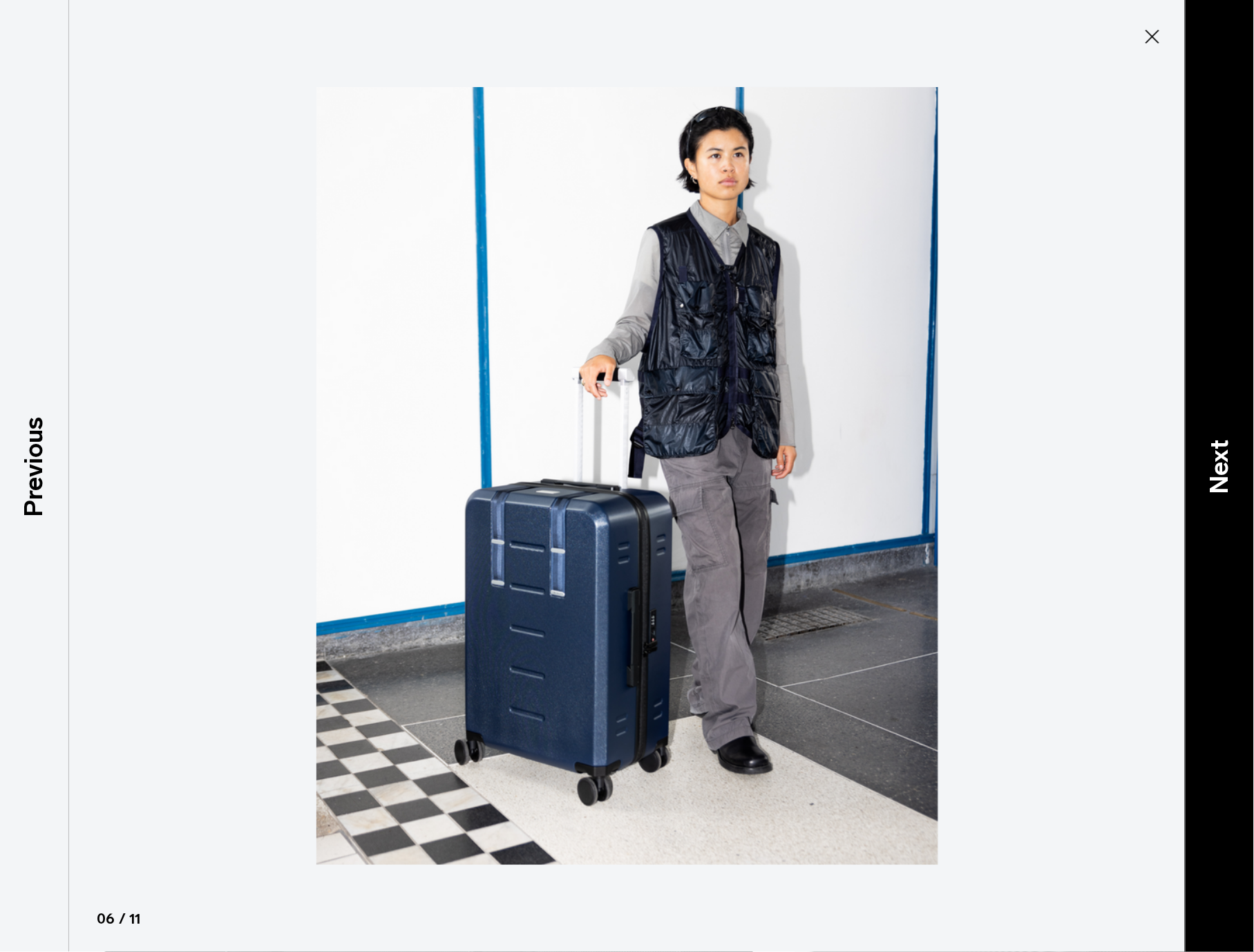
click at [1220, 466] on p "Next" at bounding box center [1220, 468] width 37 height 55
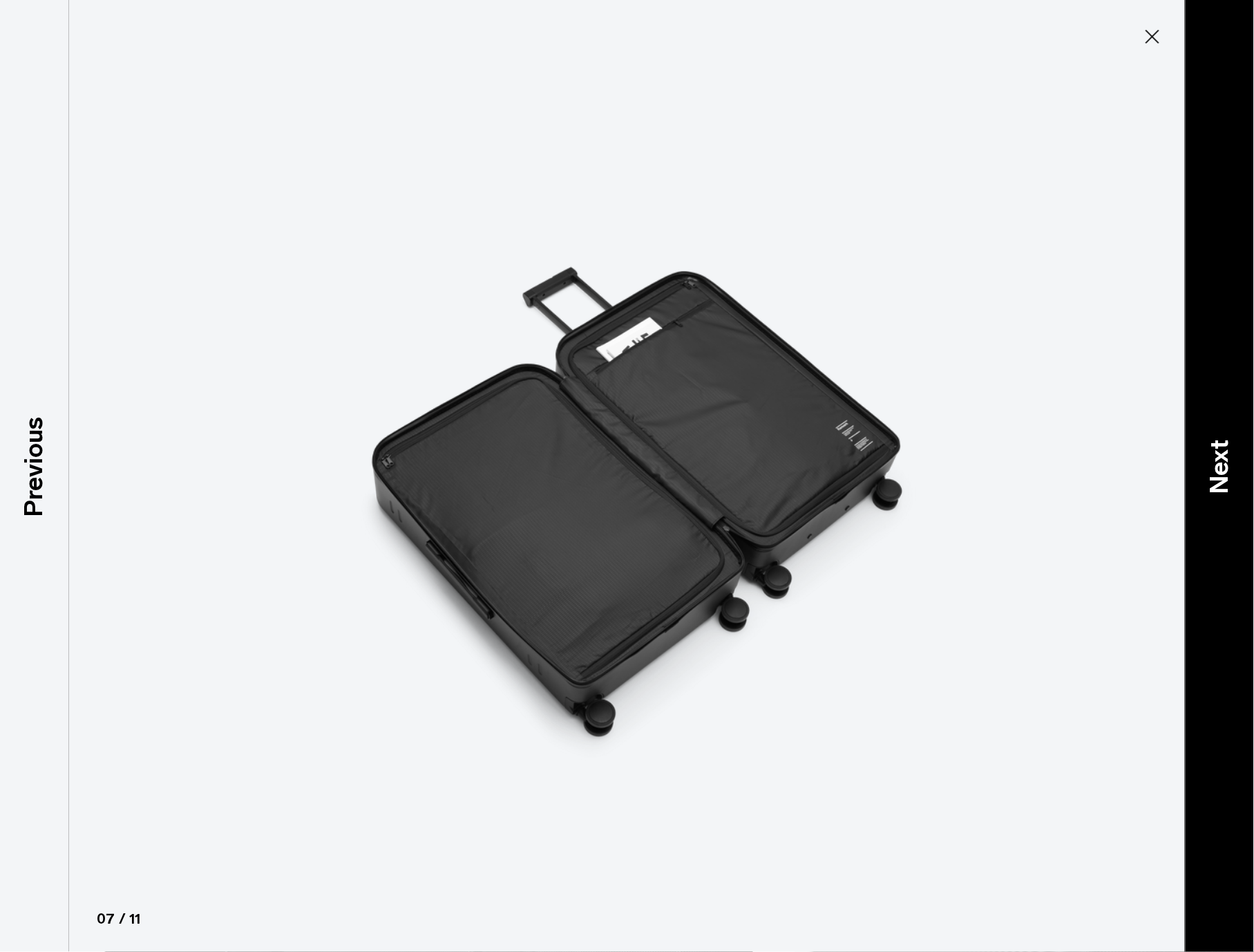
click at [1215, 462] on p "Next" at bounding box center [1220, 468] width 37 height 55
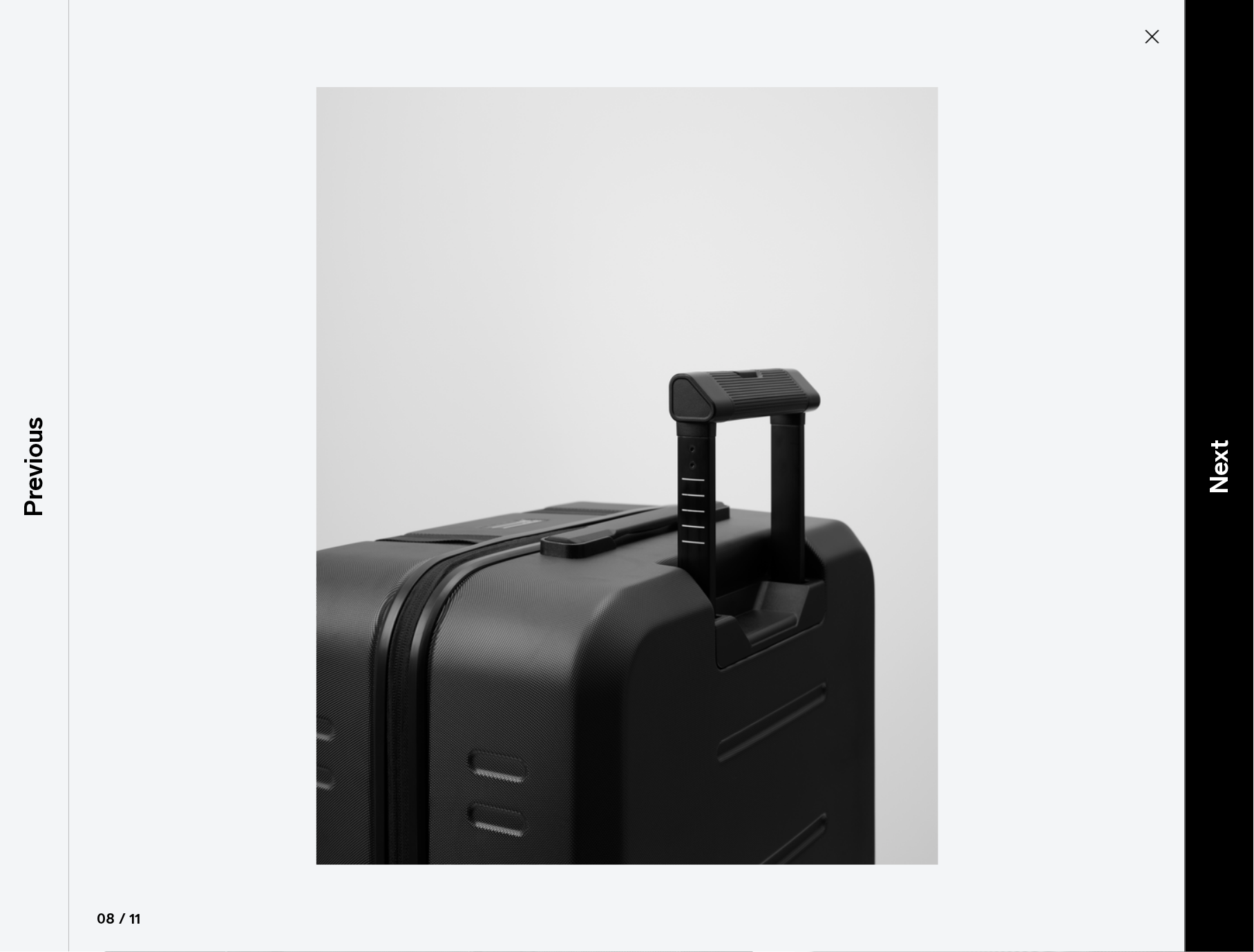
click at [1218, 464] on p "Next" at bounding box center [1220, 468] width 37 height 55
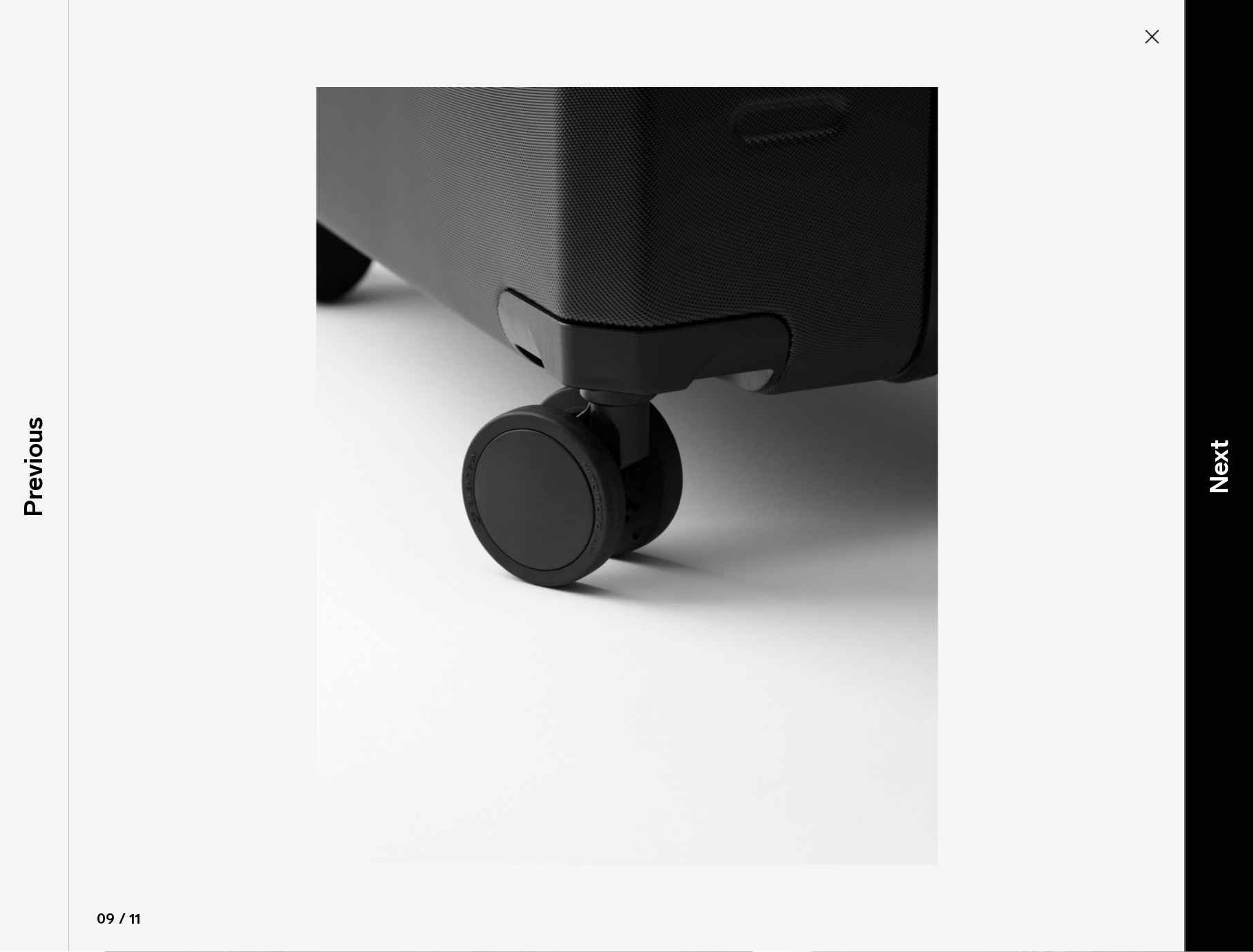
click at [1226, 463] on p "Next" at bounding box center [1220, 468] width 37 height 55
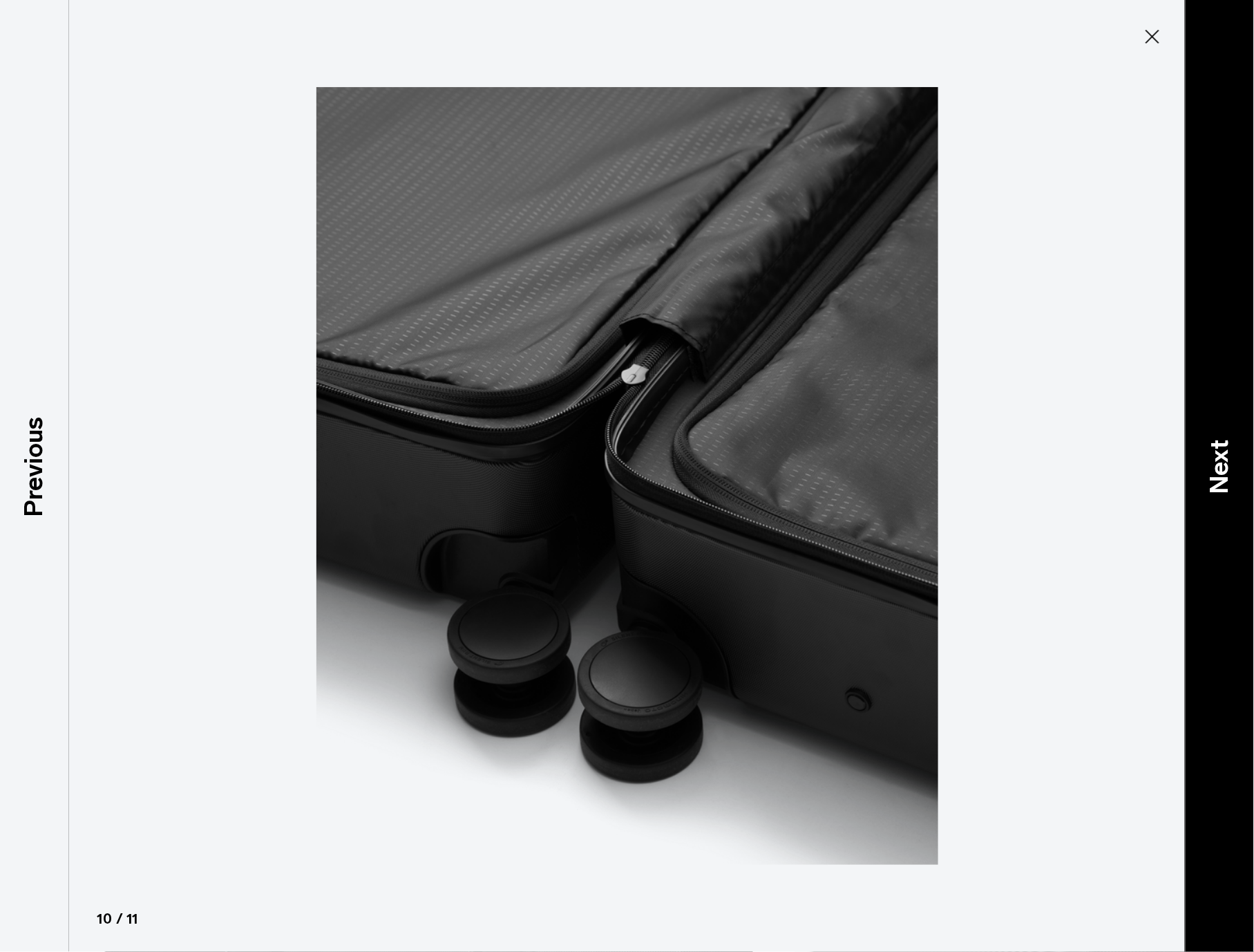
click at [1194, 461] on div "Next" at bounding box center [1220, 476] width 69 height 952
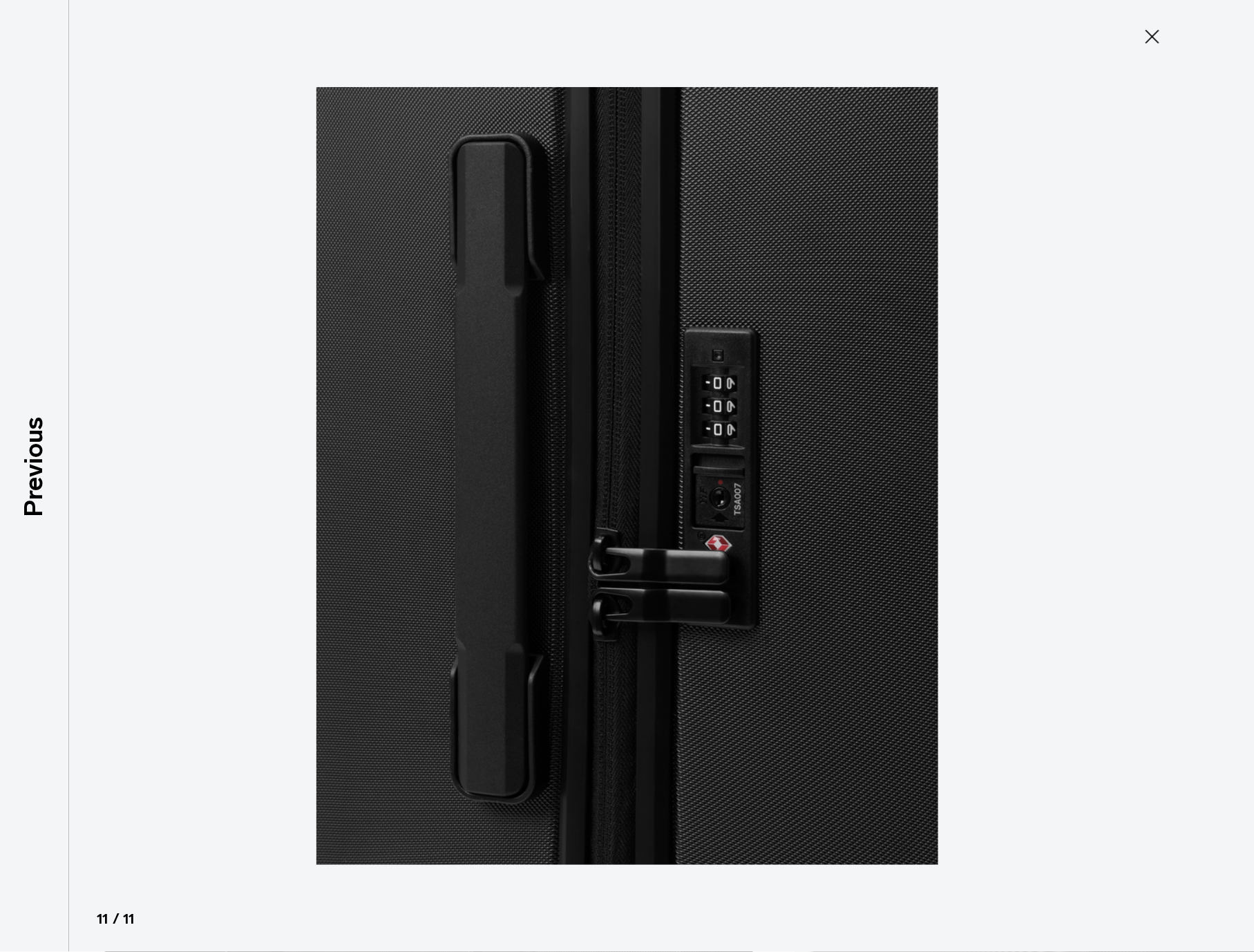
click at [1140, 31] on button "Close" at bounding box center [1152, 37] width 46 height 29
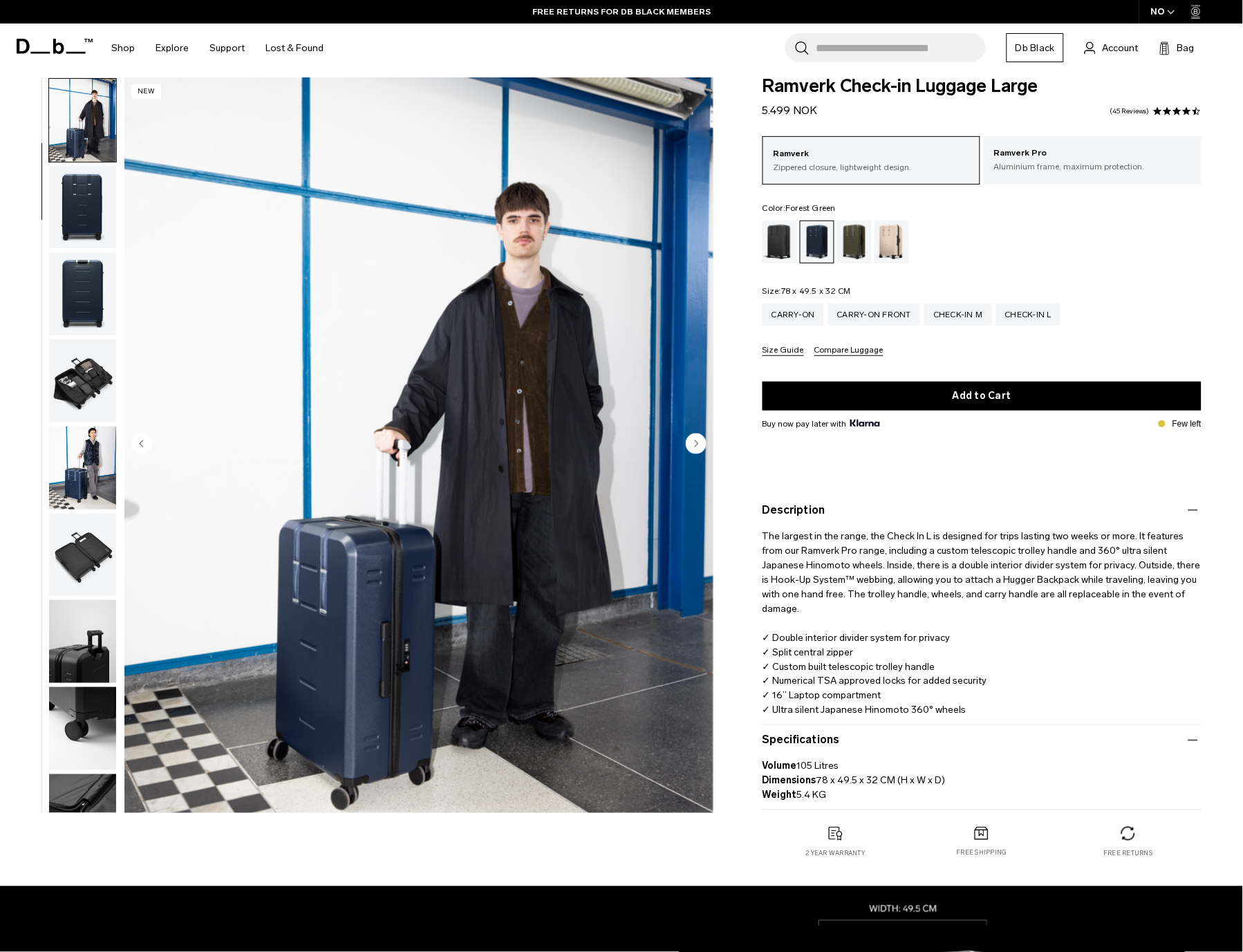
click at [855, 246] on div "Forest Green" at bounding box center [855, 242] width 35 height 43
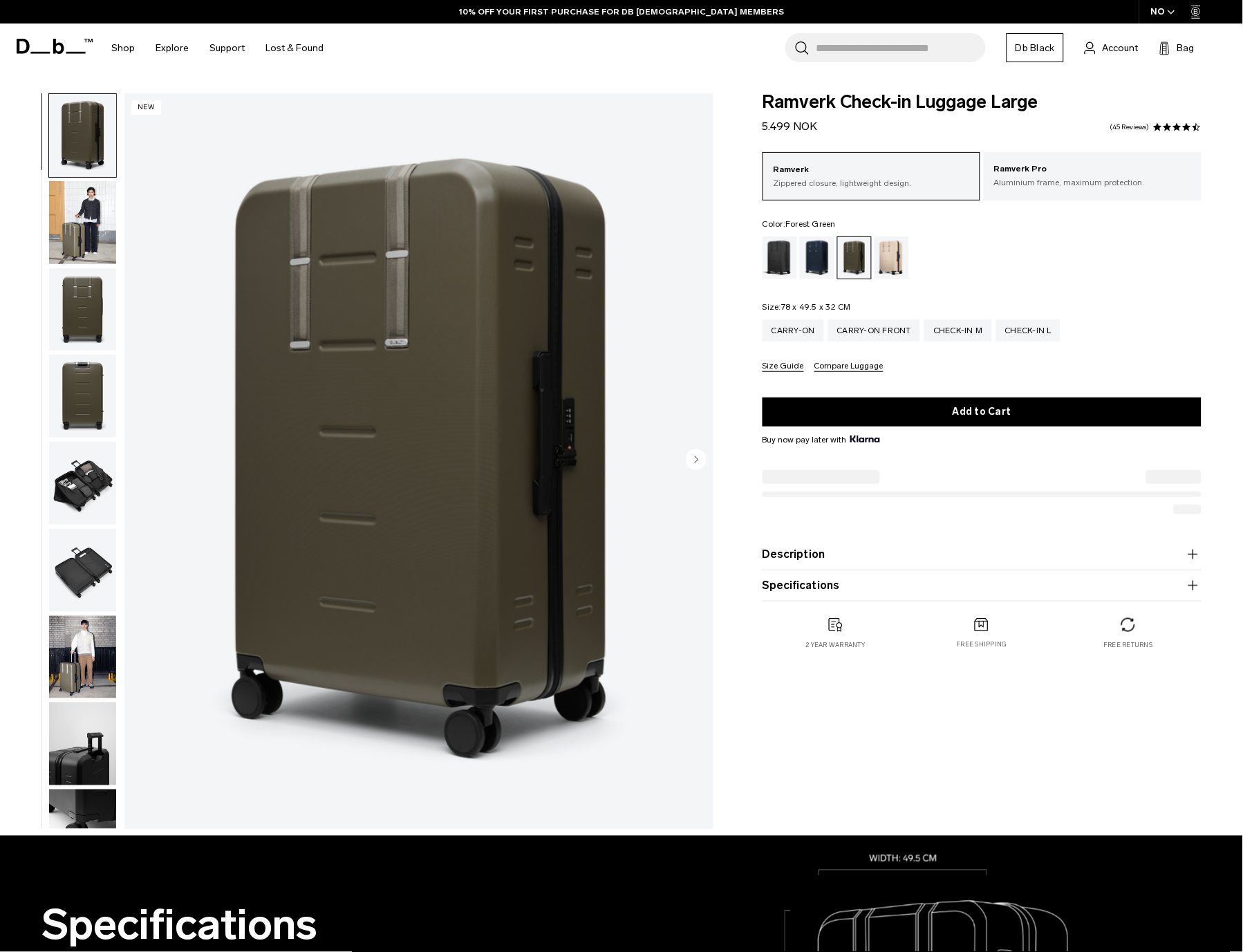
click at [460, 355] on img "1 / 11" at bounding box center [418, 460] width 589 height 735
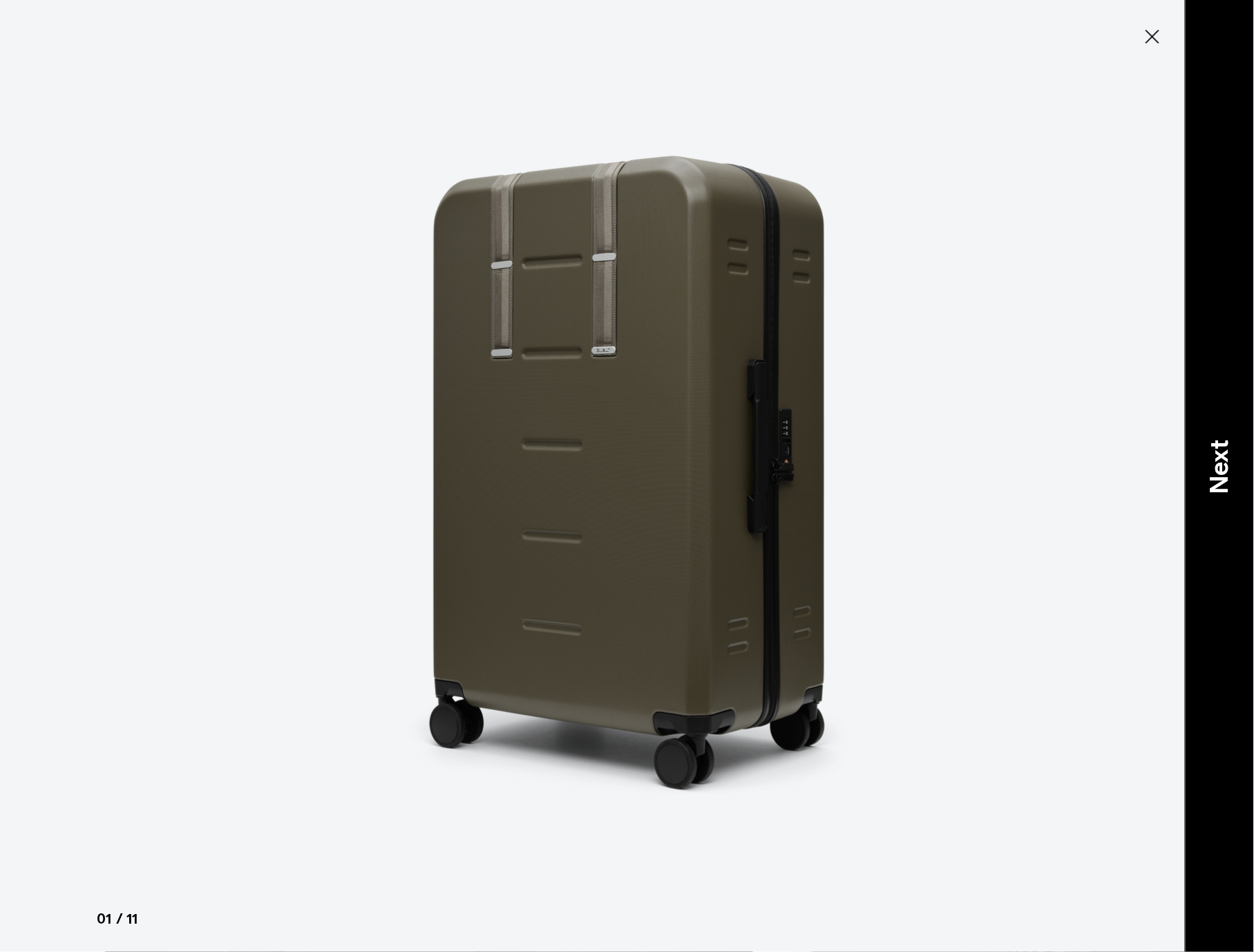
click at [1204, 459] on p "Next" at bounding box center [1220, 468] width 37 height 55
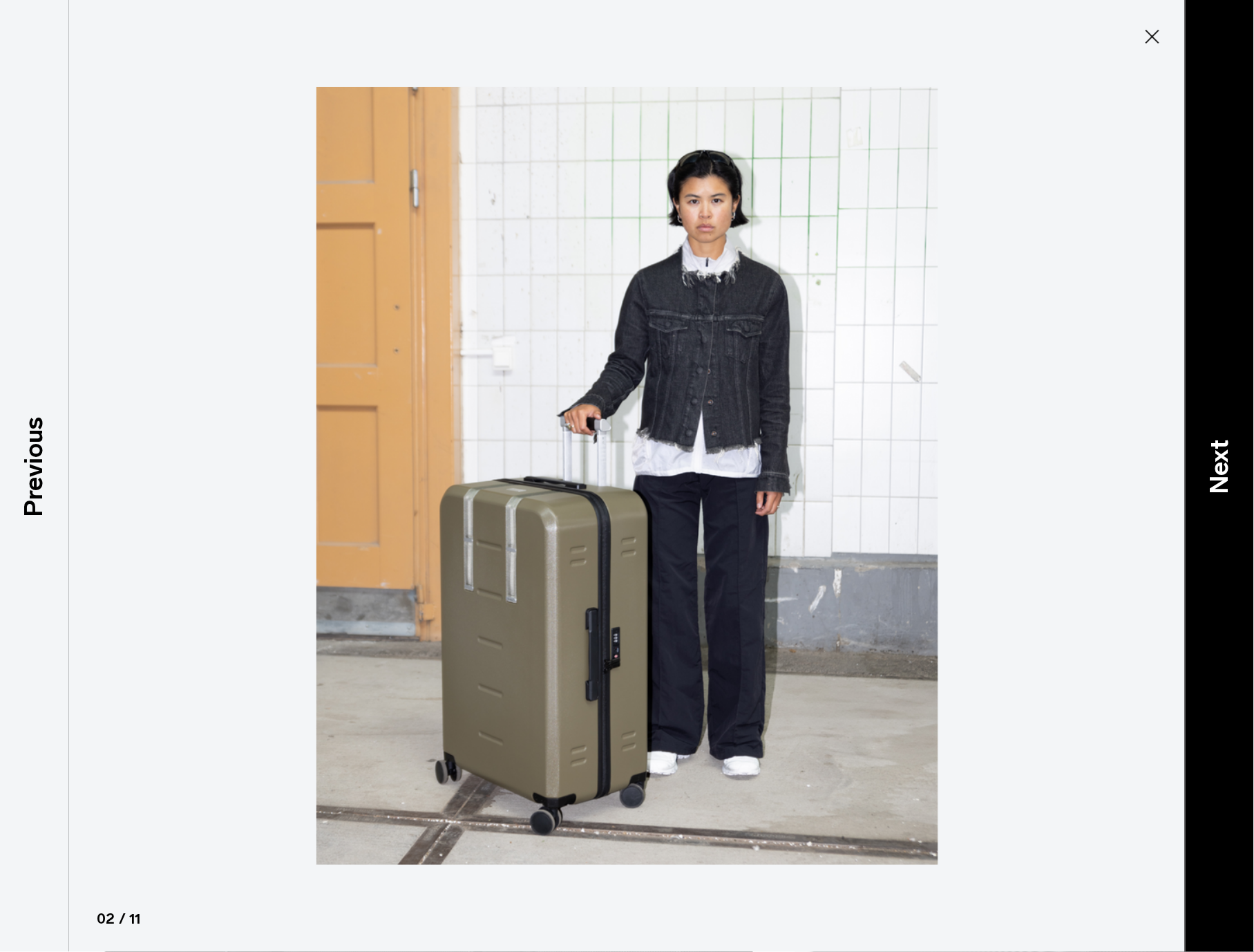
drag, startPoint x: 941, startPoint y: 462, endPoint x: 1227, endPoint y: 460, distance: 286.0
click at [1227, 460] on p "Next" at bounding box center [1220, 468] width 37 height 55
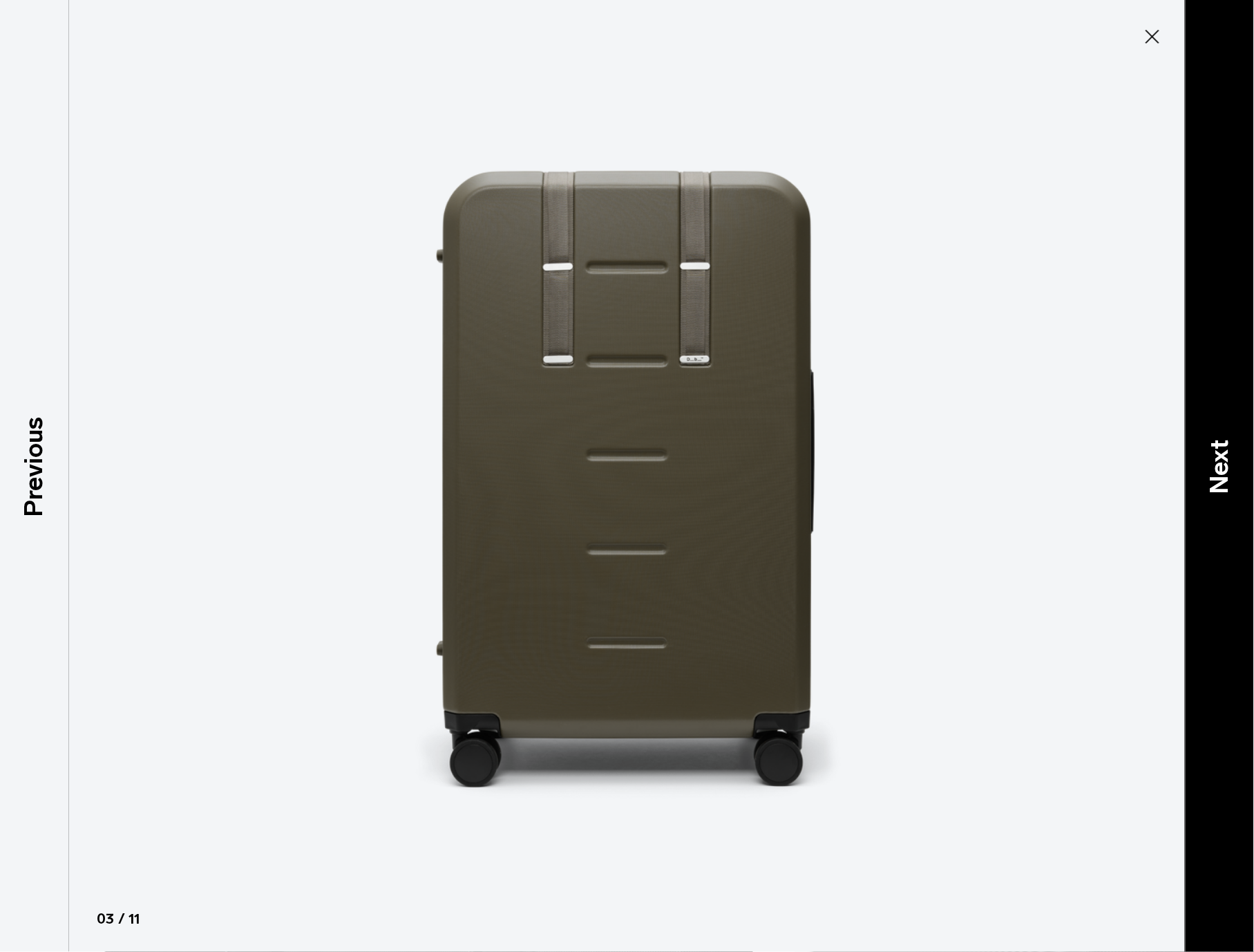
click at [1204, 454] on p "Next" at bounding box center [1220, 468] width 37 height 55
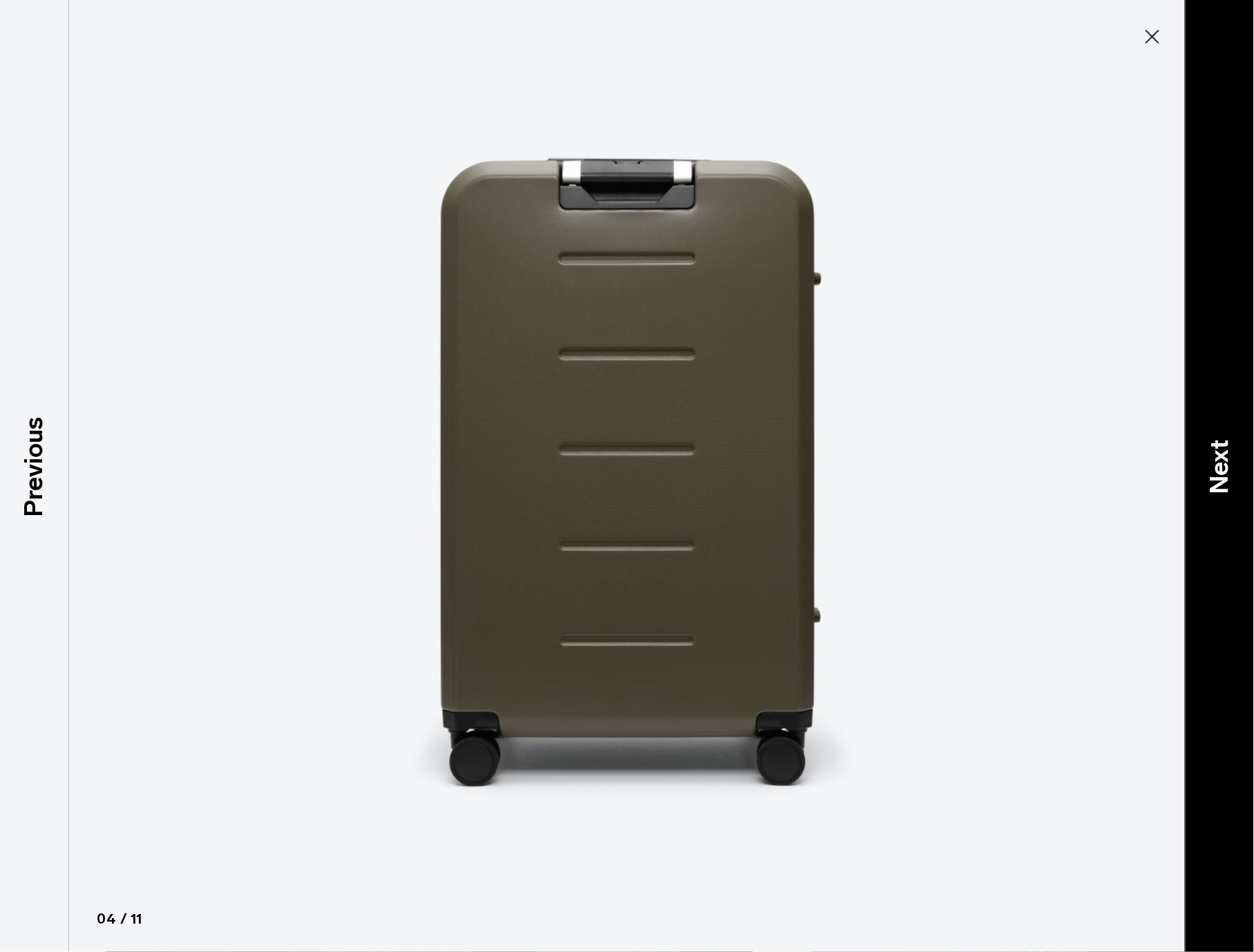
click at [1219, 464] on p "Next" at bounding box center [1220, 468] width 37 height 55
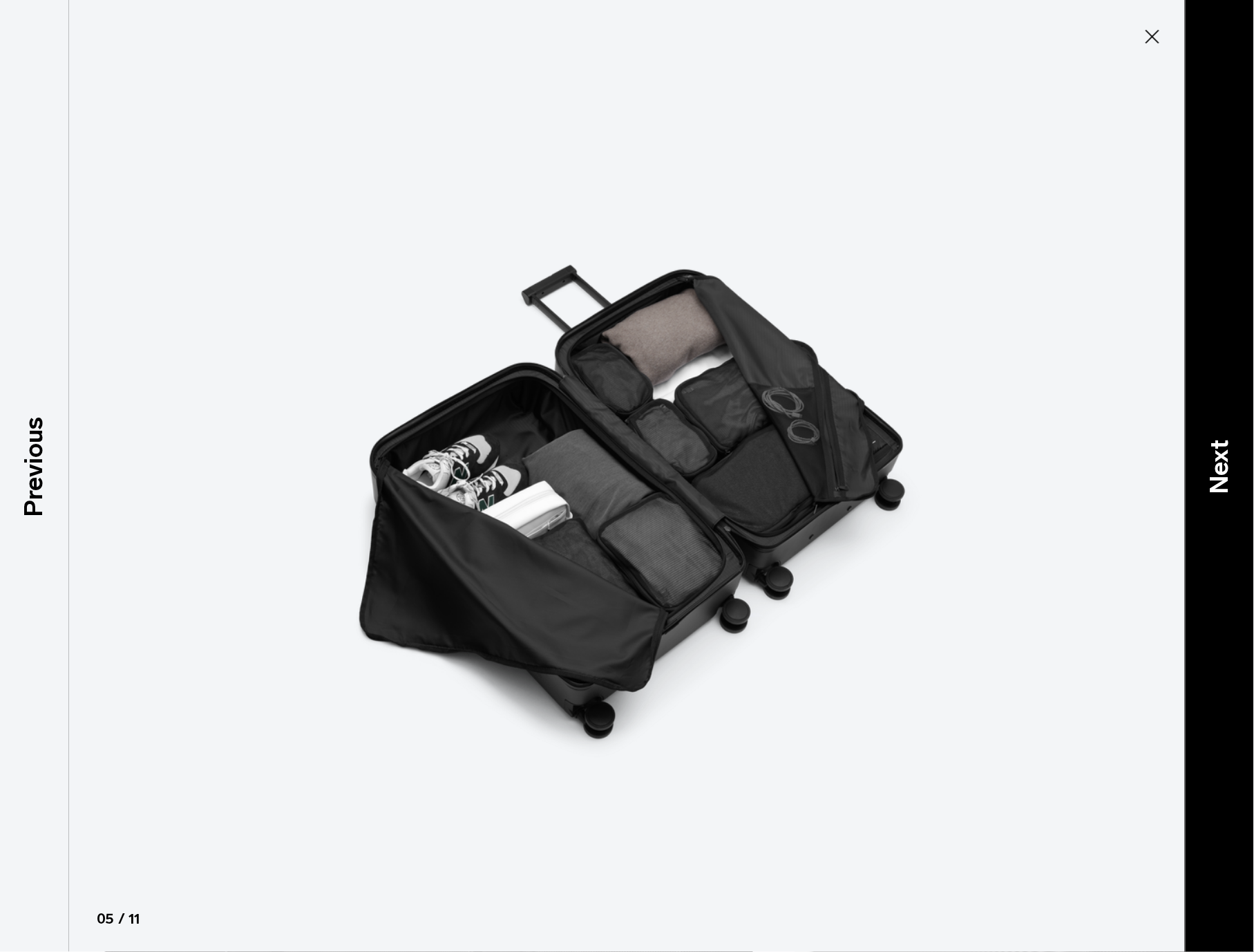
click at [1210, 468] on p "Next" at bounding box center [1220, 468] width 37 height 55
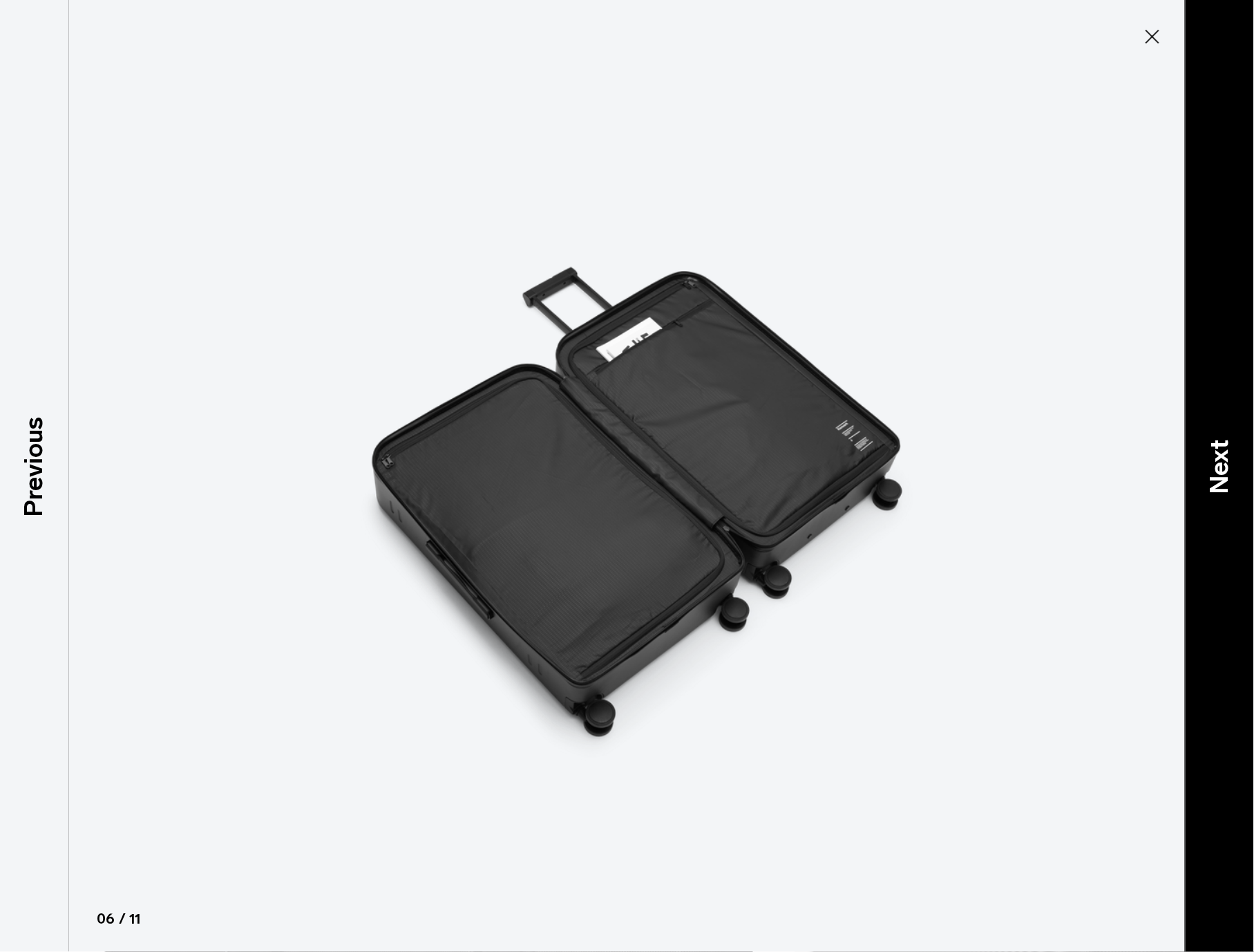
click at [1222, 463] on p "Next" at bounding box center [1220, 468] width 37 height 55
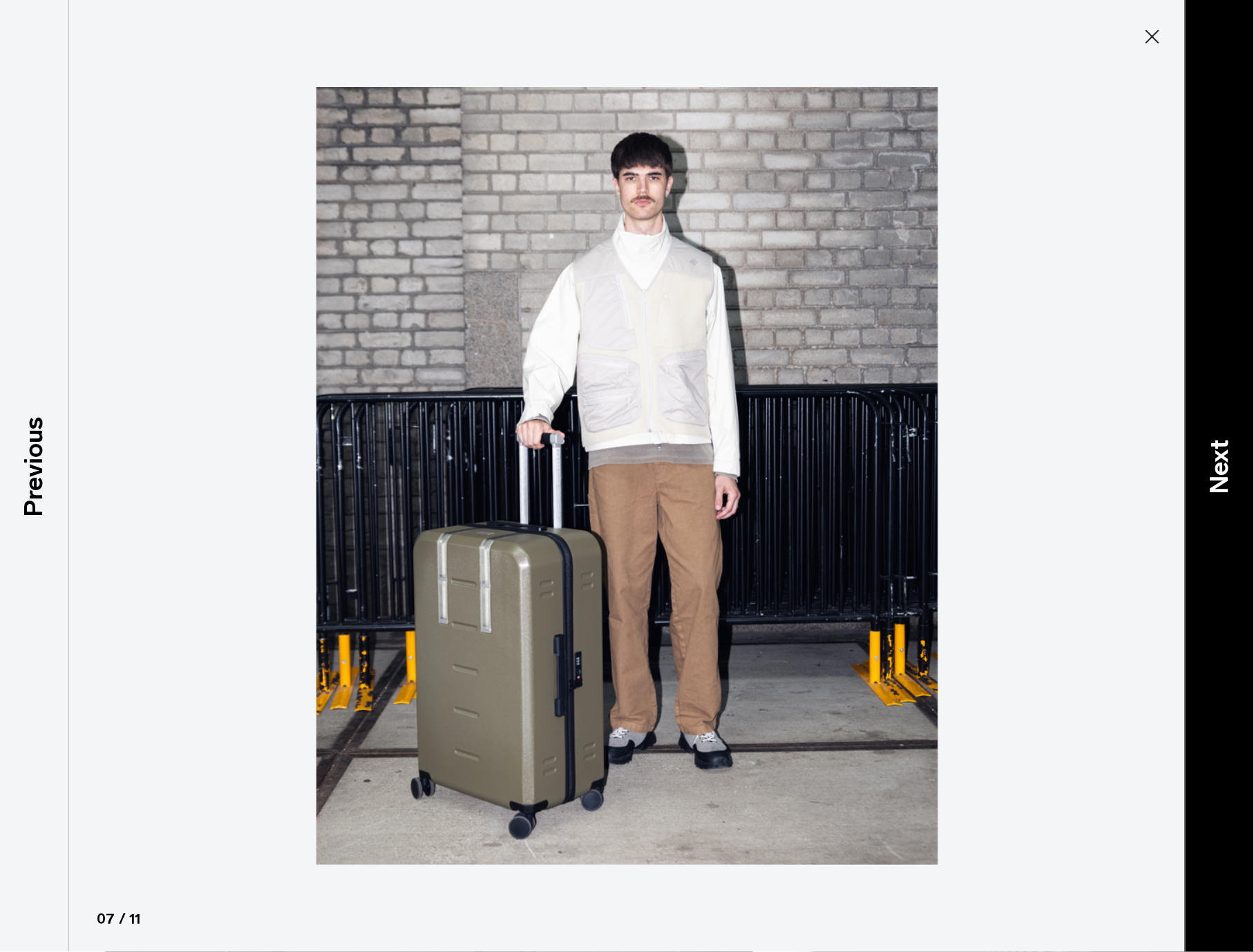
click at [1220, 461] on p "Next" at bounding box center [1220, 468] width 37 height 55
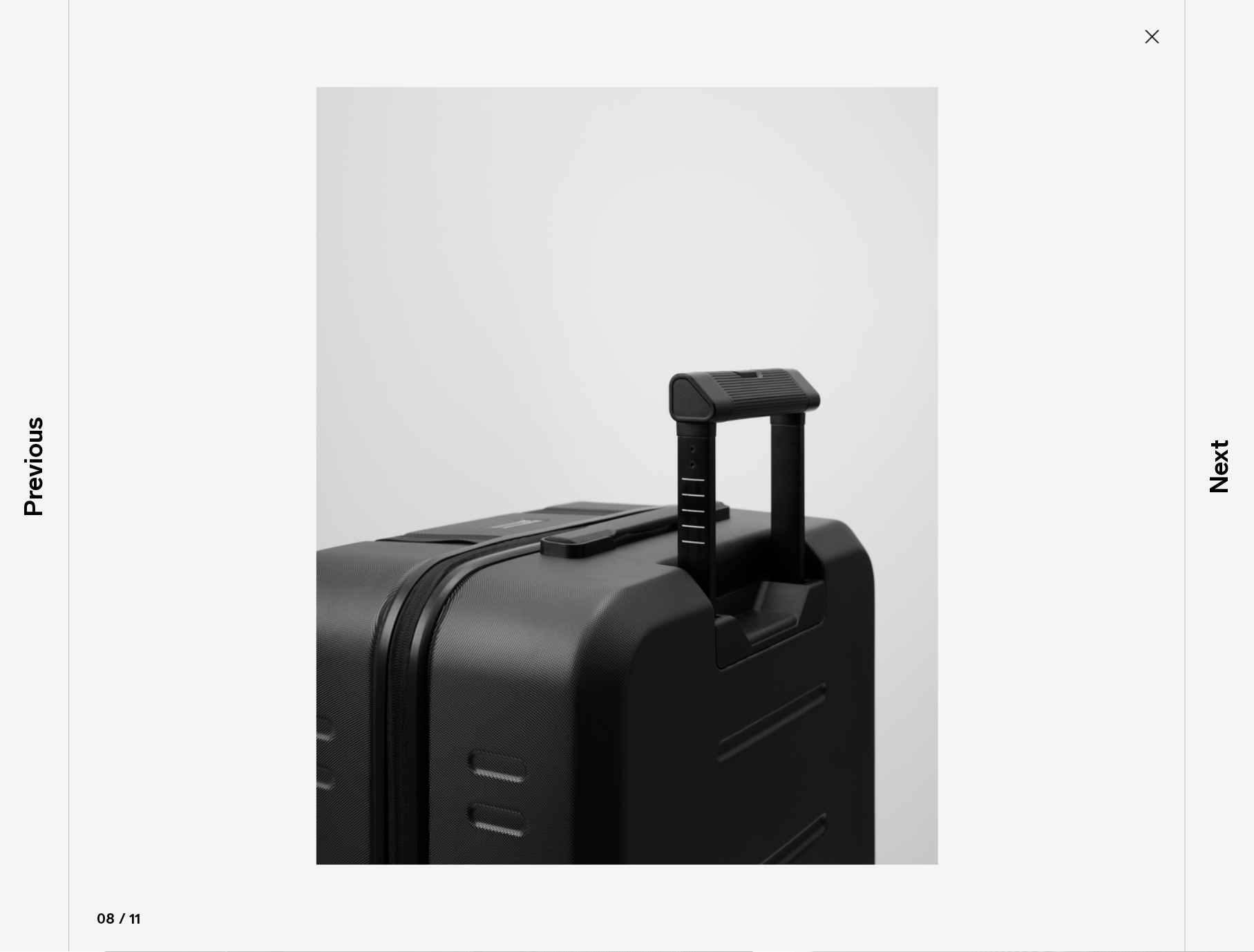
click at [1149, 46] on icon at bounding box center [1152, 37] width 22 height 22
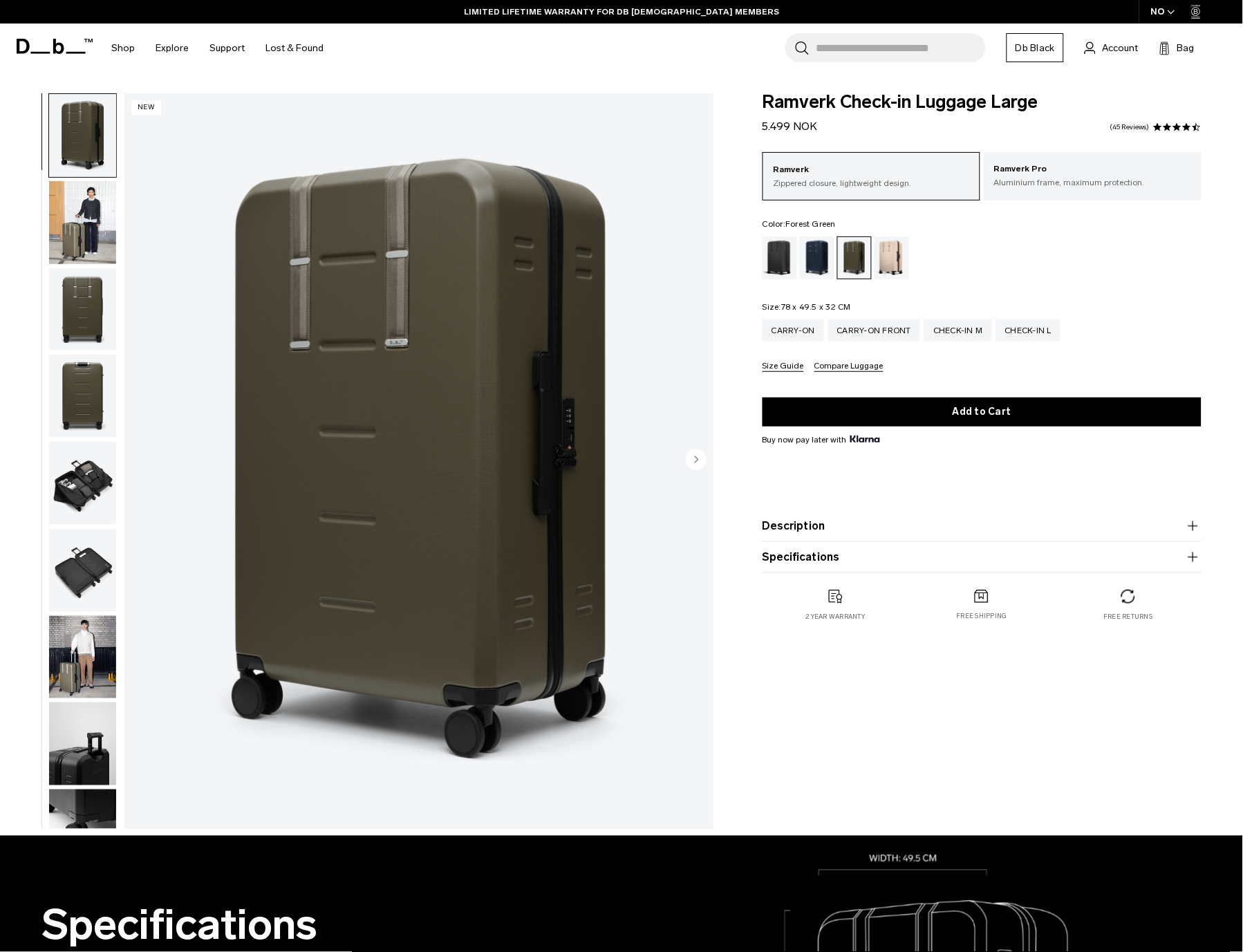
click at [874, 40] on input "Search for Bags, Luggage..." at bounding box center [901, 47] width 170 height 29
type input "**********"
click at [795, 40] on button "Search" at bounding box center [802, 48] width 15 height 15
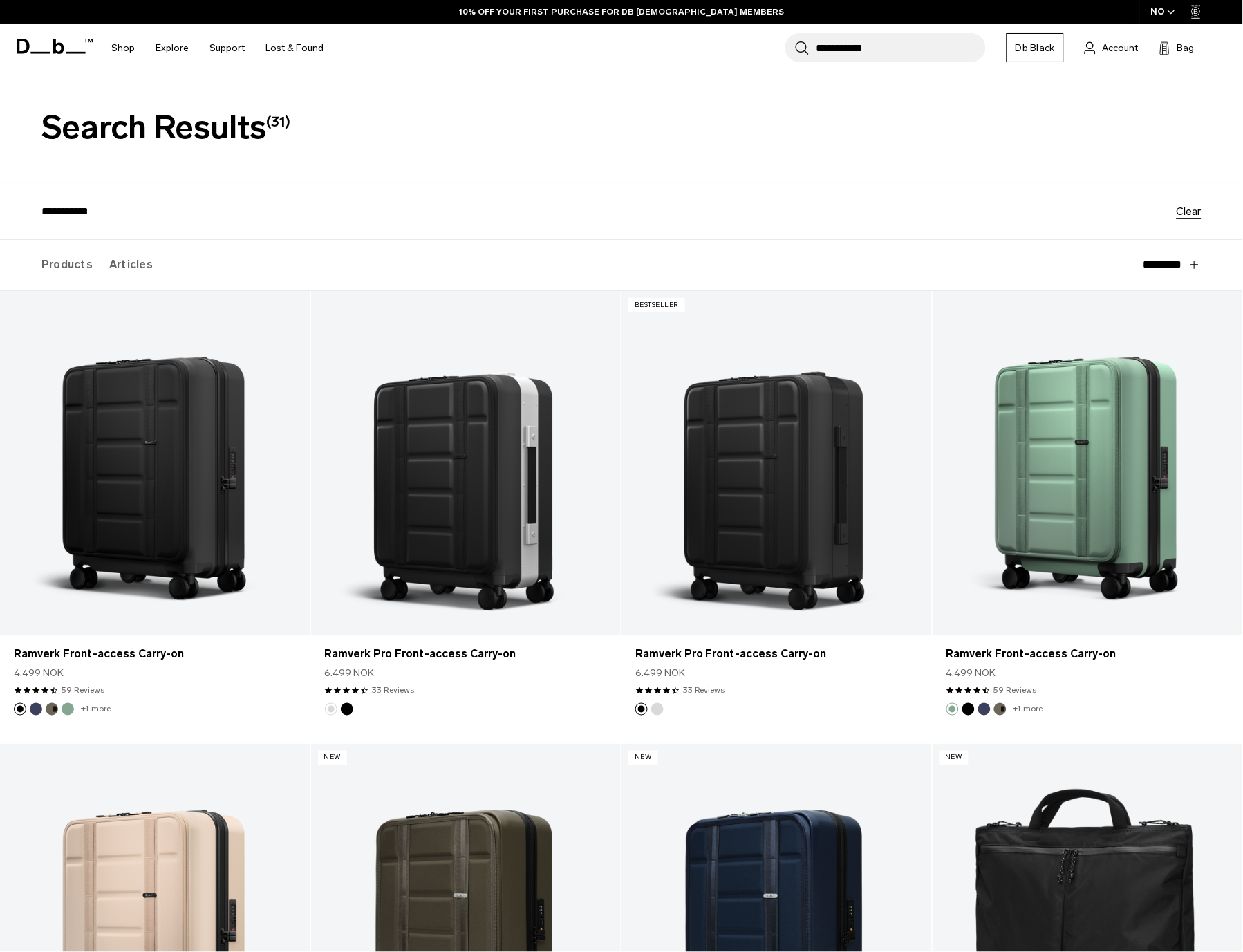
click at [918, 49] on input "**********" at bounding box center [901, 47] width 170 height 29
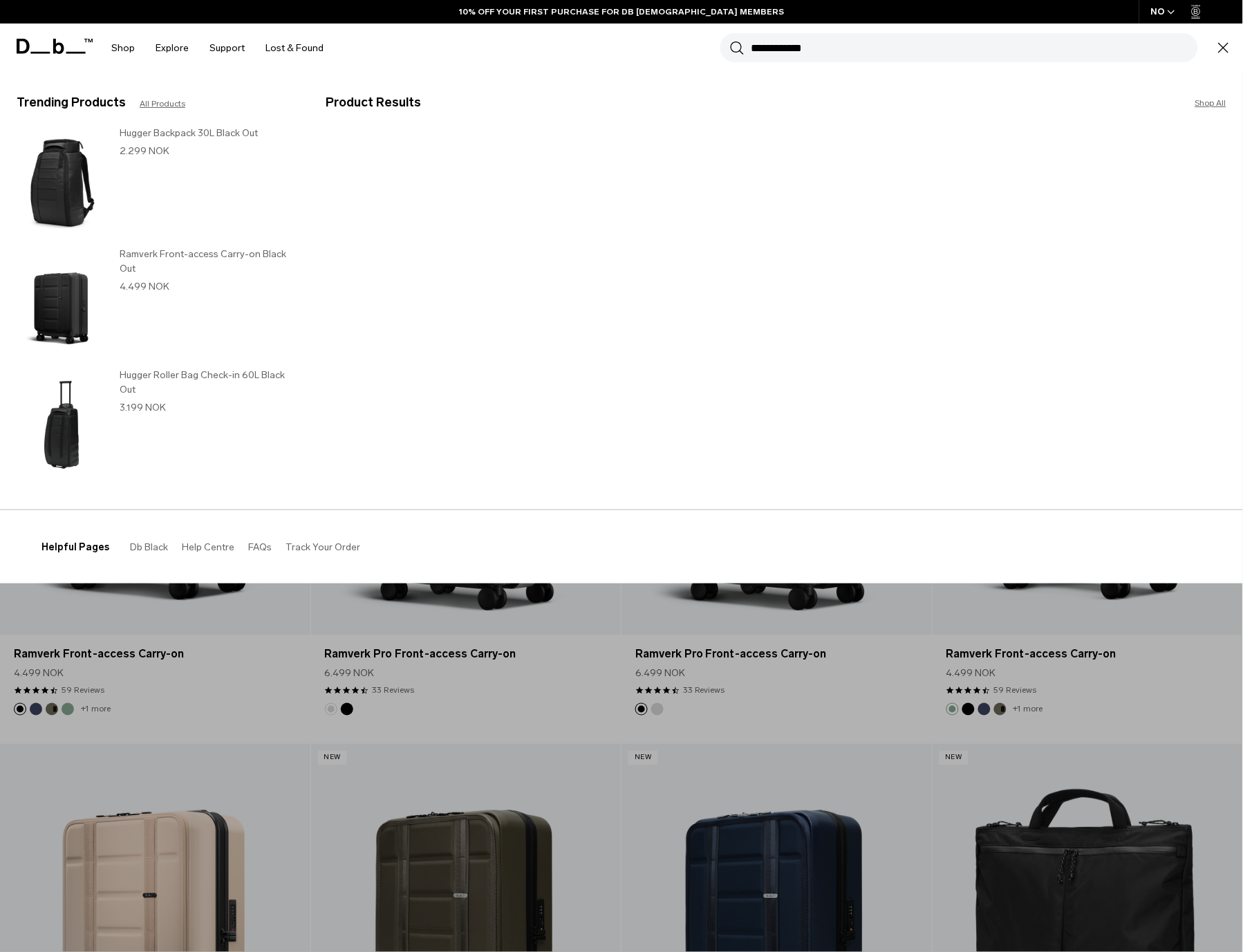
type input "**********"
click at [730, 40] on button "Search" at bounding box center [737, 48] width 15 height 15
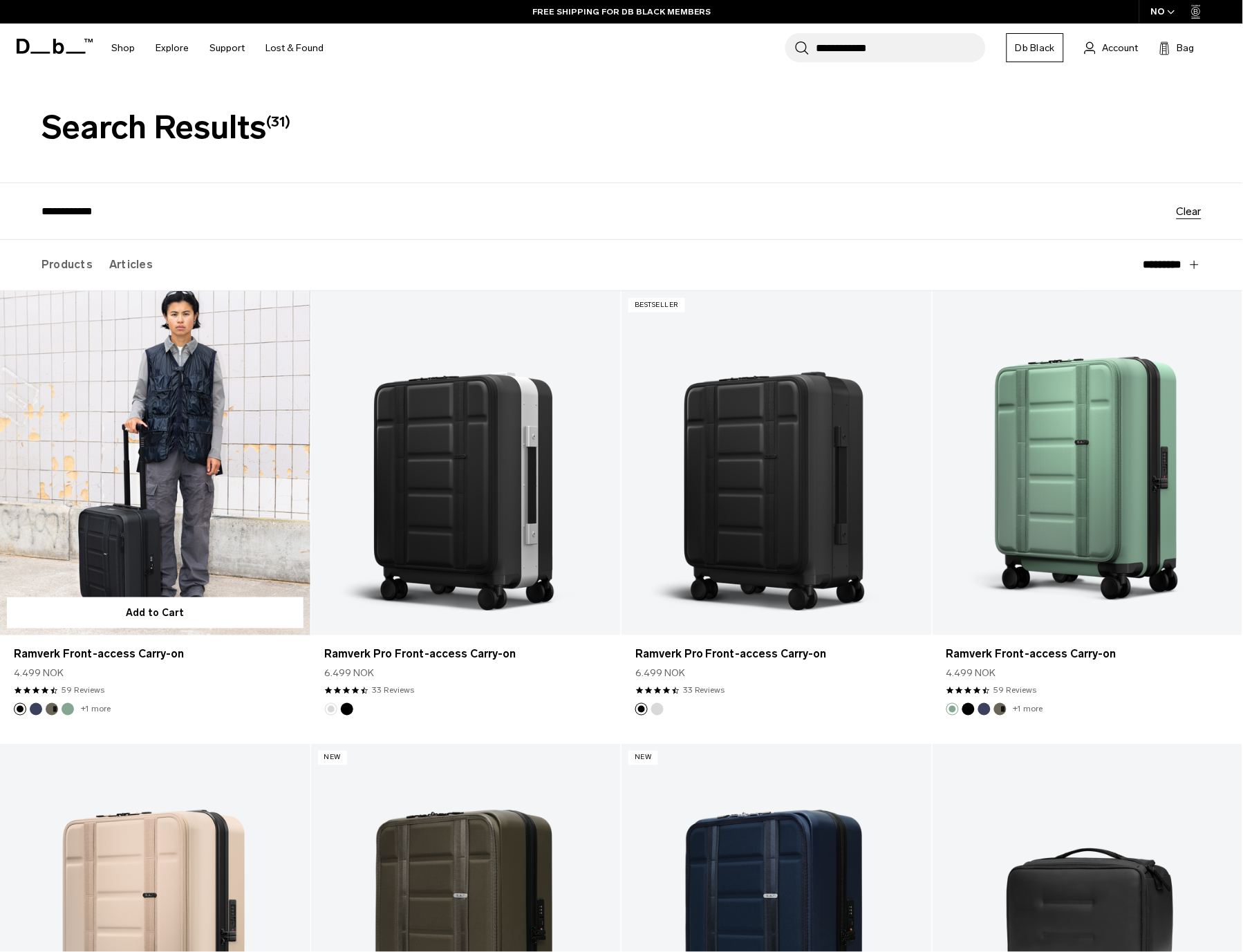
click at [160, 464] on link "Ramverk Front-access Carry-on" at bounding box center [155, 463] width 311 height 344
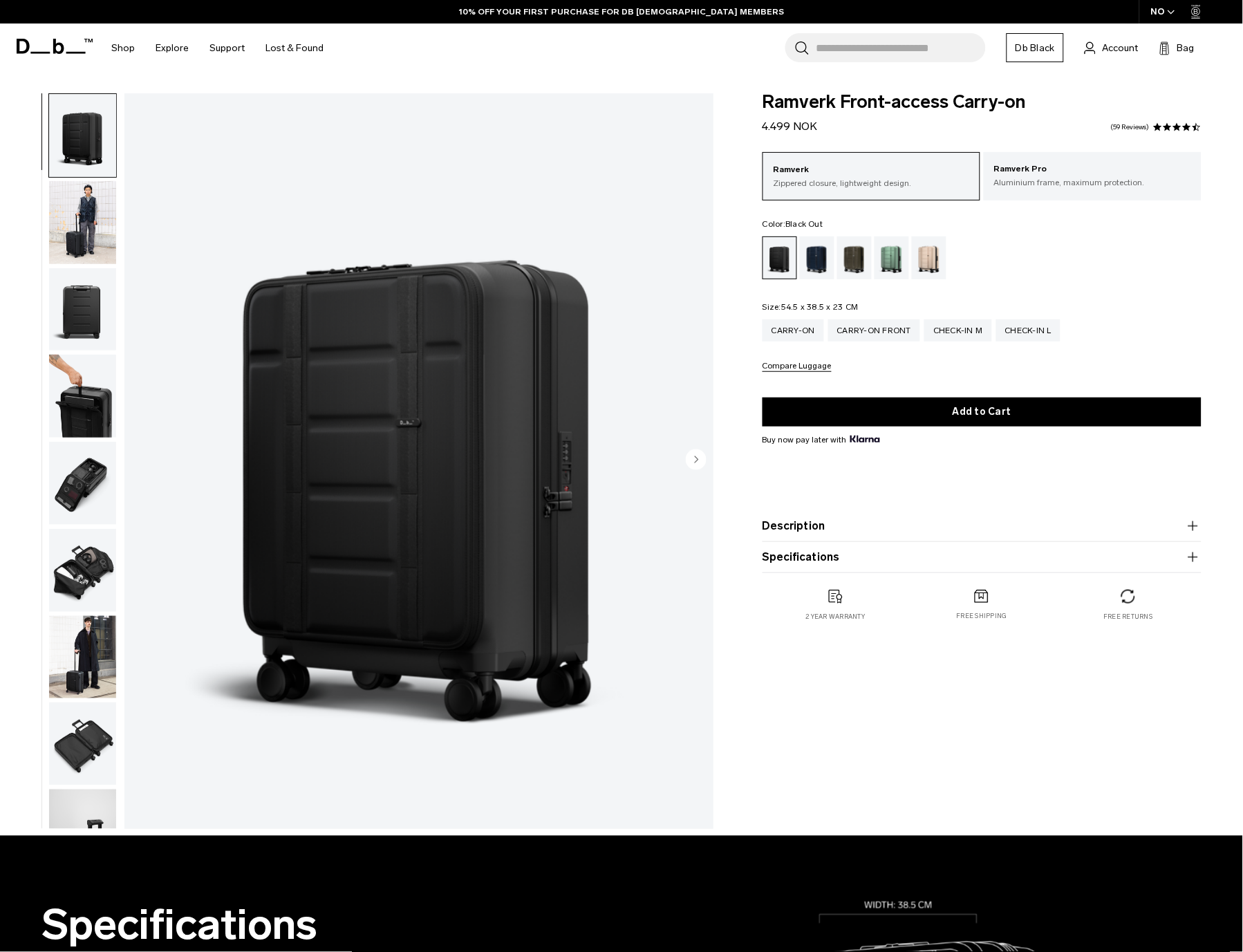
drag, startPoint x: 0, startPoint y: 0, endPoint x: 892, endPoint y: 102, distance: 897.8
click at [896, 91] on body "Skip to content BUY NOW, PAY LATER WITH [PERSON_NAME] 10% OFF YOUR FIRST PURCHA…" at bounding box center [622, 476] width 1243 height 952
click at [892, 102] on span "Ramverk Front-access Carry-on" at bounding box center [982, 102] width 439 height 18
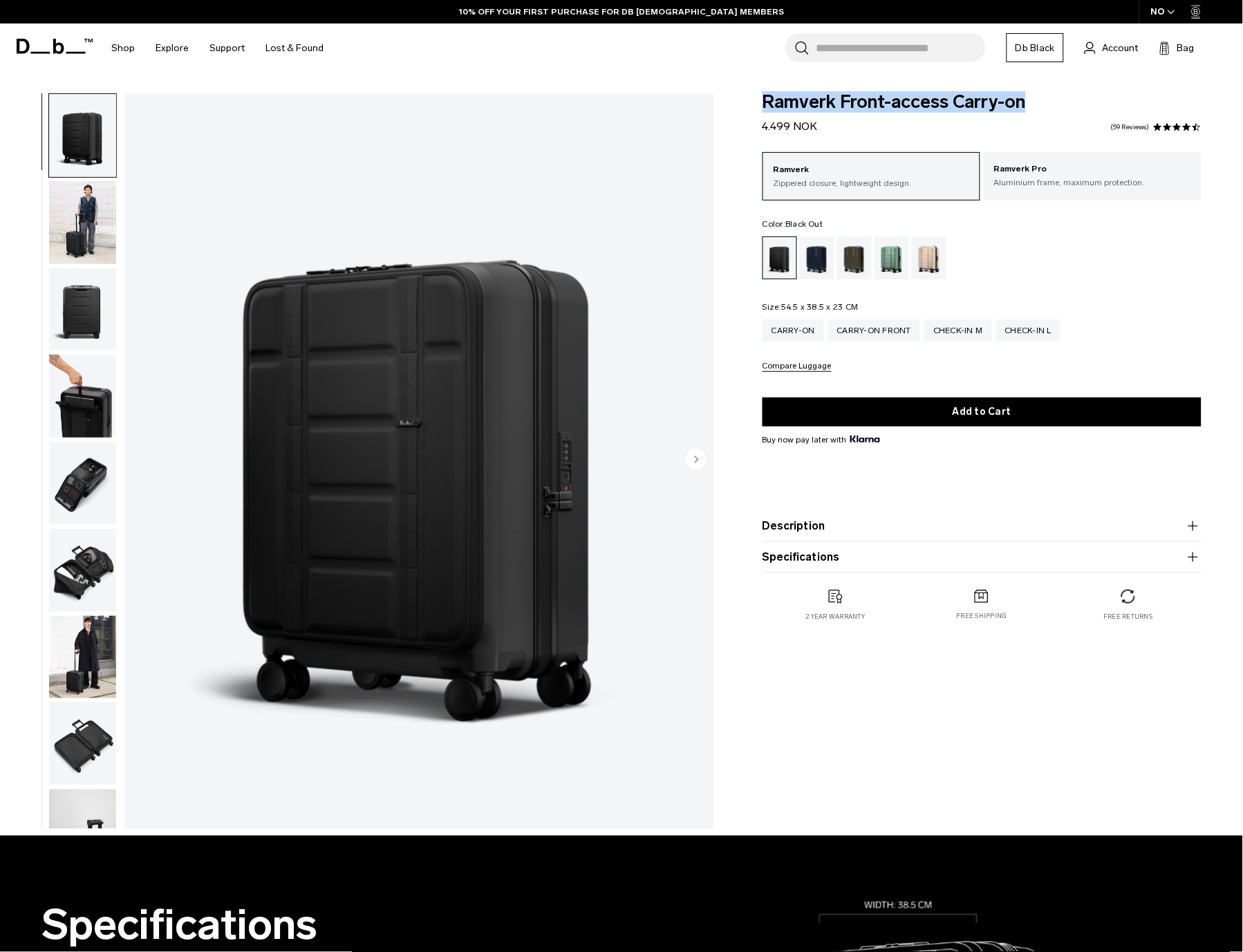
copy div "Ramverk Front-access Carry-on"
click at [815, 260] on div "Blue Hour" at bounding box center [818, 258] width 35 height 43
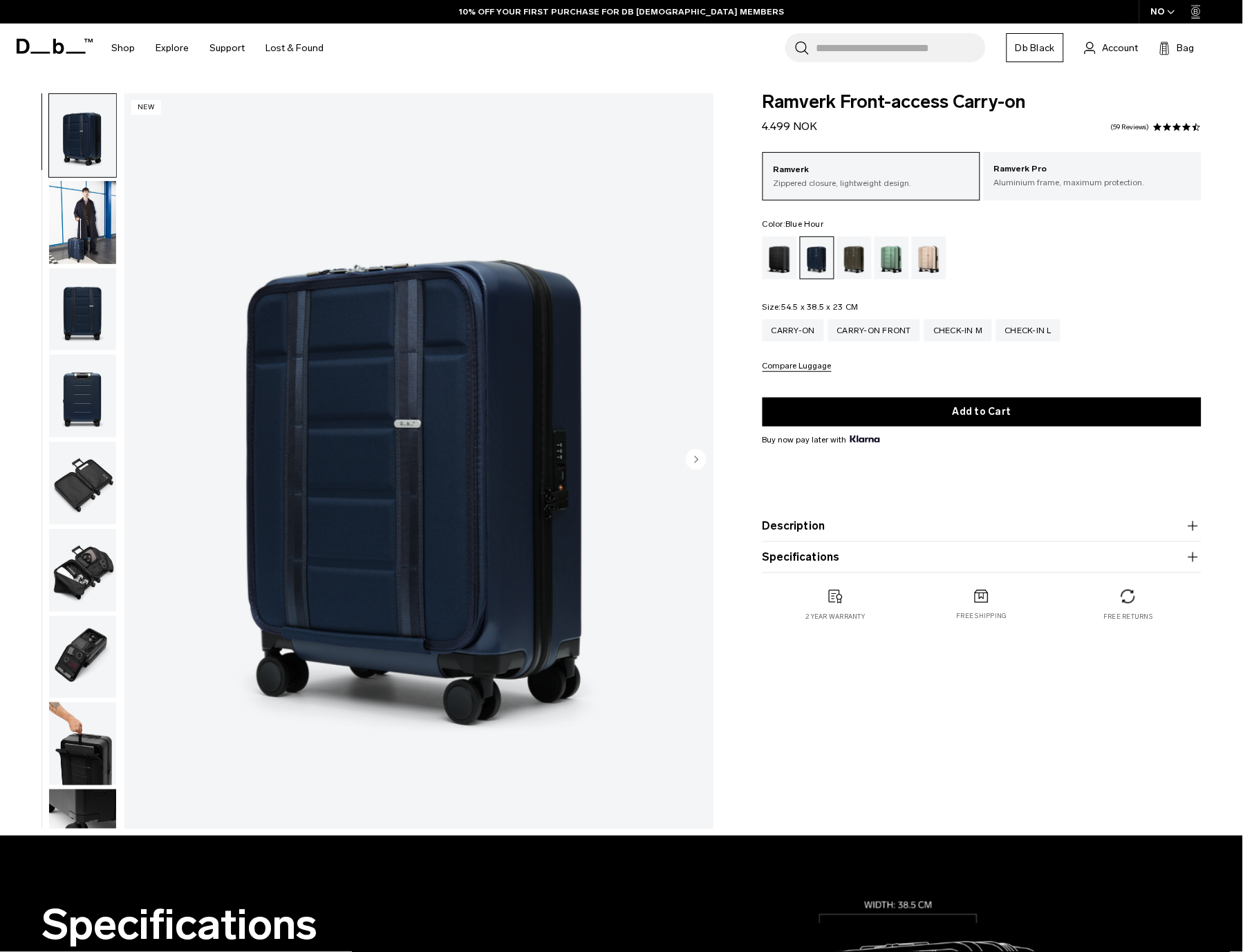
click at [428, 399] on img "1 / 12" at bounding box center [418, 460] width 589 height 735
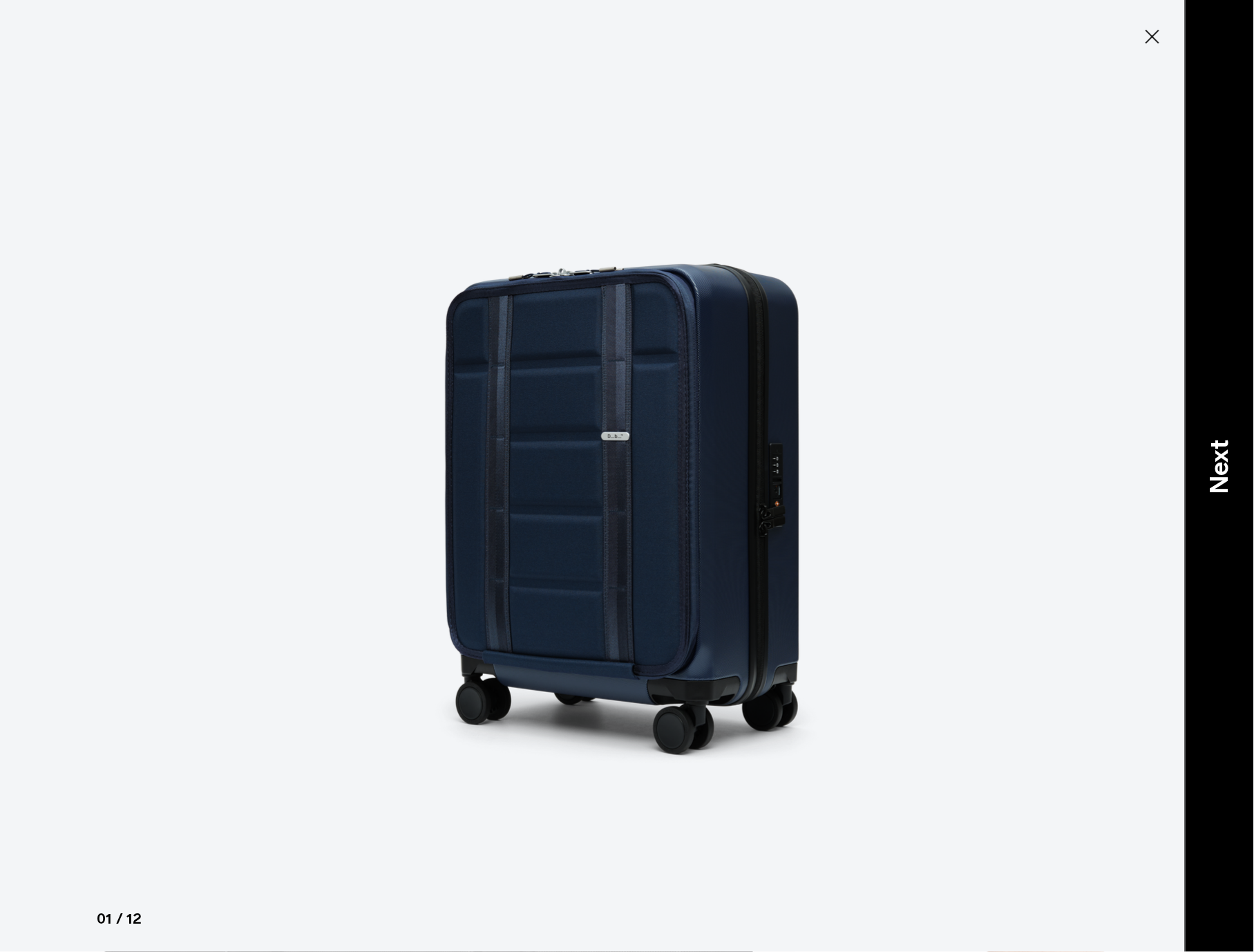
click at [1192, 464] on div "Next" at bounding box center [1220, 476] width 69 height 952
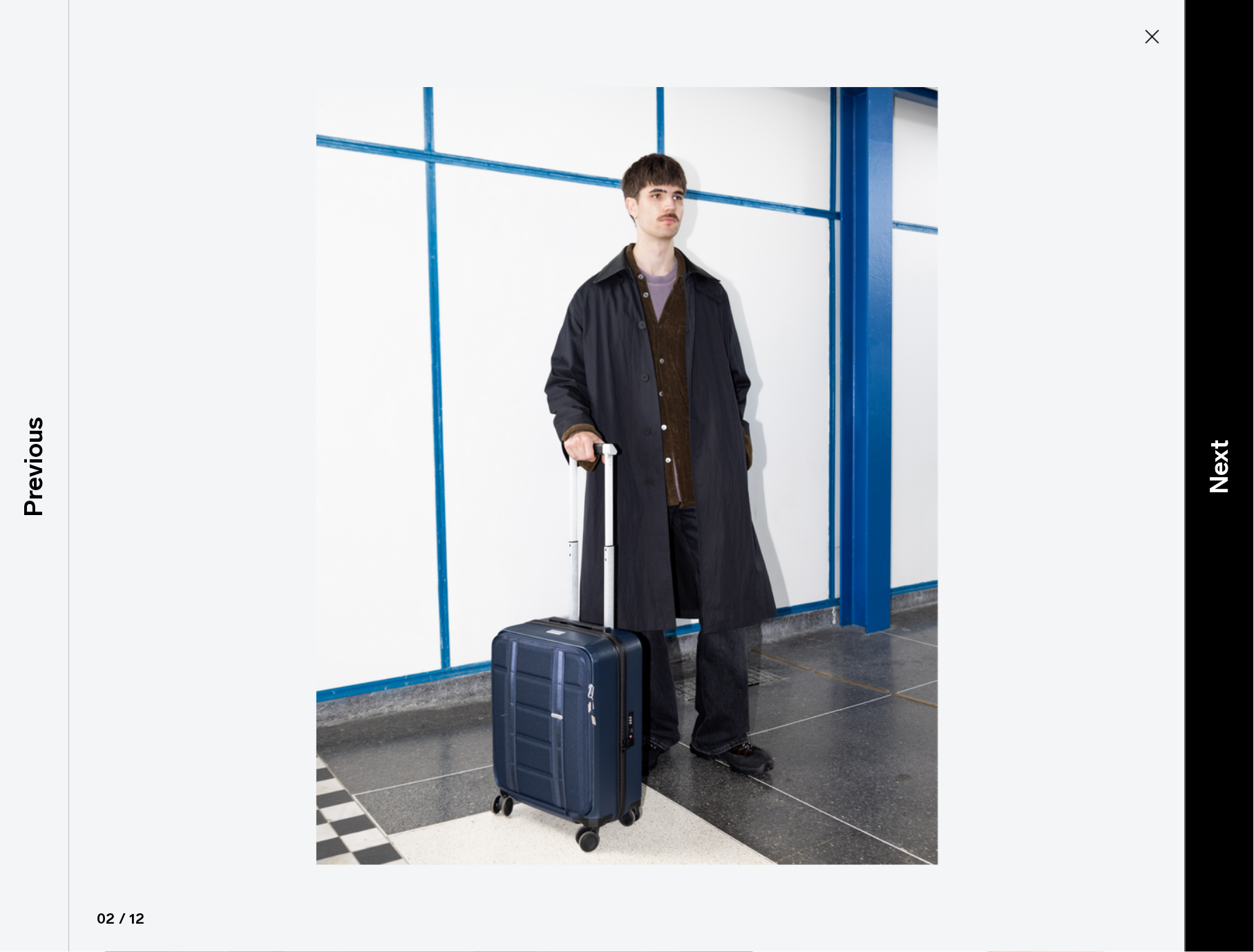
click at [1213, 457] on p "Next" at bounding box center [1220, 468] width 37 height 55
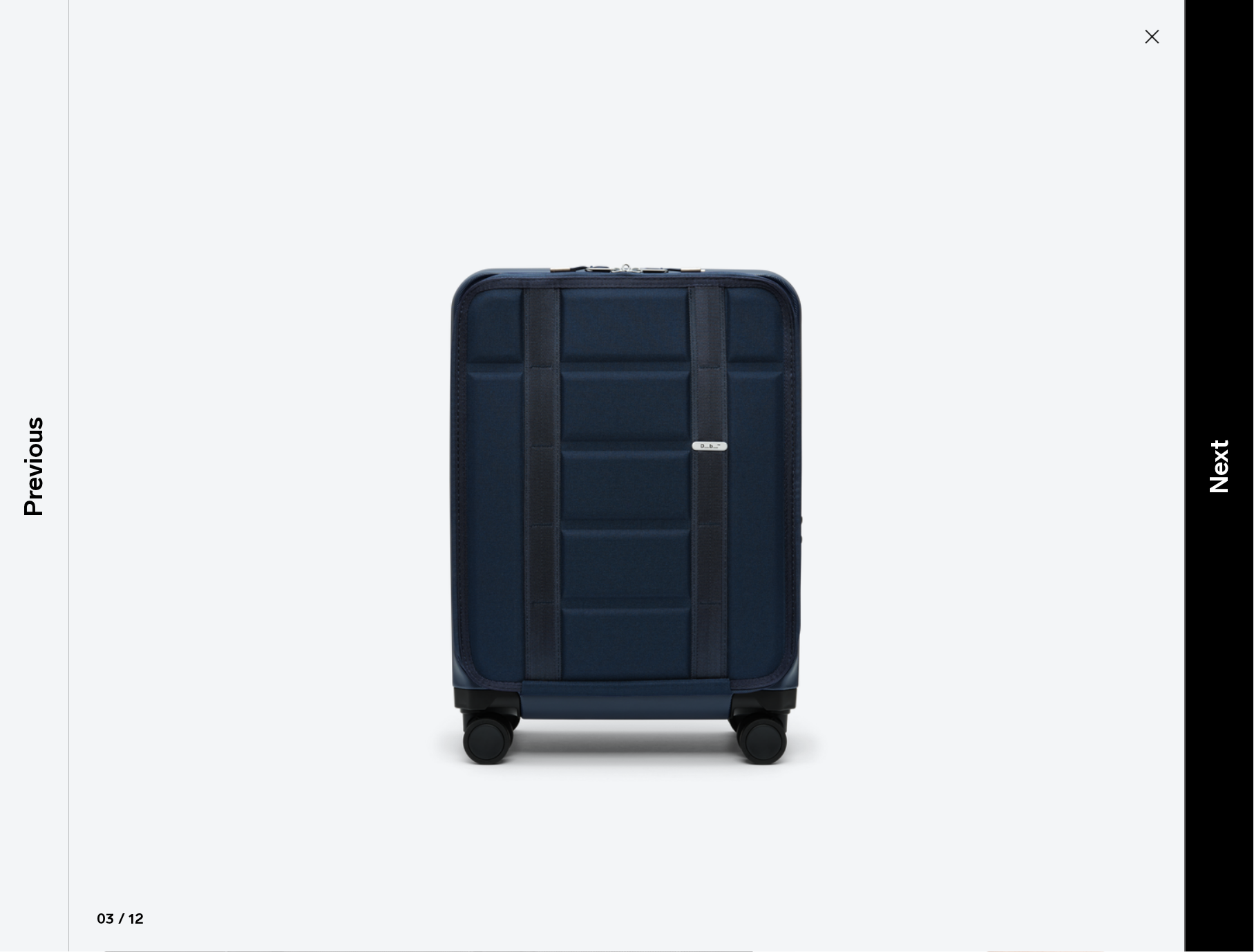
click at [1210, 462] on p "Next" at bounding box center [1220, 468] width 37 height 55
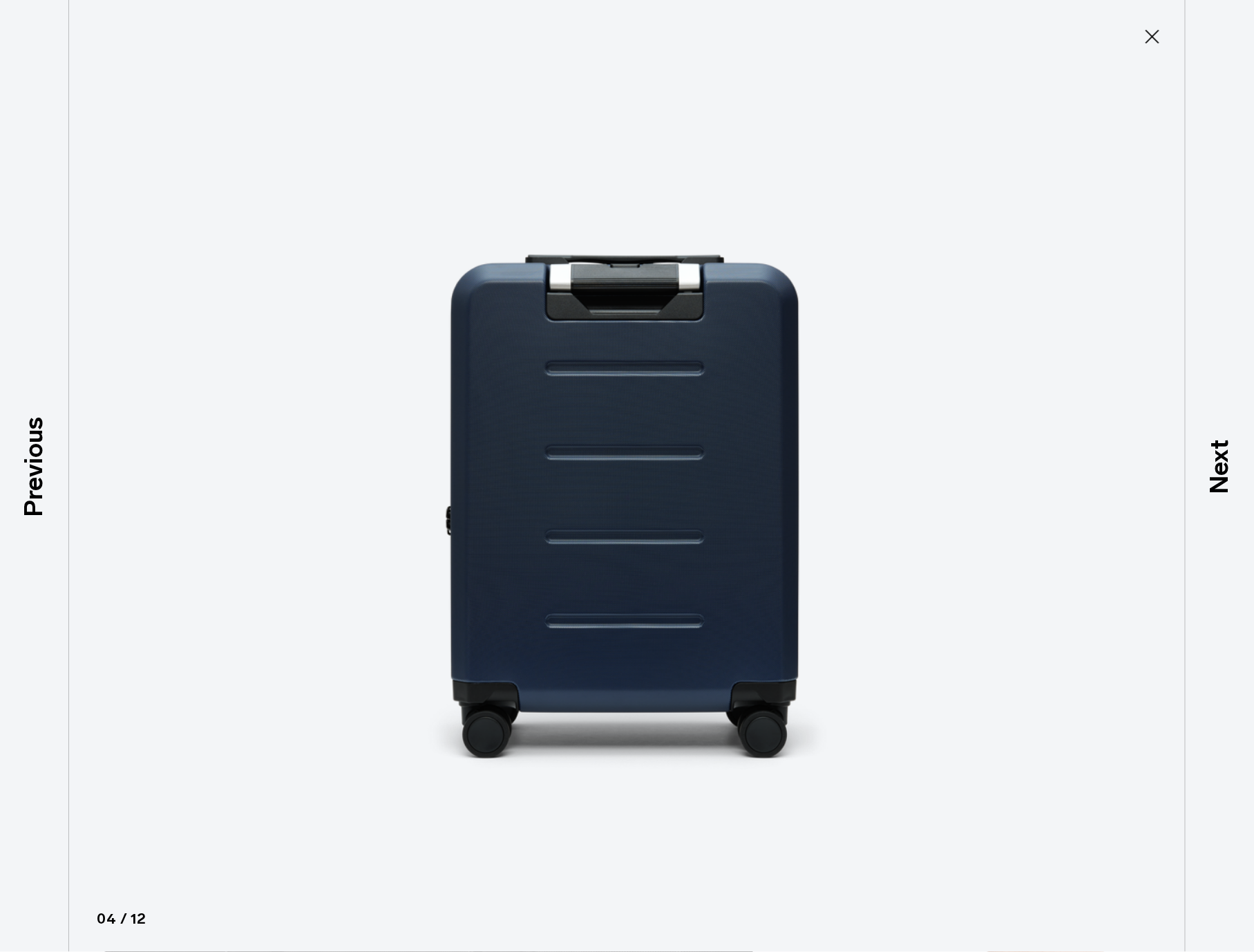
click at [1220, 465] on p "Next" at bounding box center [1220, 468] width 37 height 55
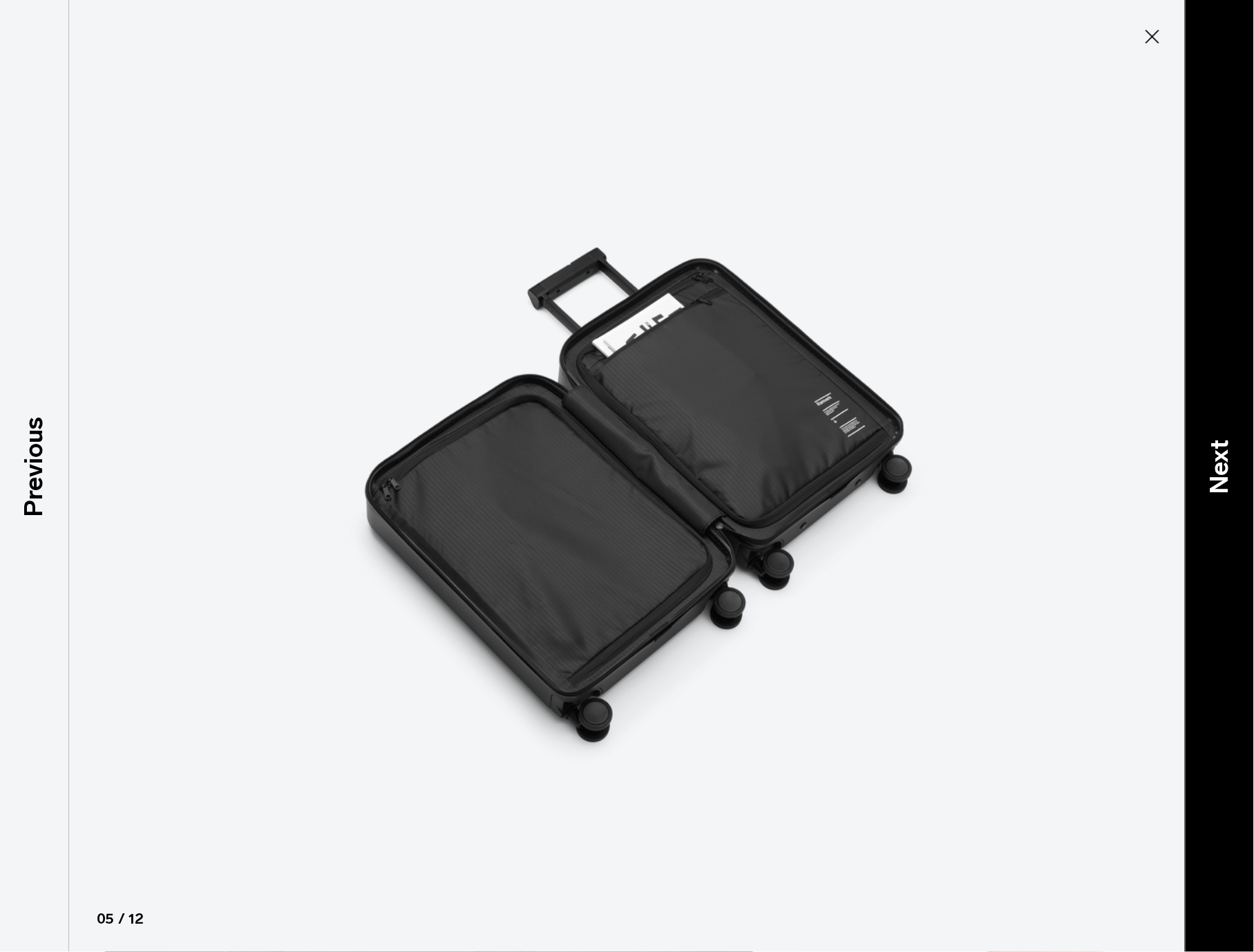
click at [1210, 462] on p "Next" at bounding box center [1220, 468] width 37 height 55
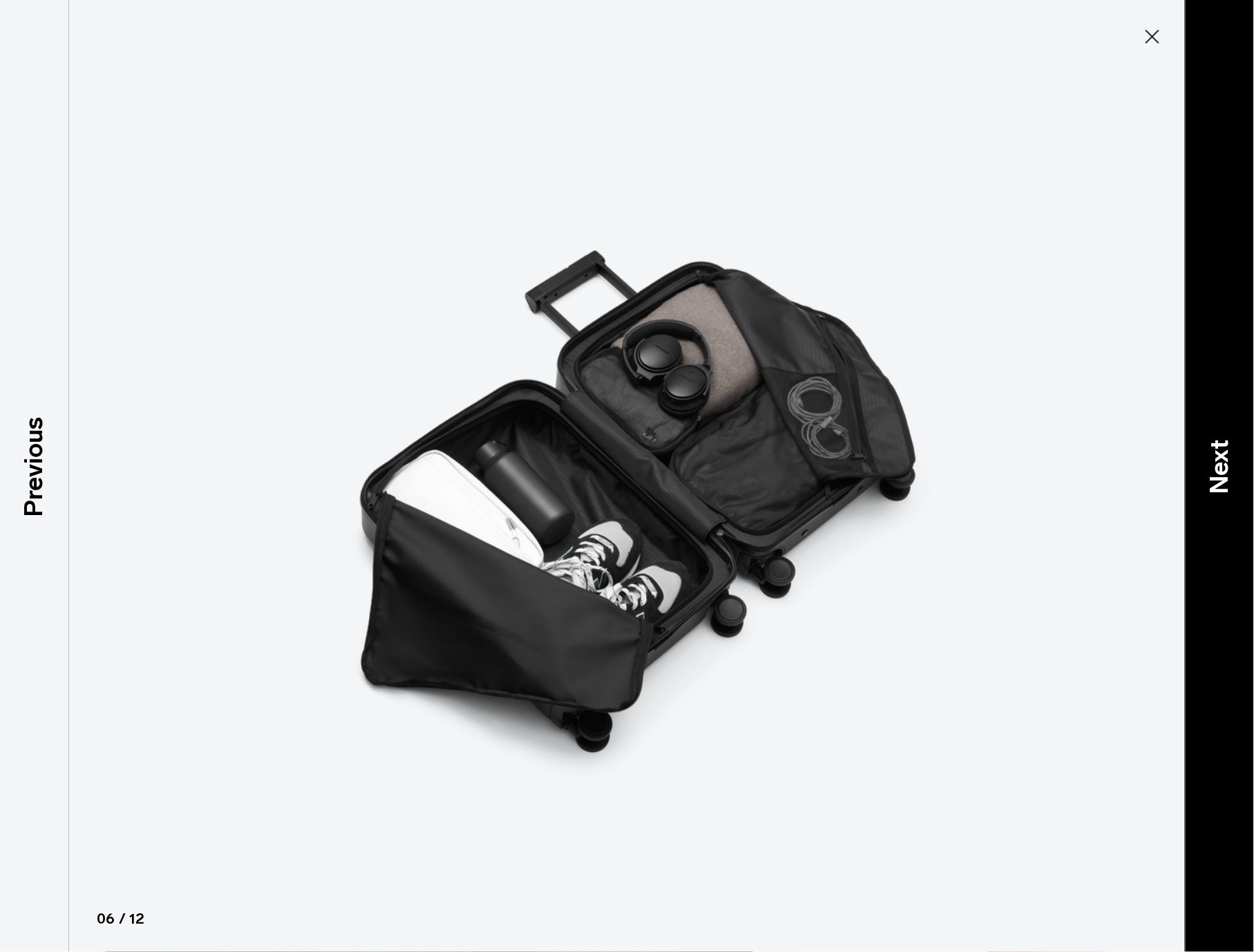
click at [1225, 465] on p "Next" at bounding box center [1220, 468] width 37 height 55
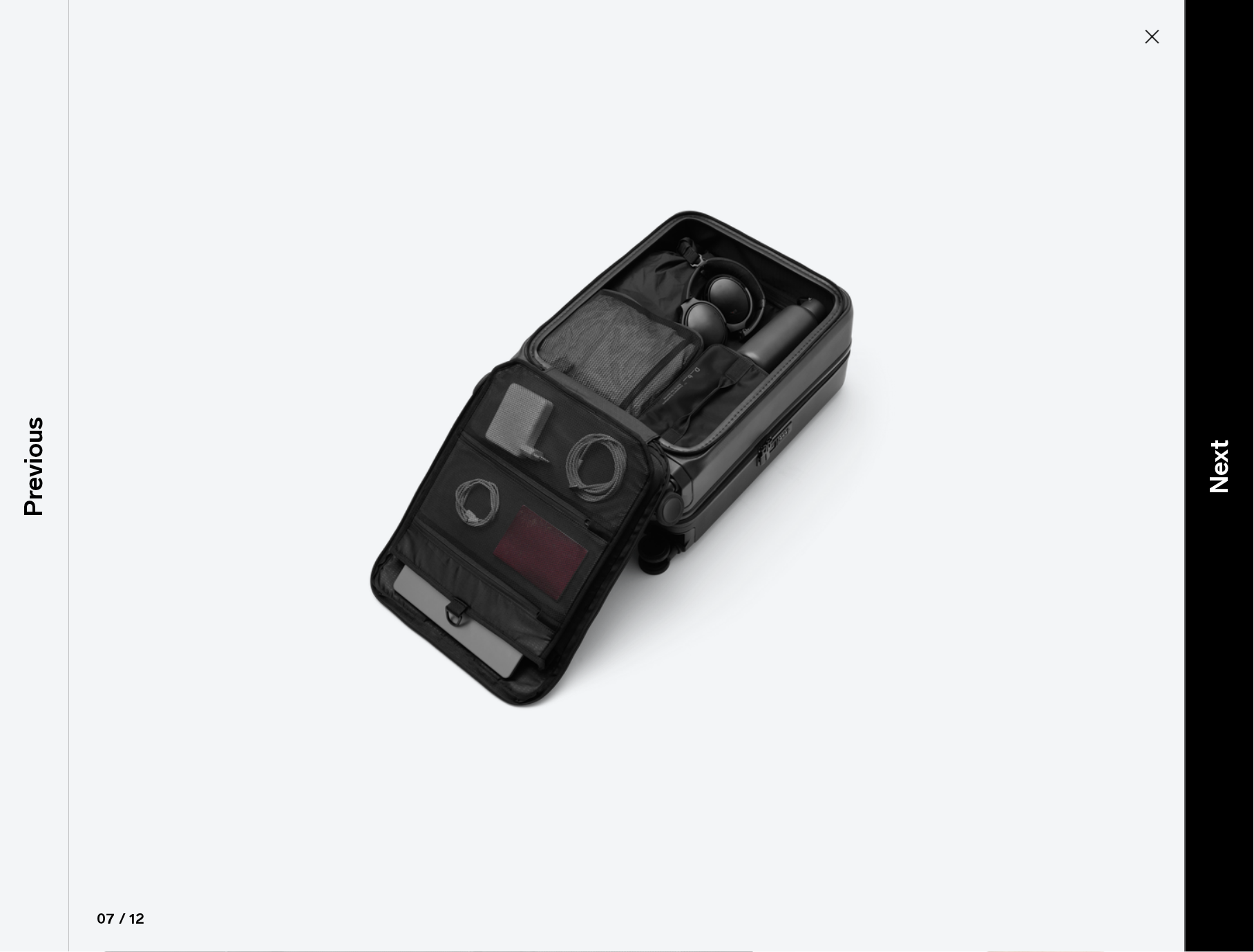
click at [1227, 459] on p "Next" at bounding box center [1220, 468] width 37 height 55
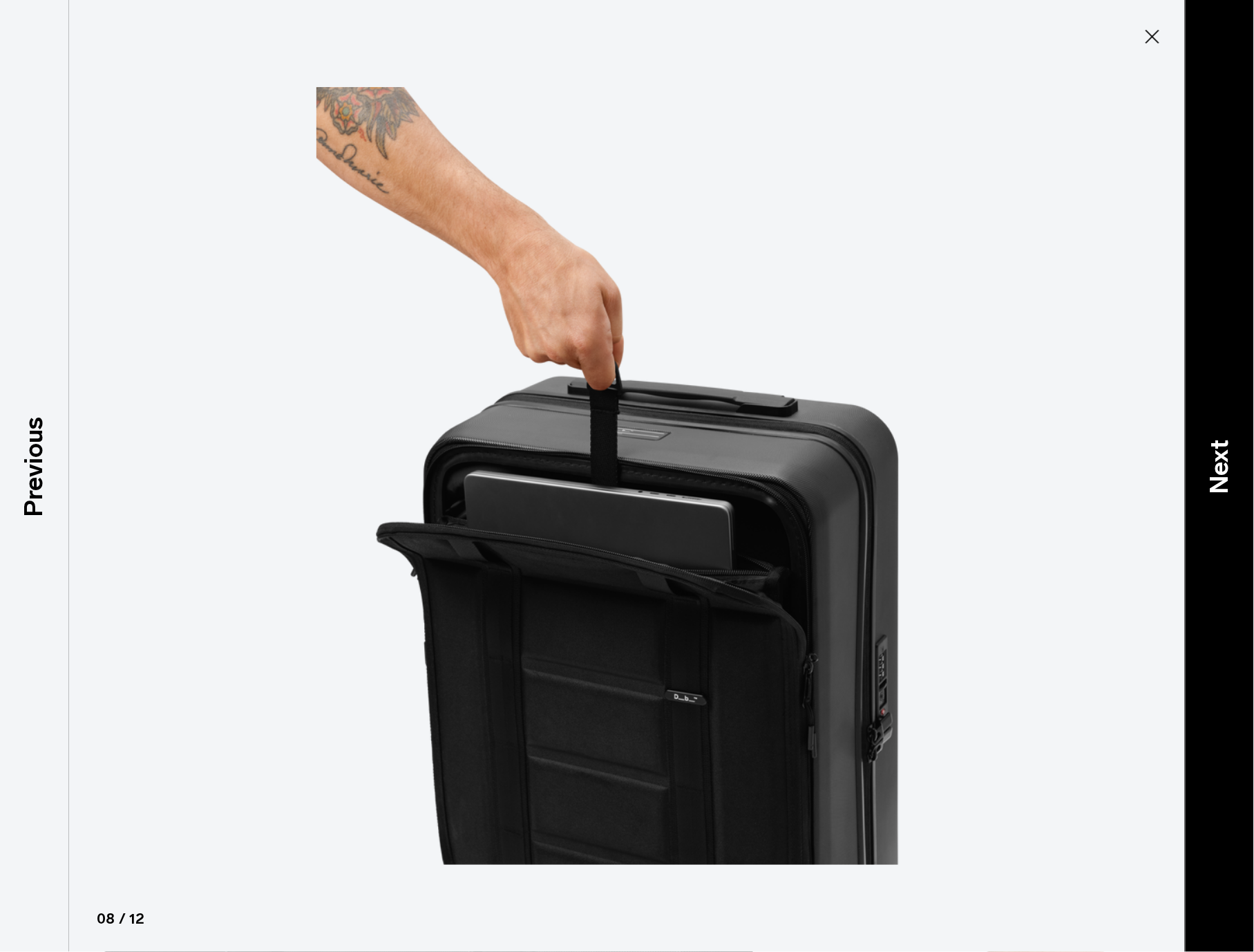
click at [1227, 457] on p "Next" at bounding box center [1220, 468] width 37 height 55
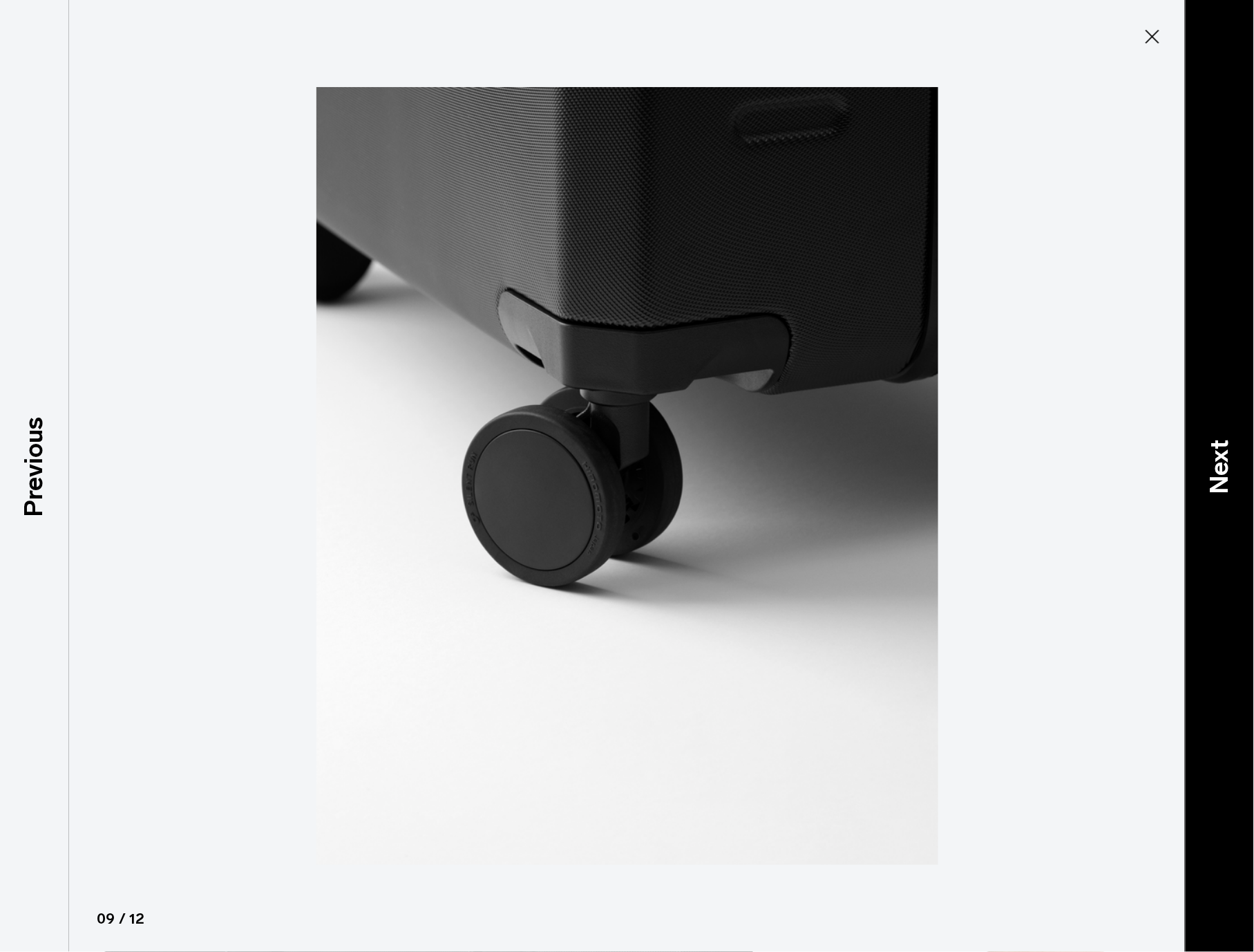
click at [1228, 460] on p "Next" at bounding box center [1220, 468] width 37 height 55
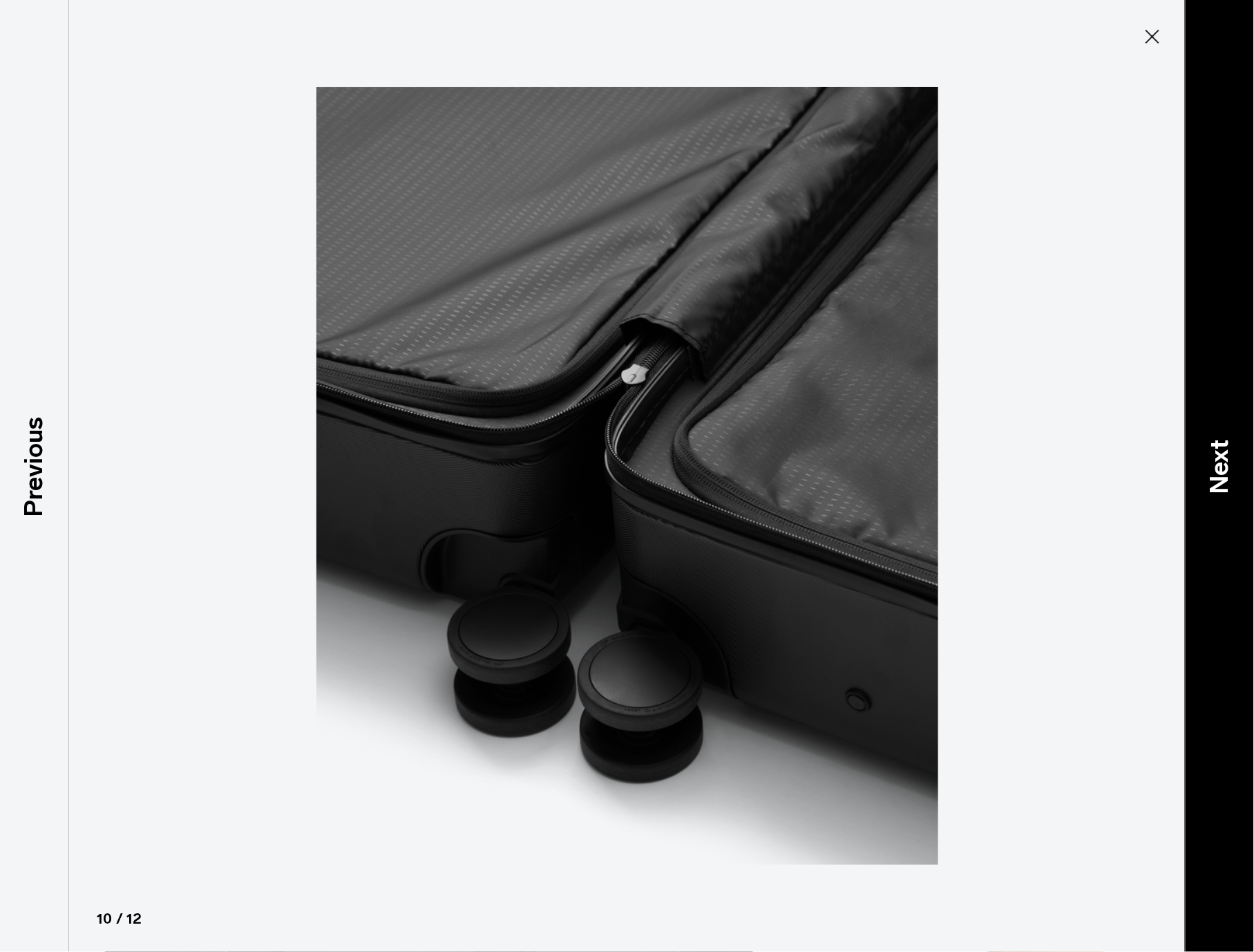
click at [1217, 466] on p "Next" at bounding box center [1220, 468] width 37 height 55
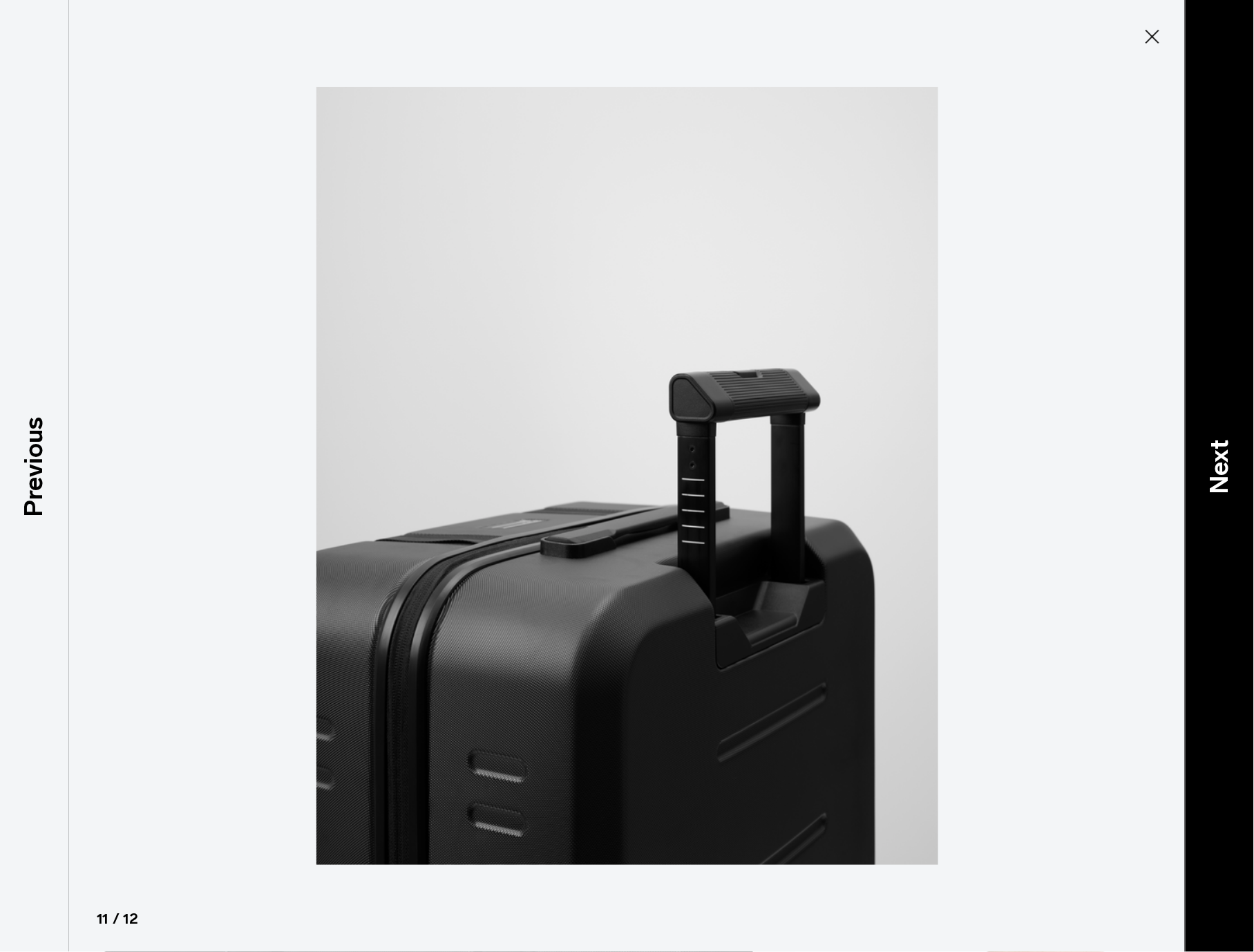
click at [1230, 461] on p "Next" at bounding box center [1220, 468] width 37 height 55
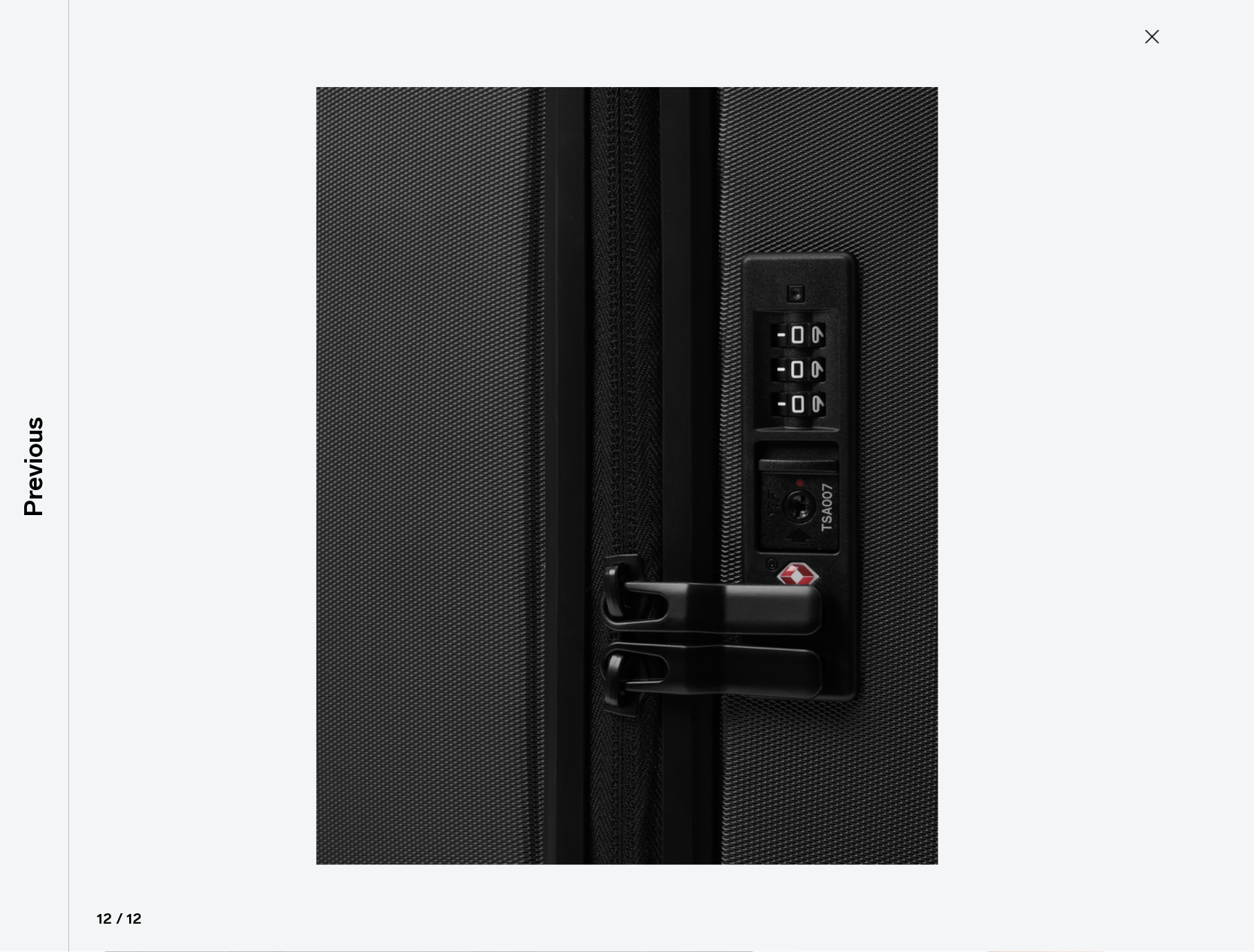
click at [1152, 22] on button "Close" at bounding box center [1152, 37] width 46 height 29
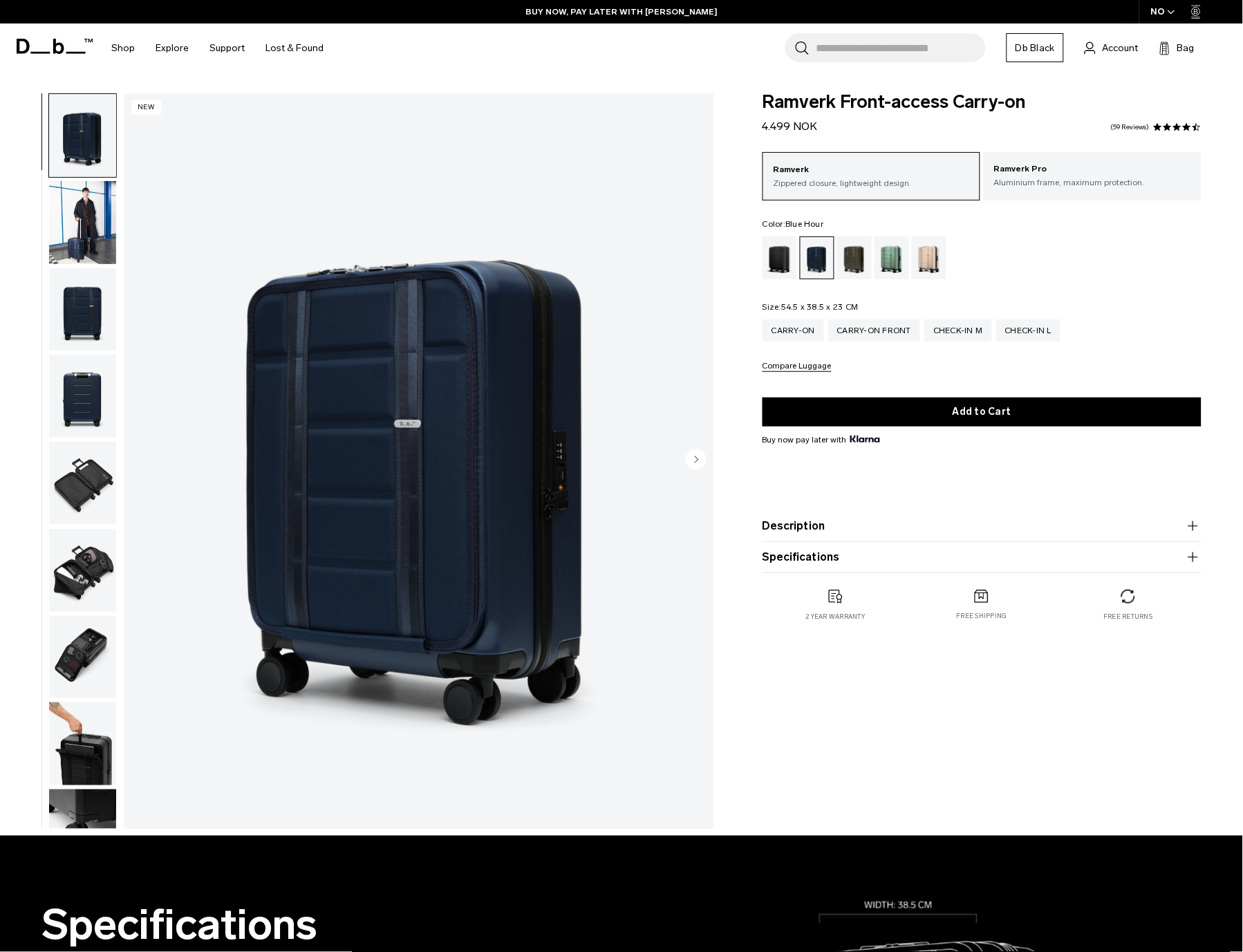
click at [880, 99] on span "Ramverk Front-access Carry-on" at bounding box center [982, 102] width 439 height 18
copy div "Ramverk Front-access Carry-on"
click at [889, 296] on div "Ramverk Zippered closure, lightweight design. Ramverk Pro Aluminium frame, maxi…" at bounding box center [982, 262] width 439 height 220
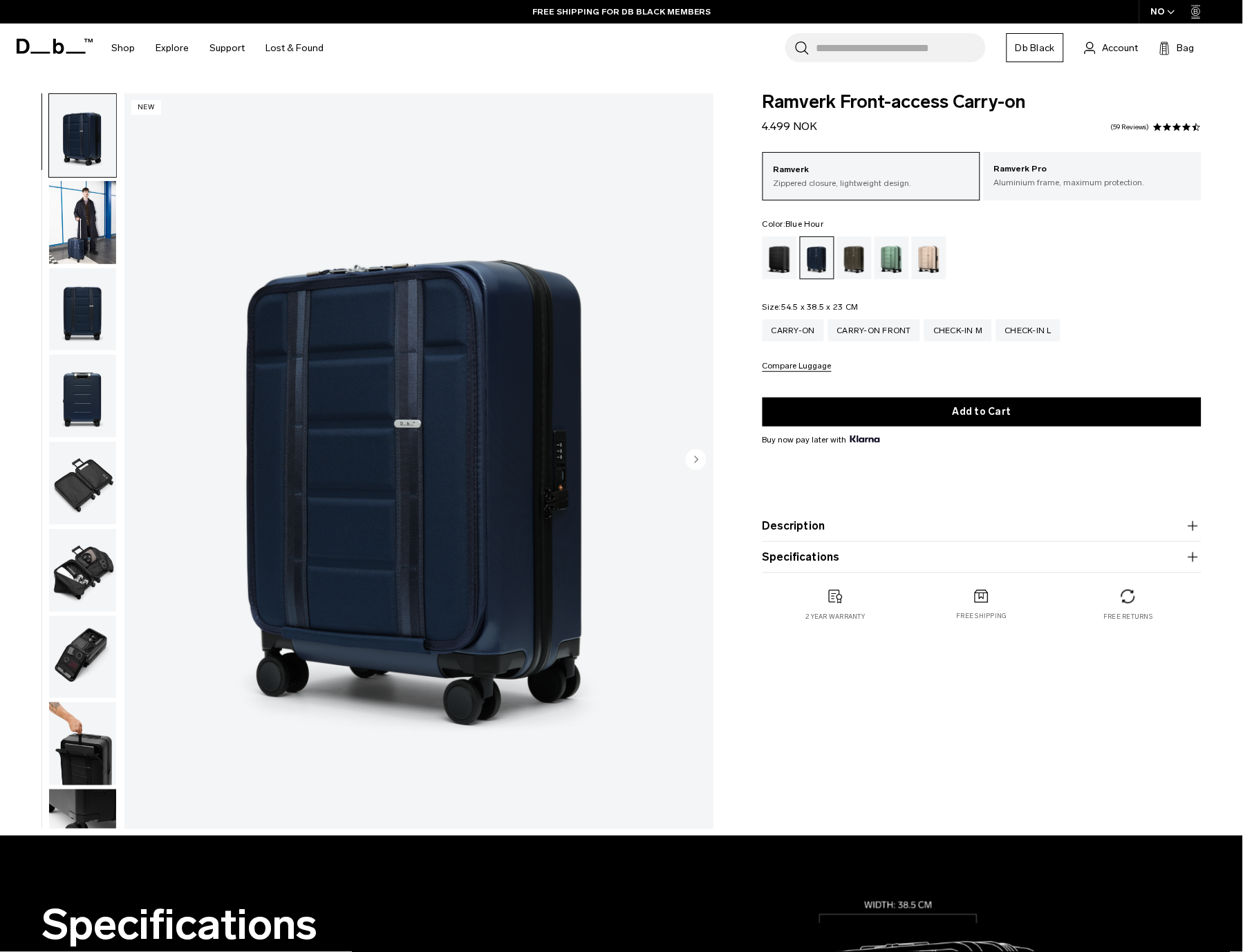
click at [873, 299] on div "Ramverk Zippered closure, lightweight design. Ramverk Pro Aluminium frame, maxi…" at bounding box center [982, 262] width 439 height 220
drag, startPoint x: 874, startPoint y: 303, endPoint x: 762, endPoint y: 302, distance: 112.0
click at [762, 302] on div "Ramverk Front-access Carry-on 4.499 NOK 4.5 star rating 59 Reviews Ramverk Zipp…" at bounding box center [982, 371] width 522 height 556
drag, startPoint x: 760, startPoint y: 304, endPoint x: 889, endPoint y: 306, distance: 129.0
click at [889, 306] on div "Ramverk Front-access Carry-on 4.499 NOK 4.5 star rating 59 Reviews Ramverk Zipp…" at bounding box center [982, 371] width 522 height 556
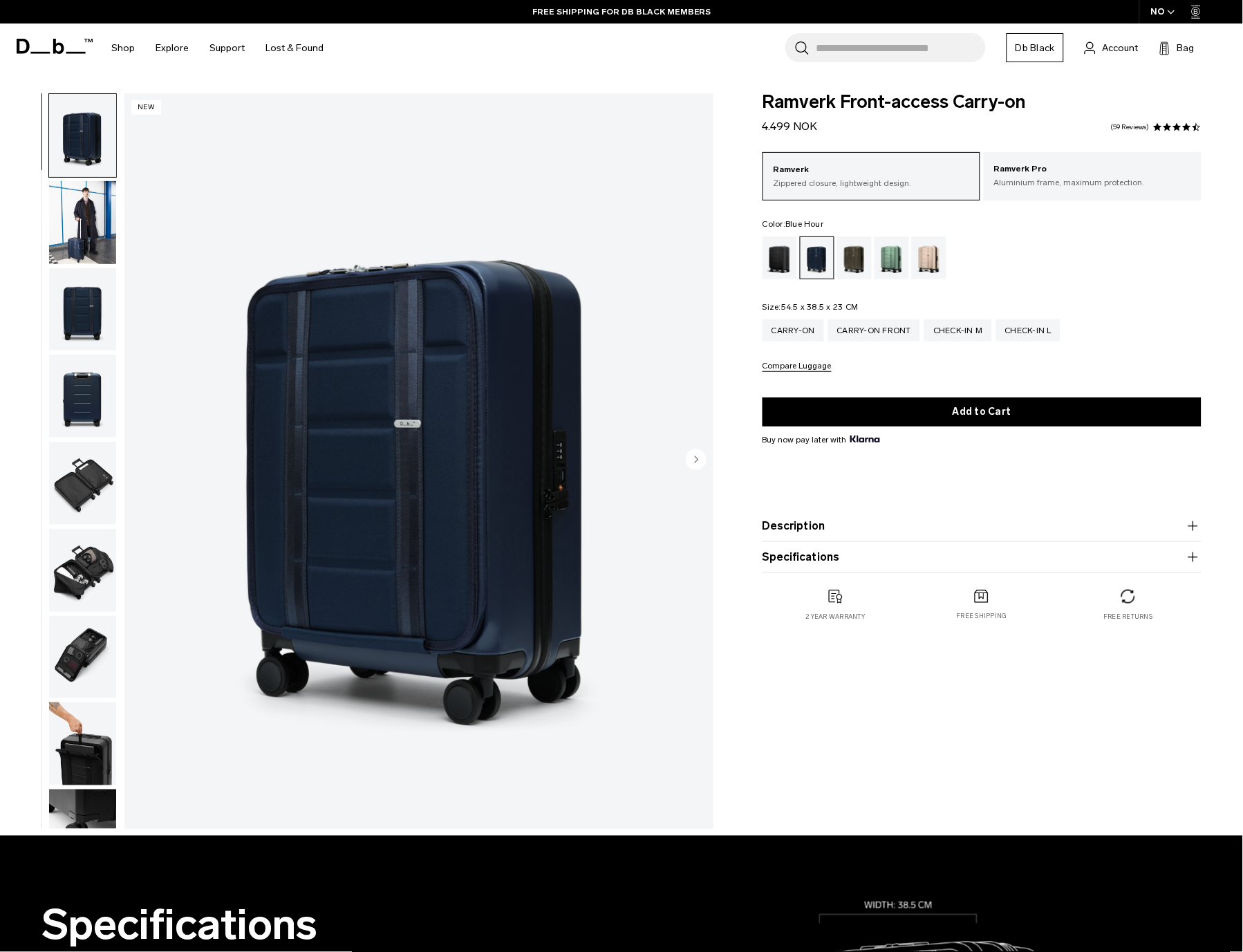
copy legend "Size: 54.5 x 38.5 x 23 CM"
click at [816, 531] on button "Description" at bounding box center [982, 526] width 439 height 17
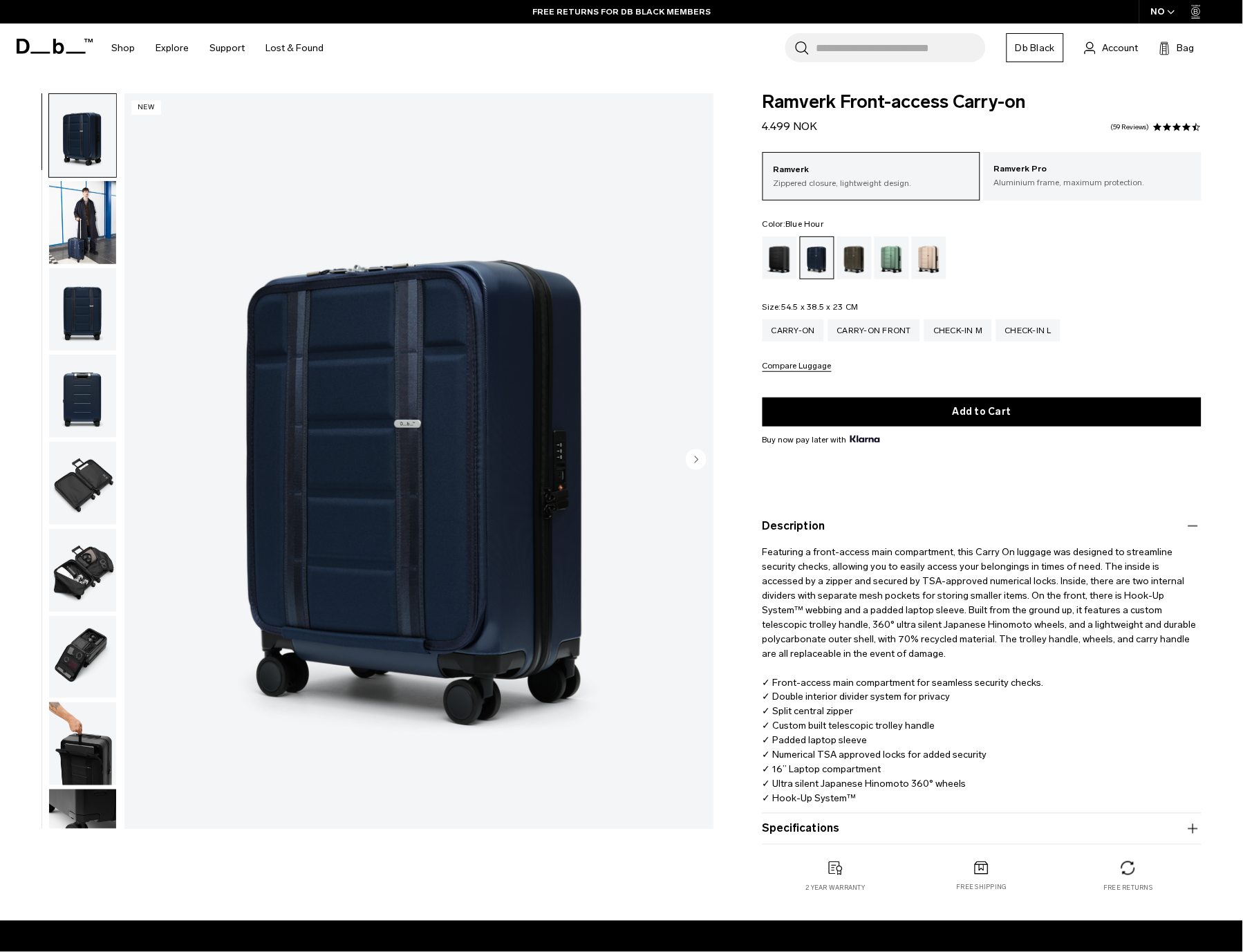
click at [805, 820] on product-accordion "Specifications Volume 38 Litres Dimensions 54.5 x 38.5 x 23 CM (H x W x D) Weig…" at bounding box center [982, 829] width 439 height 31
click at [804, 828] on button "Specifications" at bounding box center [982, 829] width 439 height 17
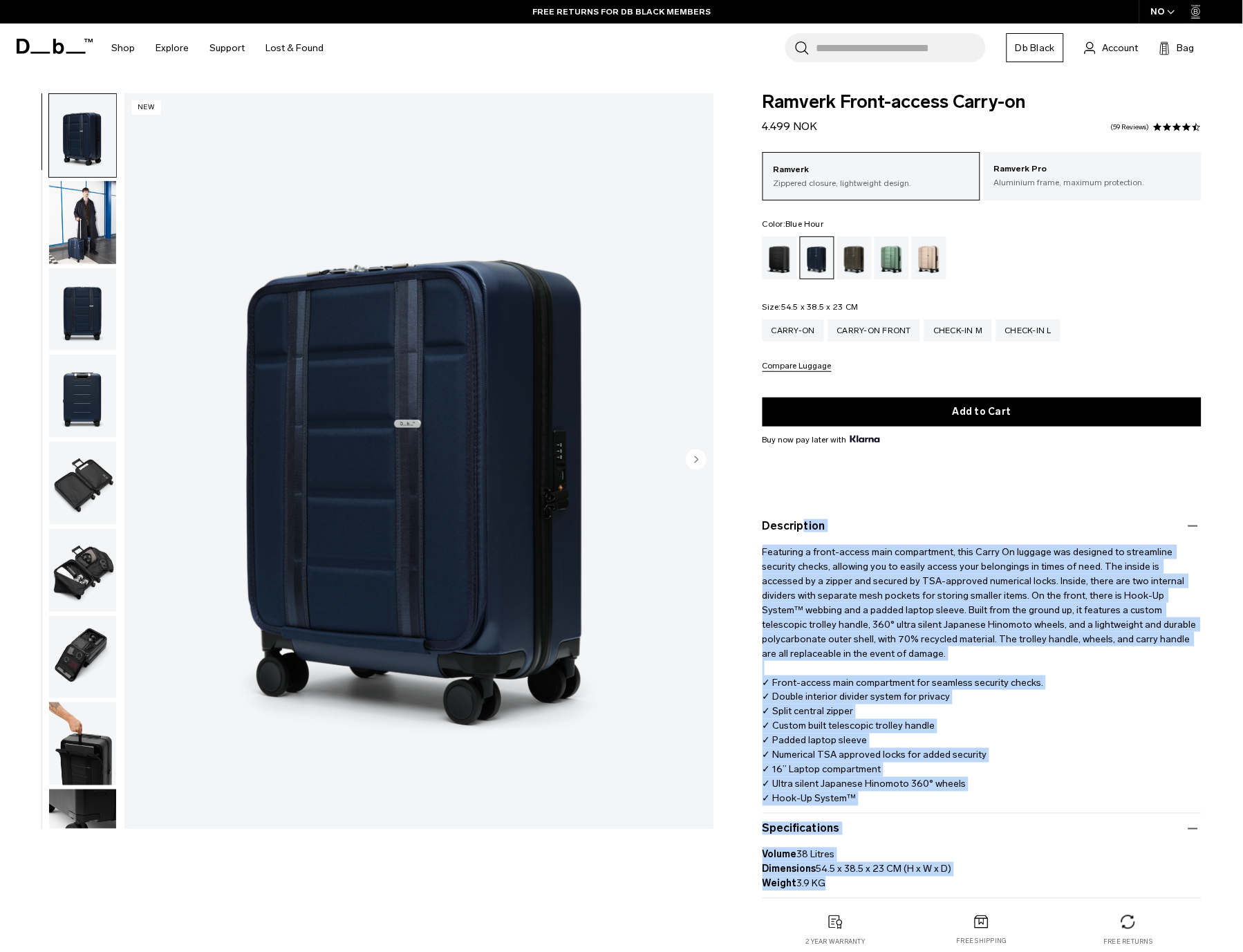
drag, startPoint x: 805, startPoint y: 580, endPoint x: 980, endPoint y: 883, distance: 349.9
click at [973, 893] on div "Ramverk Front-access Carry-on 4.499 NOK 4.5 star rating 59 Reviews Ramverk Zipp…" at bounding box center [982, 534] width 522 height 881
copy div "Description Featuring a front-access main compartment, this Carry On luggage wa…"
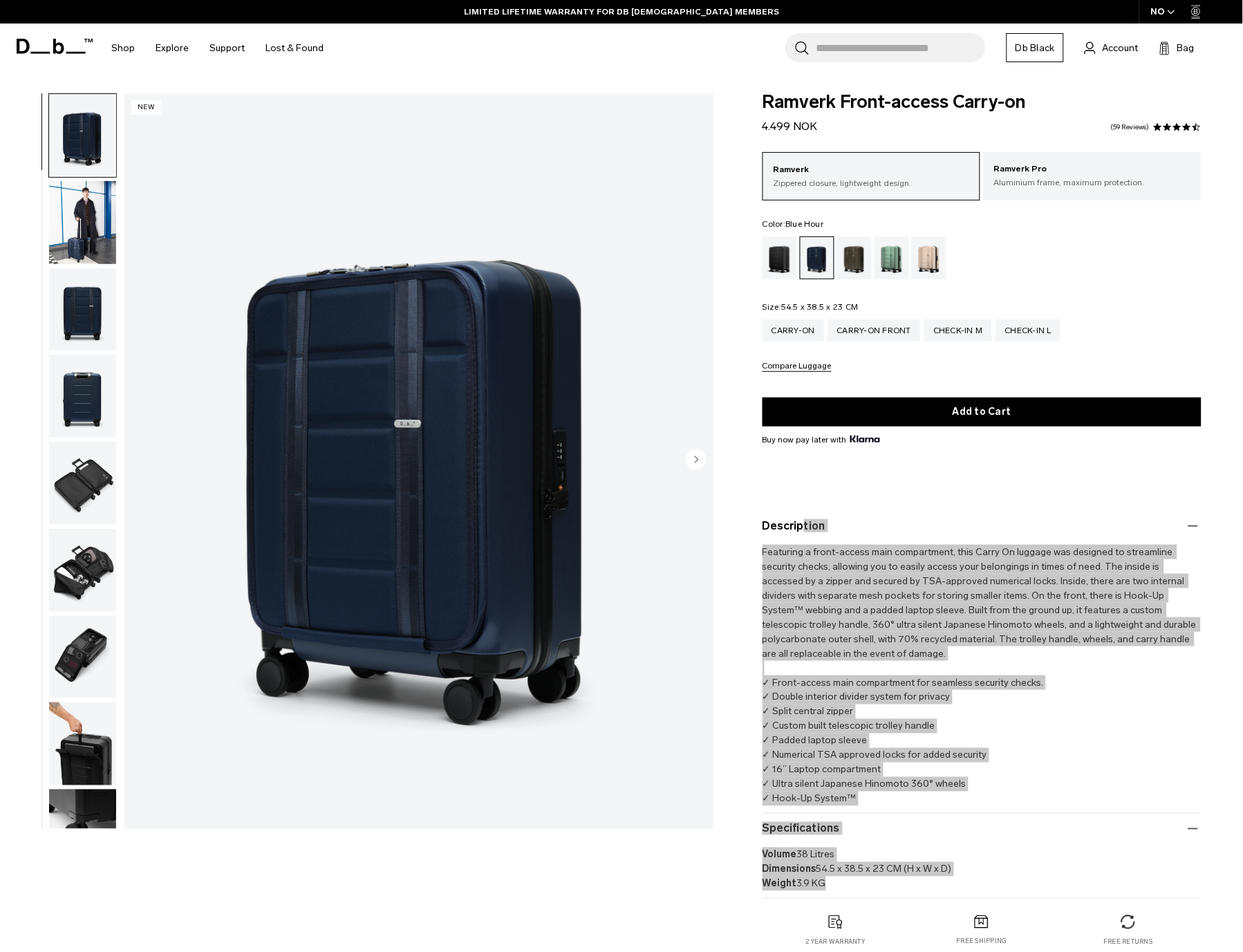
scroll to position [769, 0]
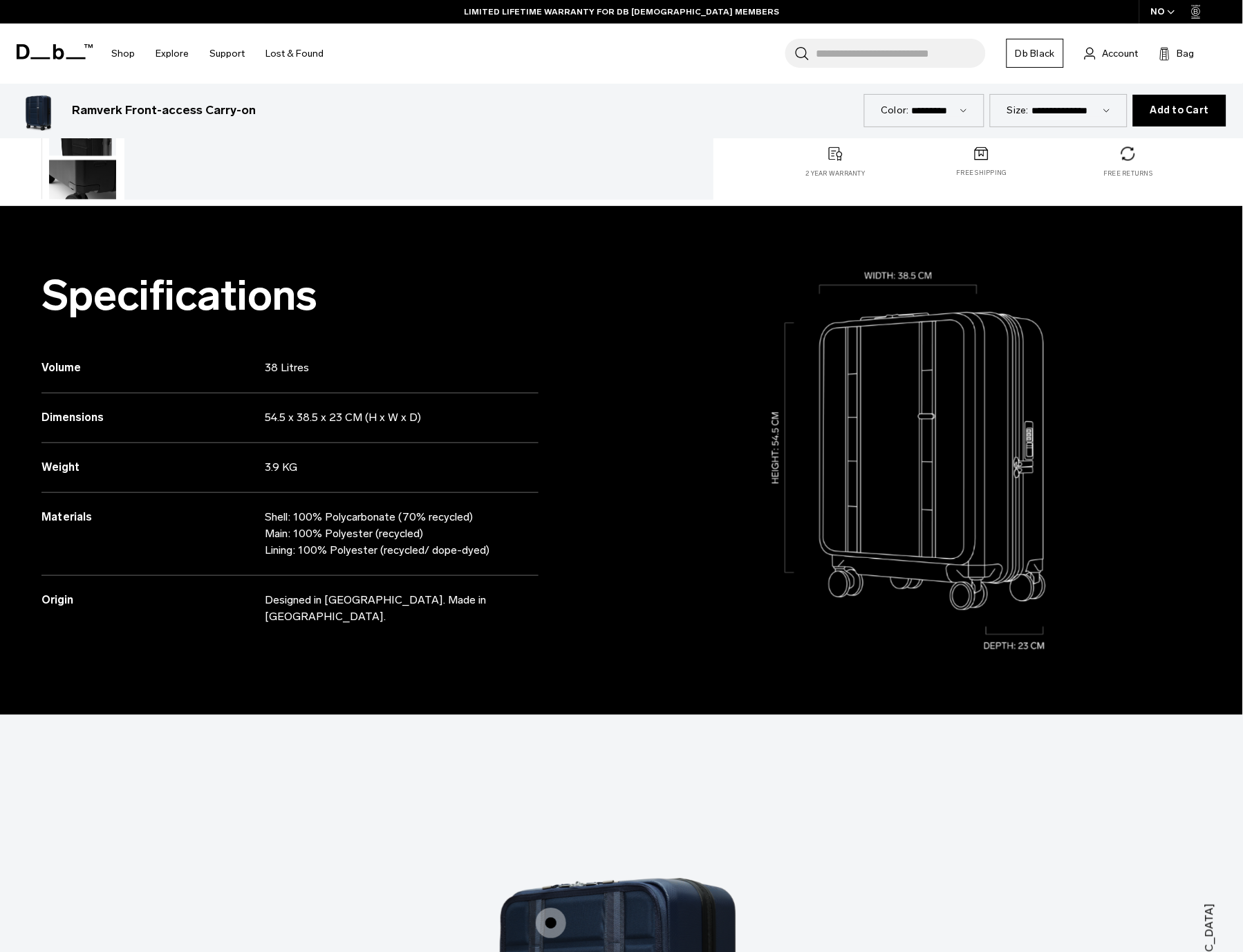
drag, startPoint x: 44, startPoint y: 280, endPoint x: 515, endPoint y: 572, distance: 554.2
click at [515, 572] on div "Specifications Volume 38 Litres Dimensions 54.5 x 38.5 x 23 CM (H x W x D) Weig…" at bounding box center [311, 460] width 622 height 508
copy div "Specifications Volume 38 Litres Dimensions 54.5 x 38.5 x 23 CM (H x W x D) Weig…"
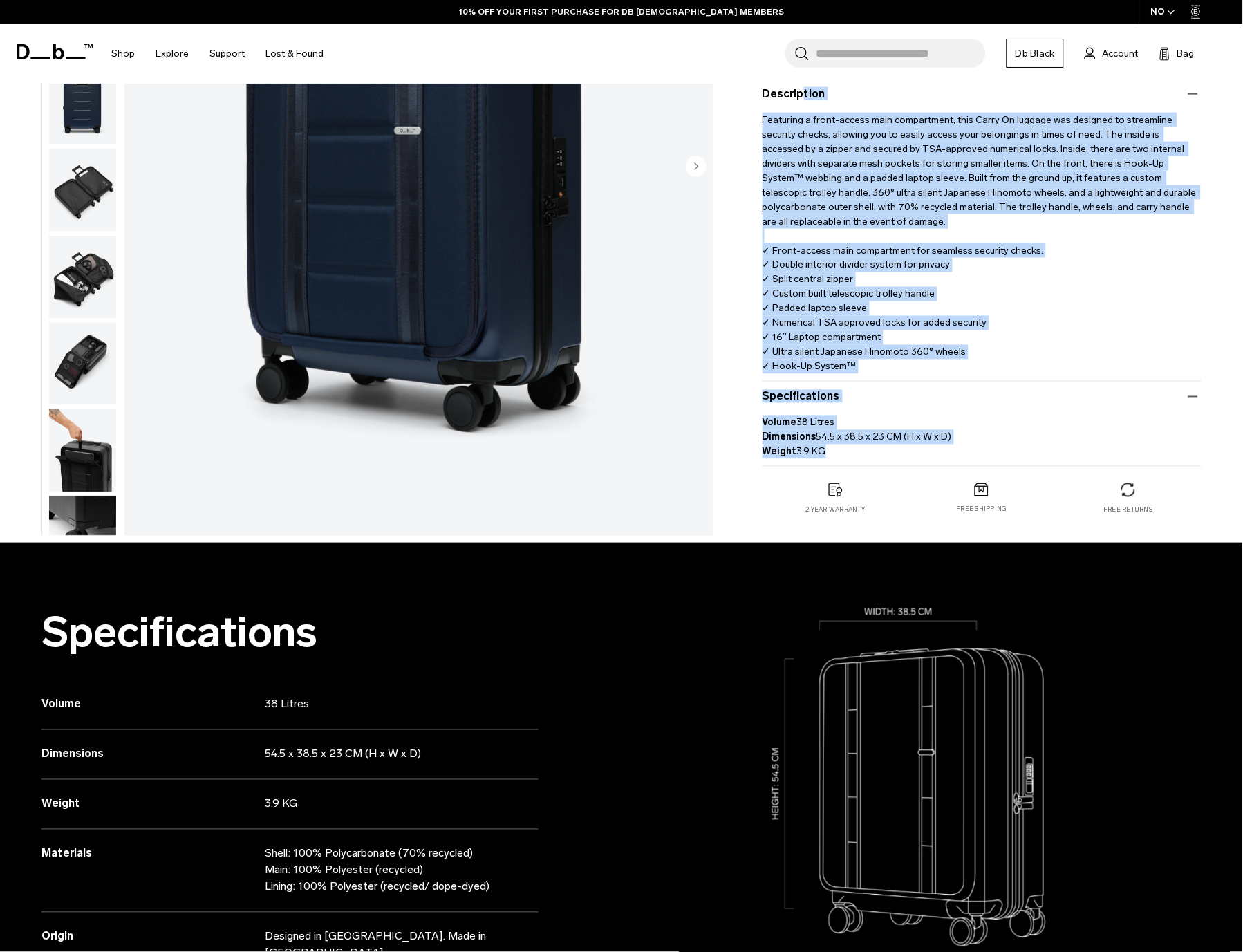
scroll to position [0, 0]
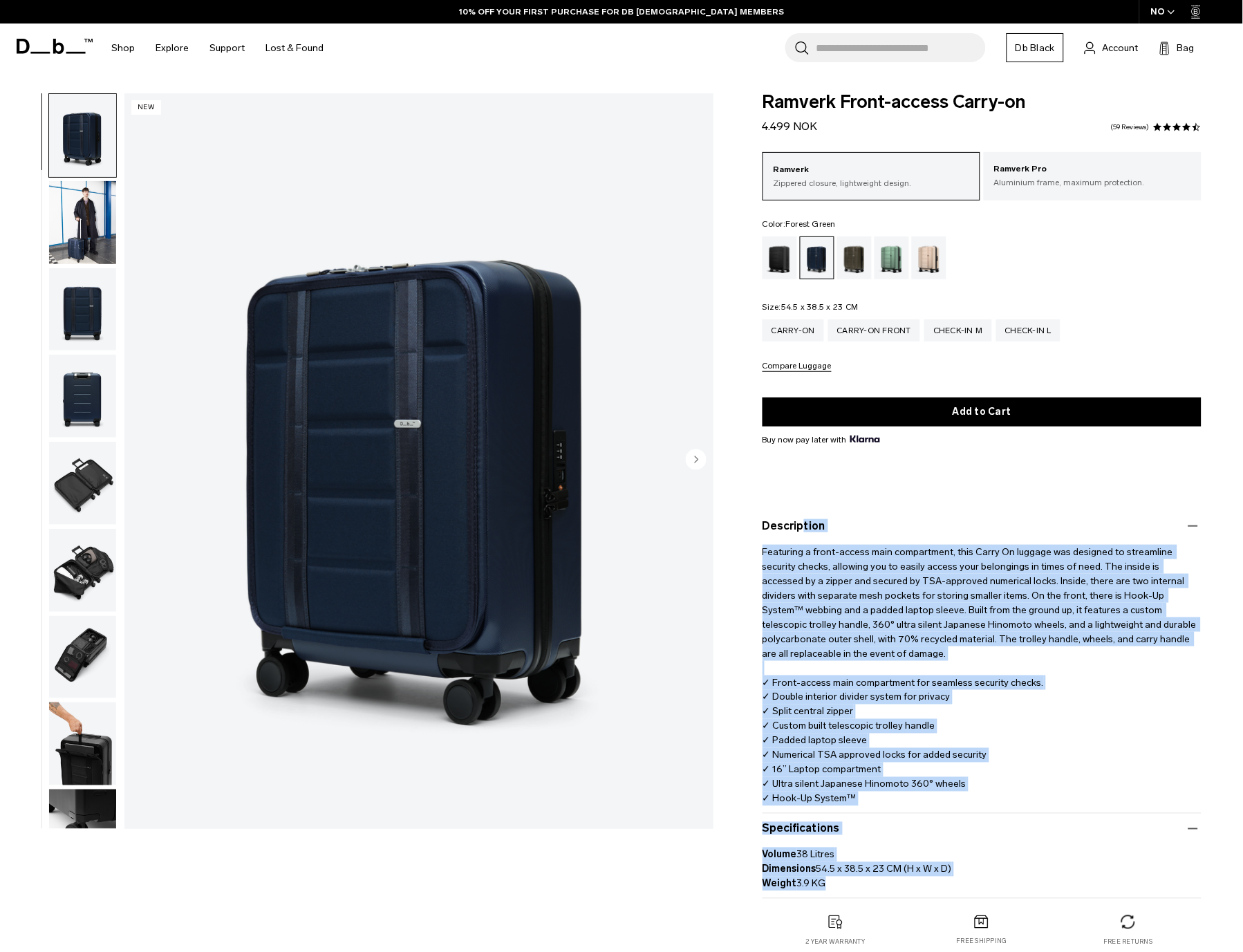
click at [845, 257] on div "Forest Green" at bounding box center [855, 258] width 35 height 43
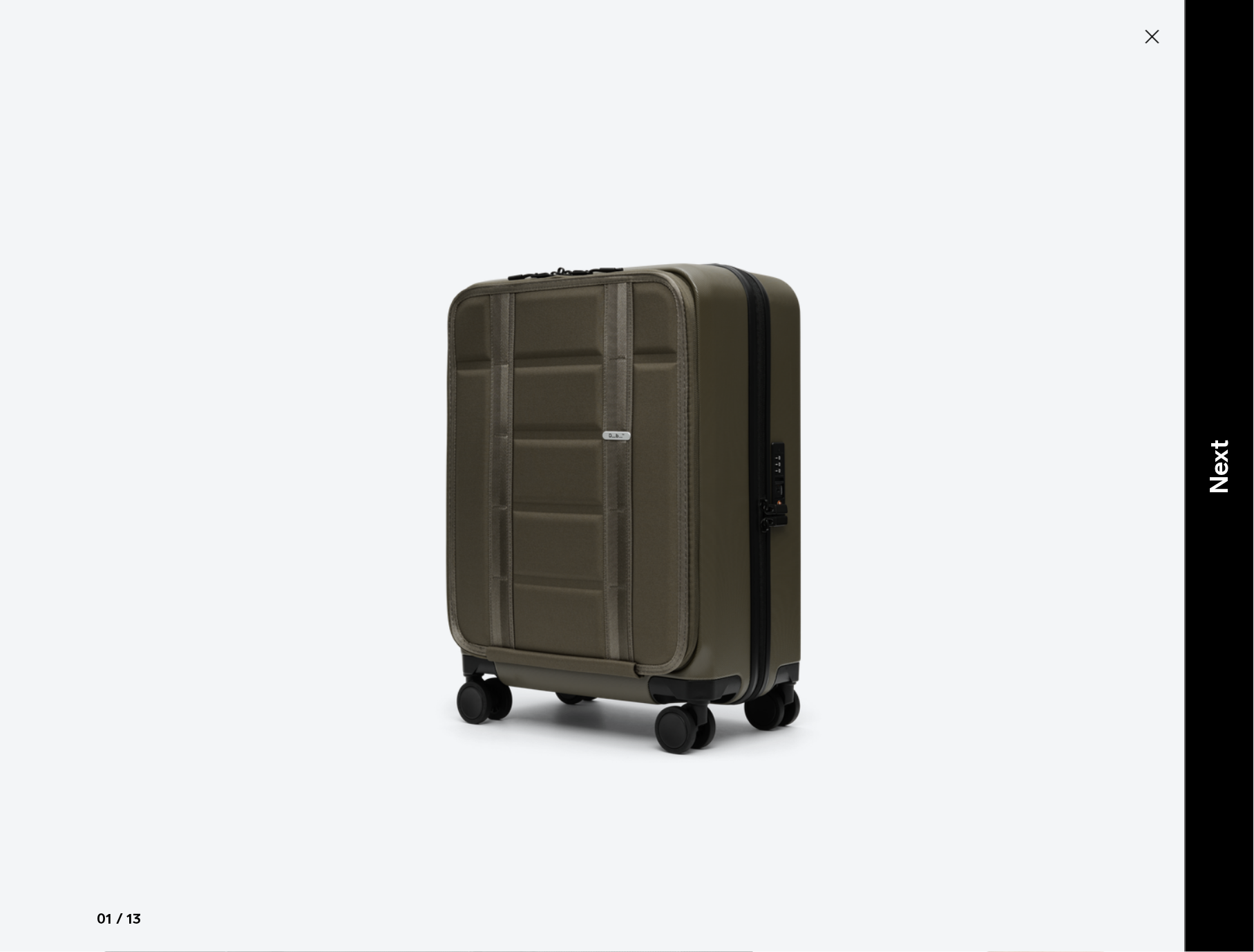
click at [1223, 455] on p "Next" at bounding box center [1220, 468] width 37 height 55
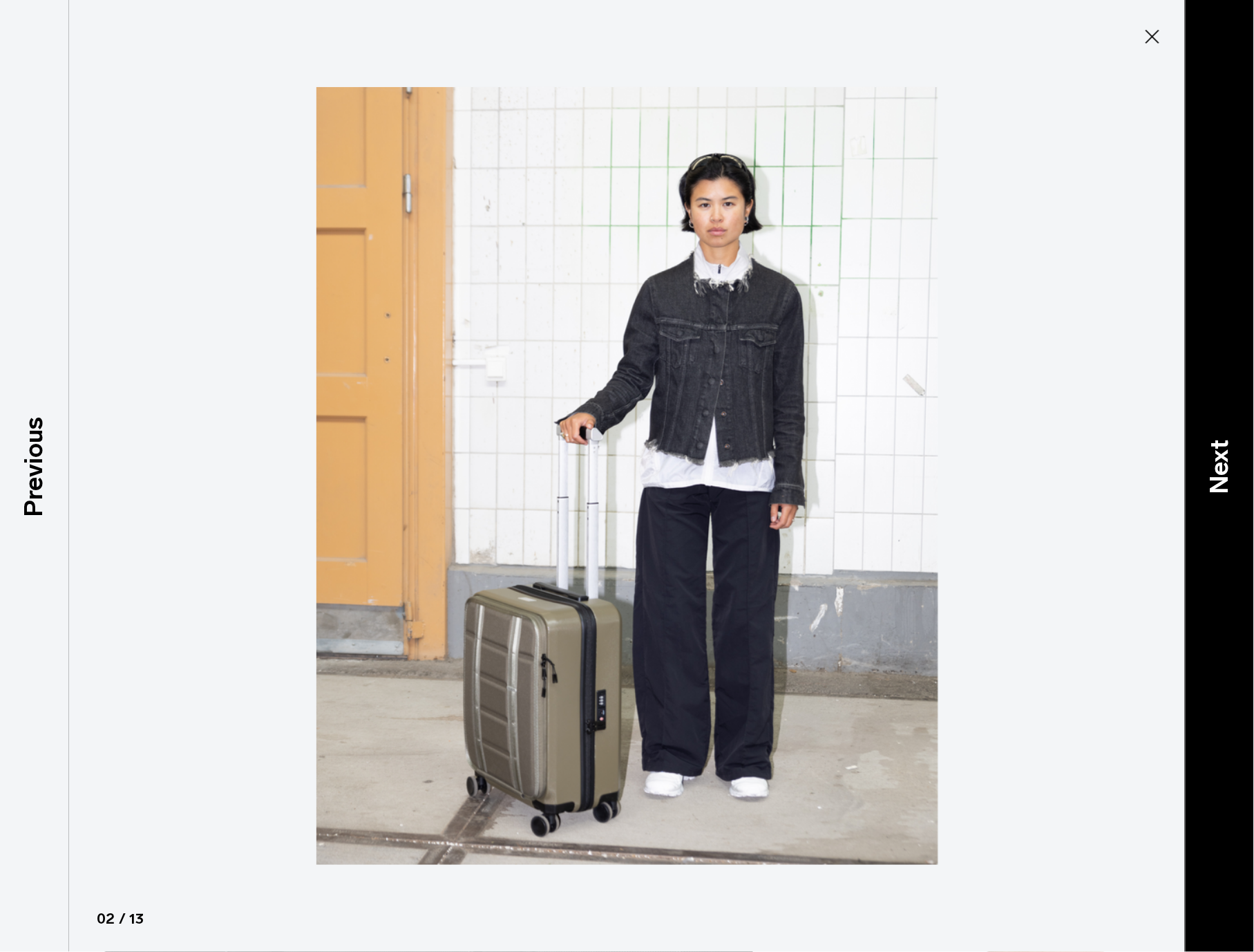
click at [1236, 459] on p "Next" at bounding box center [1220, 468] width 37 height 55
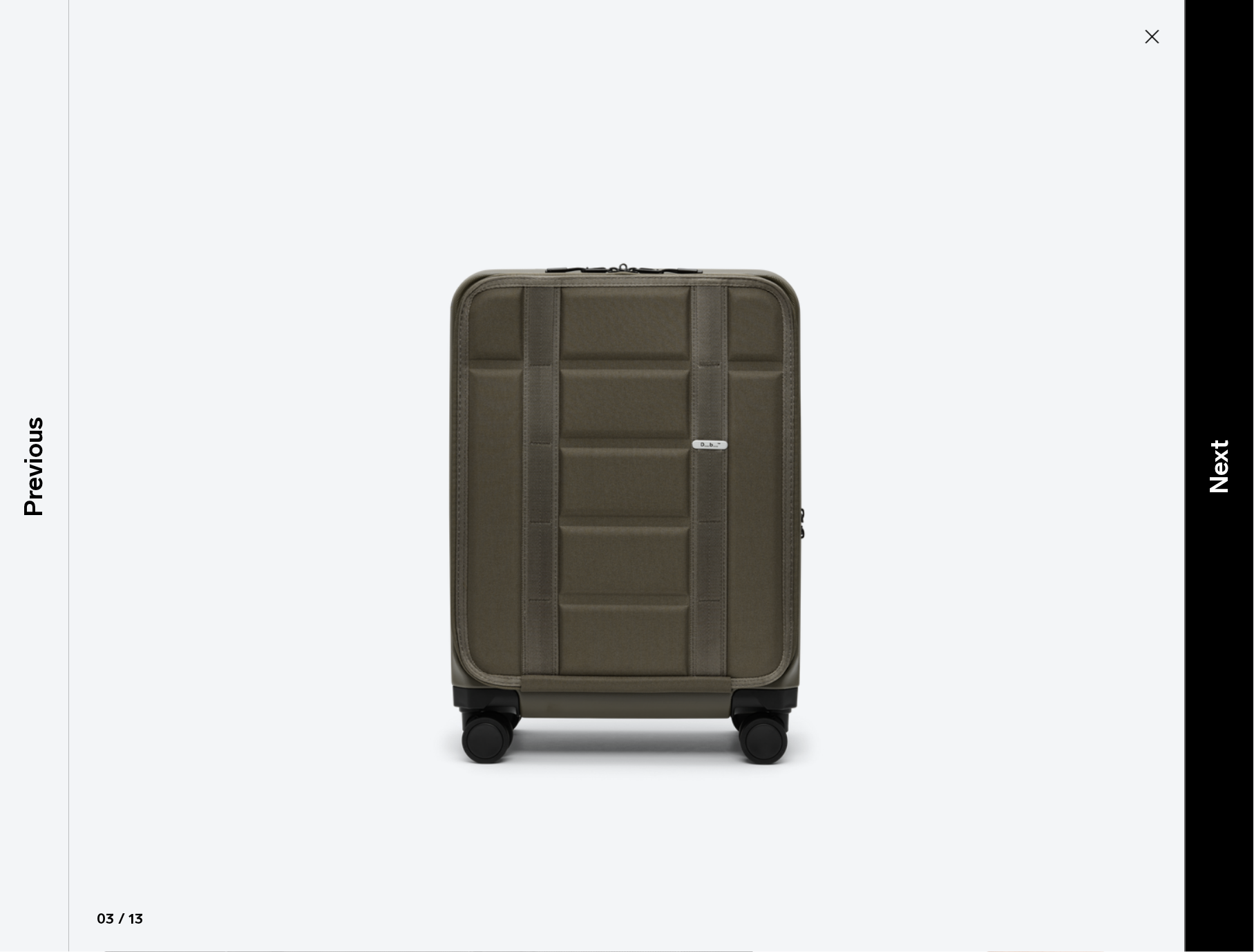
click at [1212, 453] on p "Next" at bounding box center [1220, 468] width 37 height 55
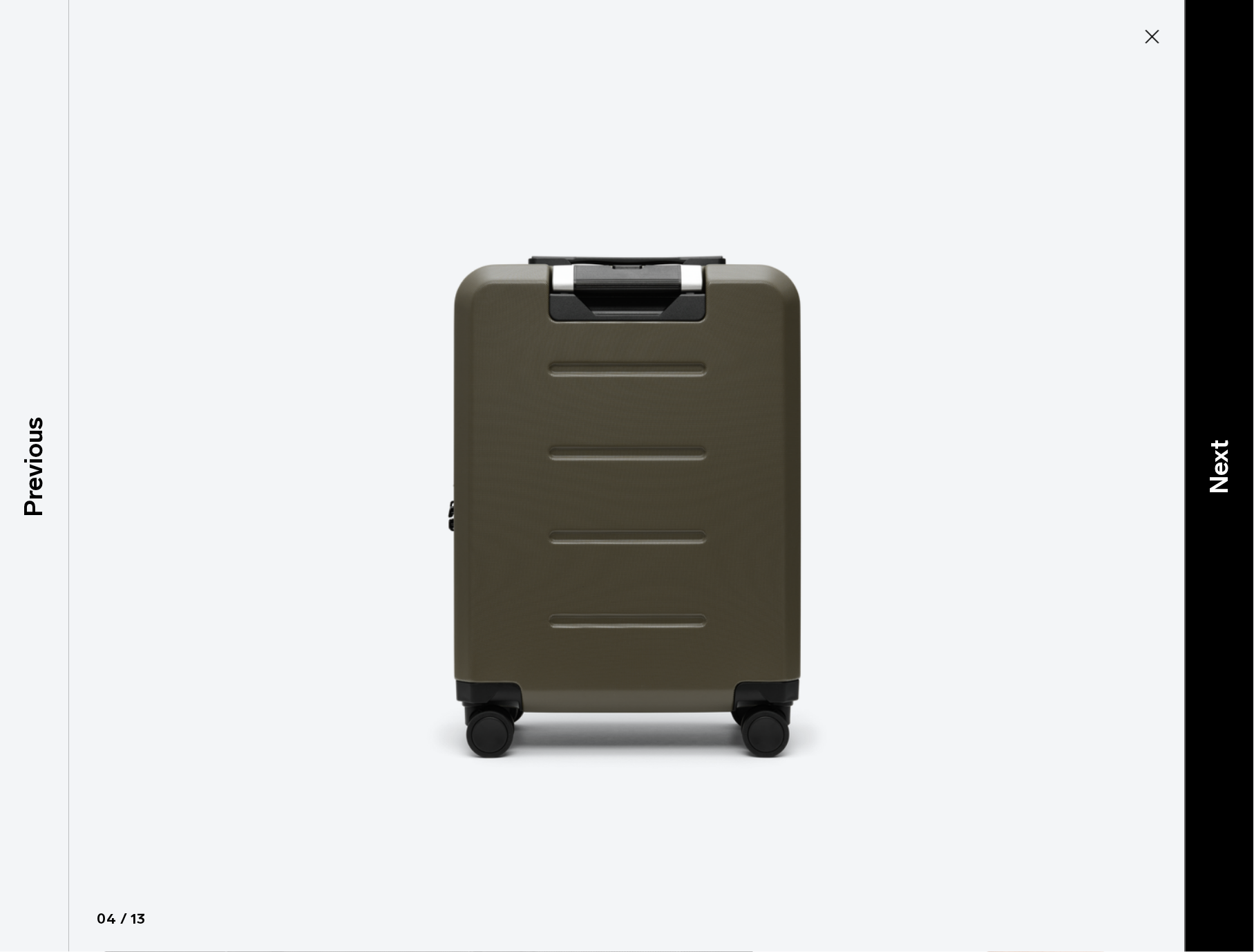
click at [1214, 453] on p "Next" at bounding box center [1220, 468] width 37 height 55
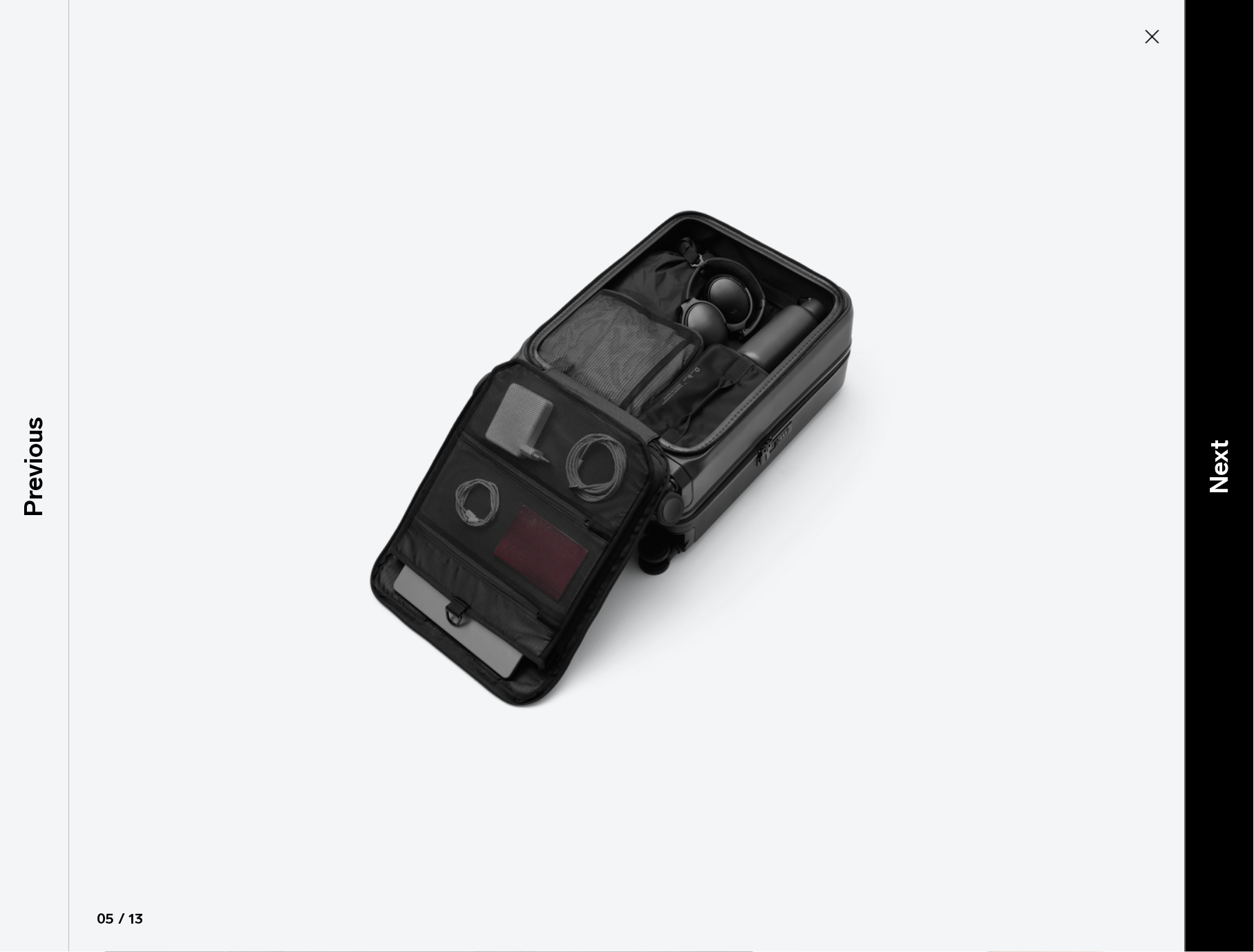
click at [1224, 468] on p "Next" at bounding box center [1220, 468] width 37 height 55
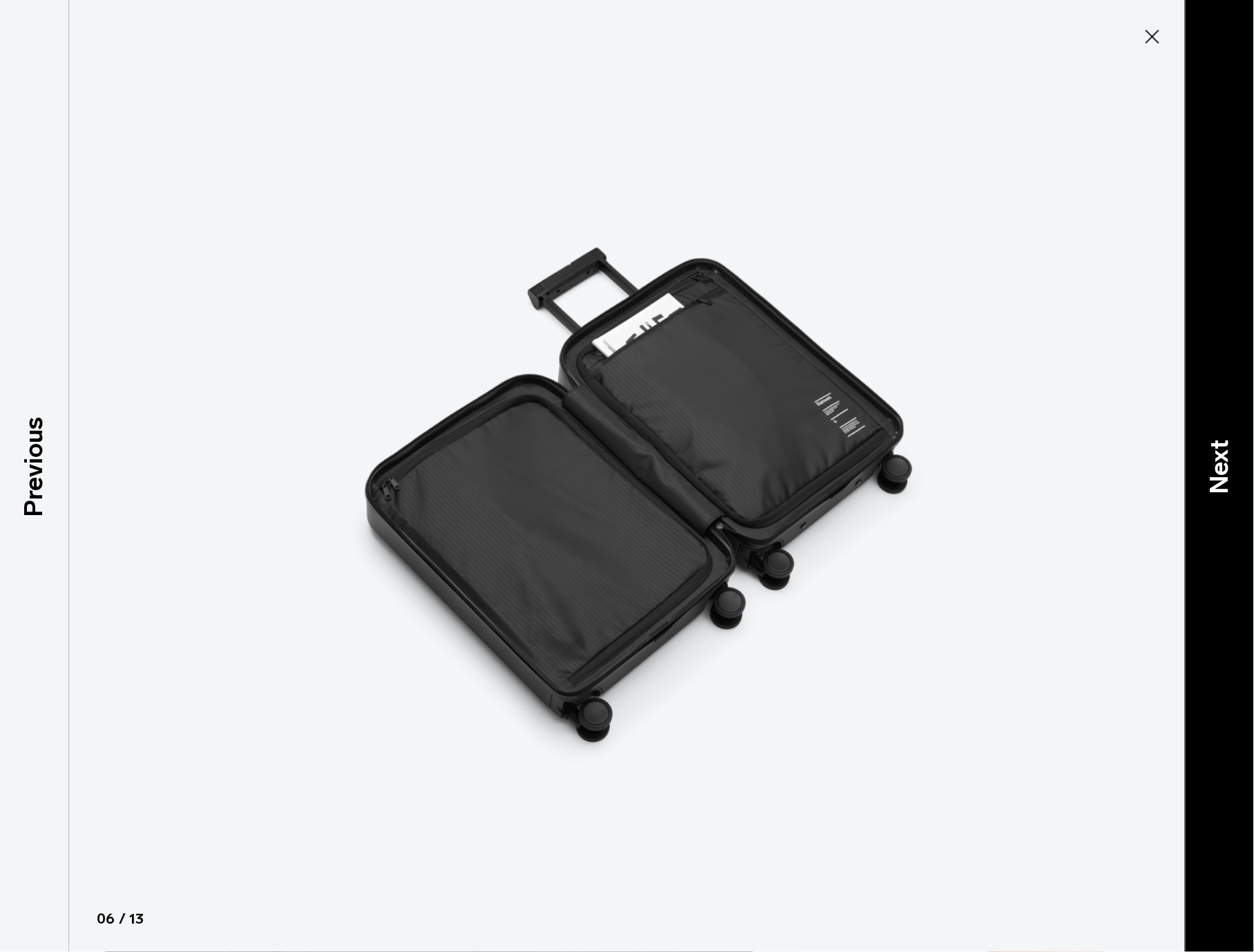
click at [1210, 460] on p "Next" at bounding box center [1220, 468] width 37 height 55
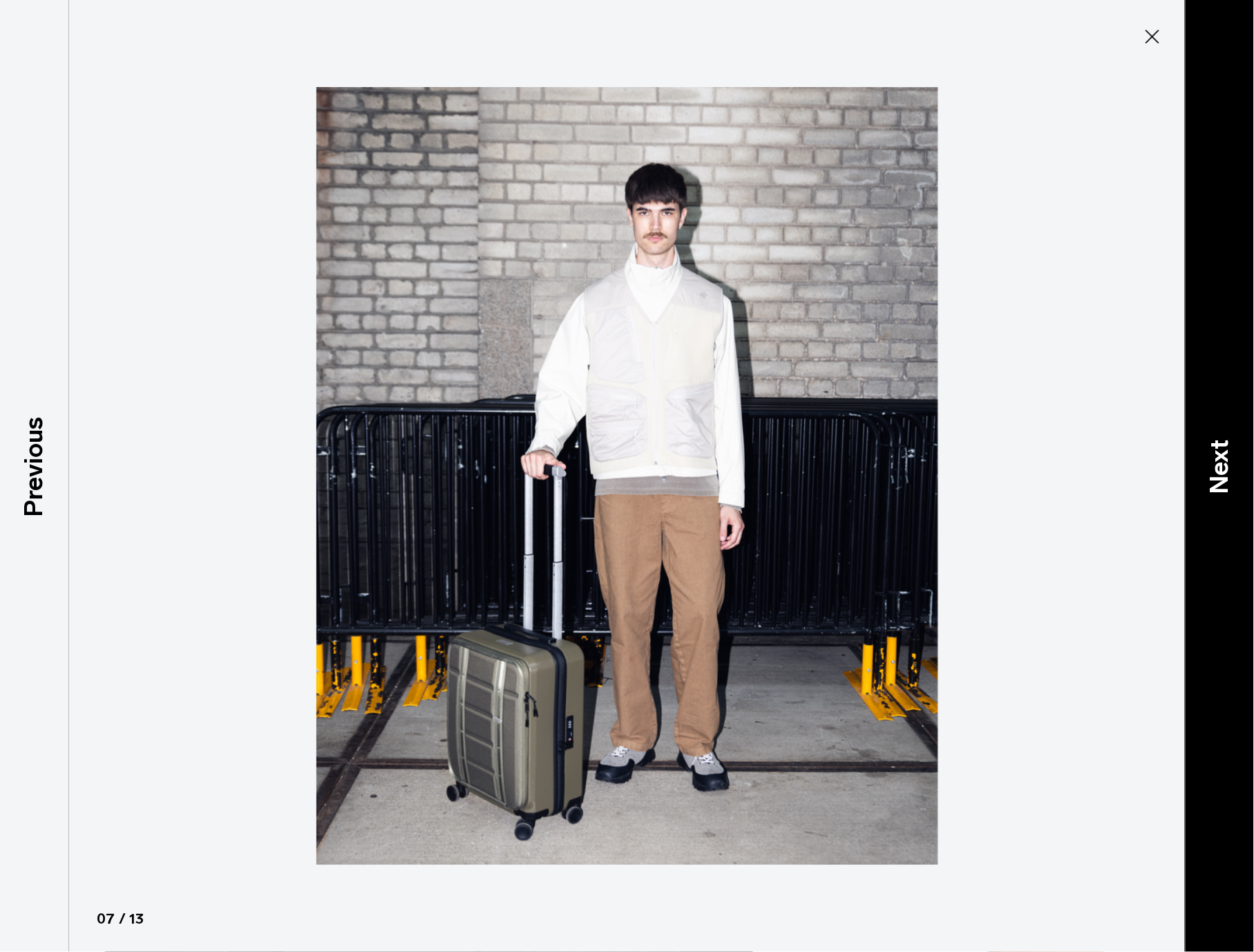
click at [1195, 460] on div "Next" at bounding box center [1220, 476] width 69 height 952
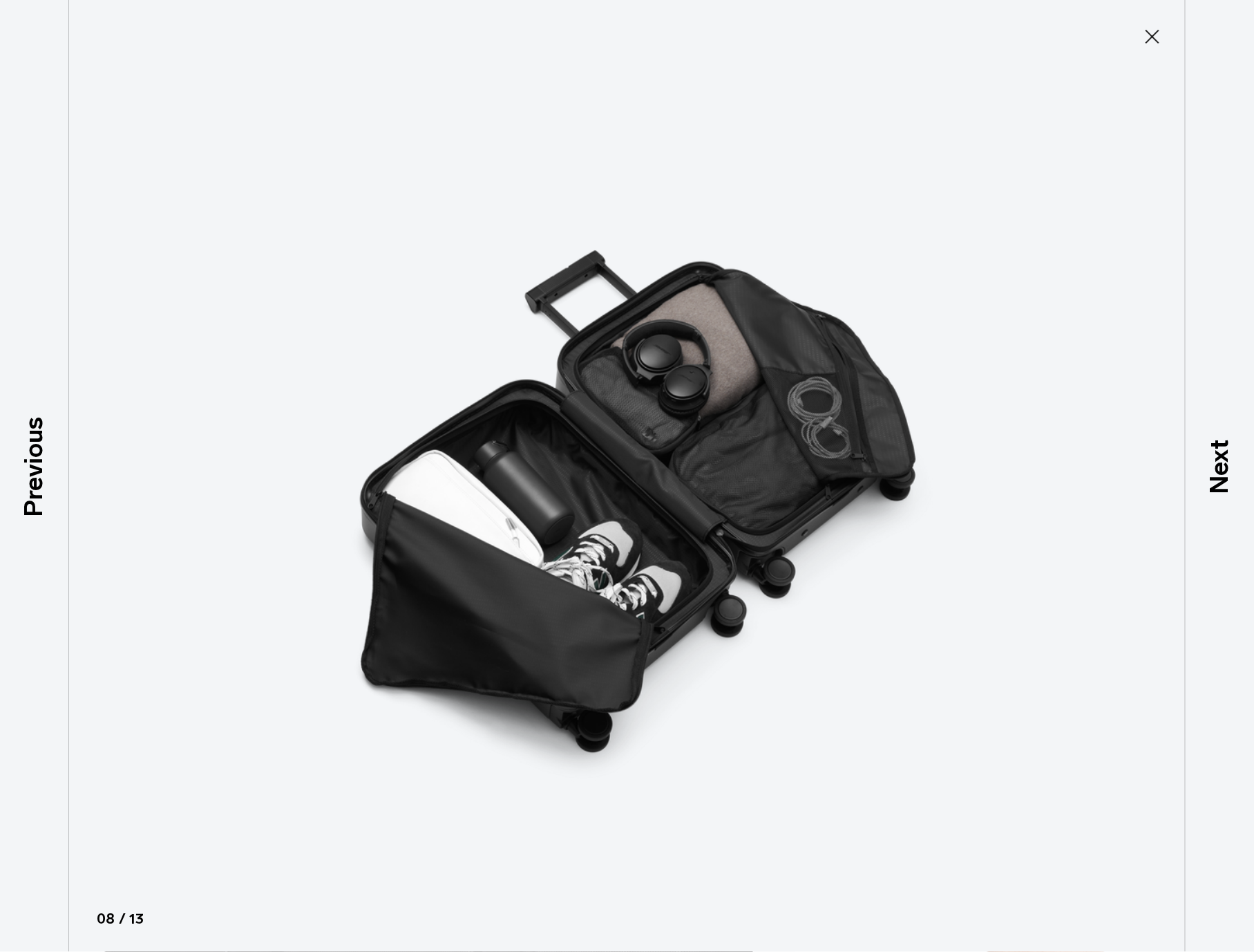
drag, startPoint x: 1213, startPoint y: 453, endPoint x: 1117, endPoint y: 452, distance: 96.0
click at [1214, 453] on p "Next" at bounding box center [1220, 468] width 37 height 55
